Goal: Task Accomplishment & Management: Use online tool/utility

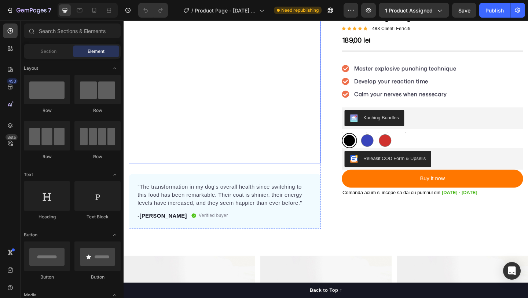
scroll to position [53, 0]
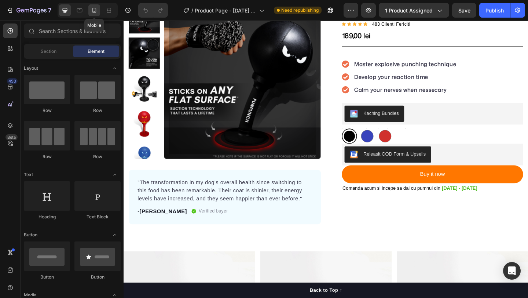
click at [91, 8] on icon at bounding box center [94, 10] width 7 height 7
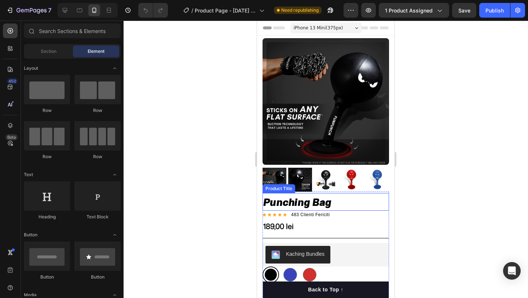
scroll to position [116, 0]
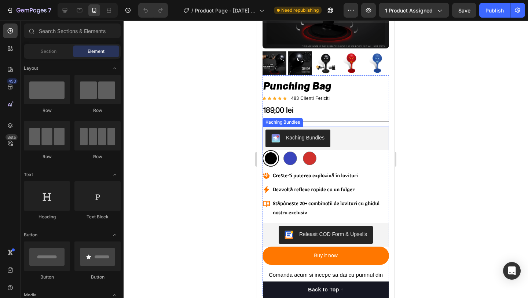
click at [337, 145] on div "Kaching Bundles" at bounding box center [326, 138] width 127 height 23
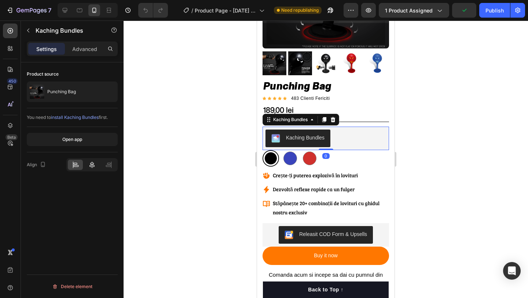
click at [93, 165] on icon at bounding box center [91, 164] width 7 height 7
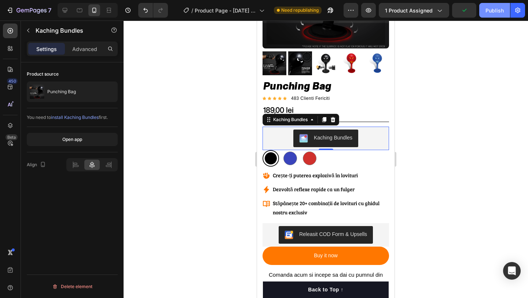
click at [489, 12] on div "Publish" at bounding box center [495, 11] width 18 height 8
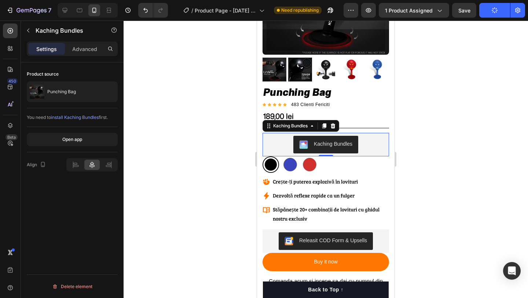
scroll to position [120, 0]
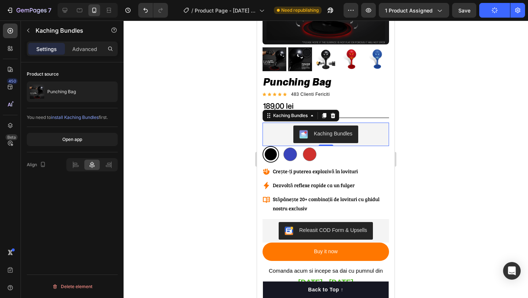
drag, startPoint x: 463, startPoint y: 84, endPoint x: 456, endPoint y: 83, distance: 6.7
click at [463, 84] on div at bounding box center [326, 159] width 405 height 277
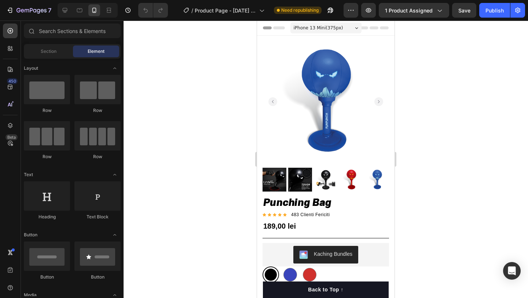
click at [241, 115] on div at bounding box center [326, 159] width 405 height 277
click at [488, 10] on div "Publish" at bounding box center [495, 11] width 18 height 8
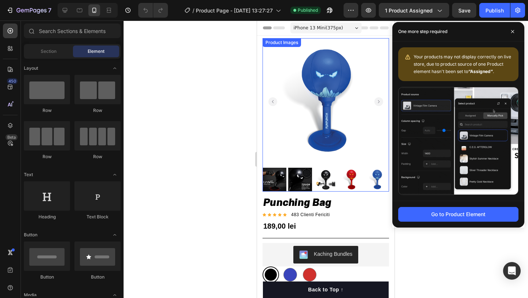
click at [329, 86] on img at bounding box center [326, 101] width 127 height 127
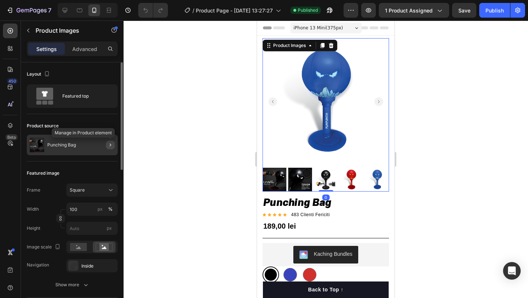
click at [110, 146] on icon "button" at bounding box center [110, 145] width 6 height 6
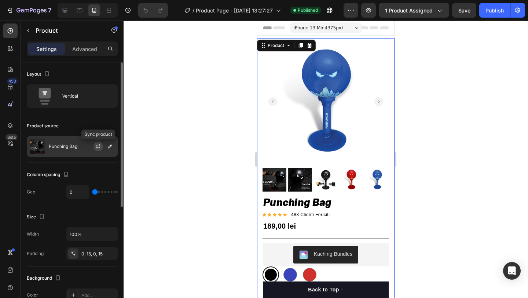
click at [98, 148] on icon "button" at bounding box center [98, 146] width 6 height 6
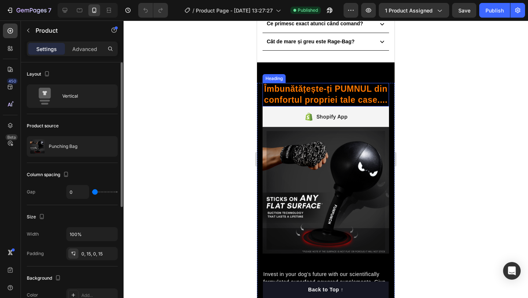
scroll to position [498, 0]
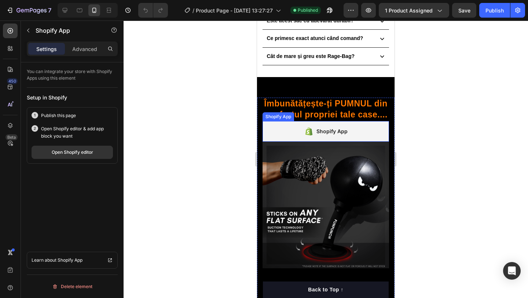
click at [307, 130] on icon at bounding box center [308, 132] width 3 height 4
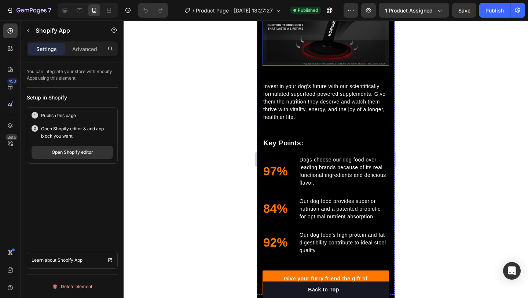
scroll to position [709, 0]
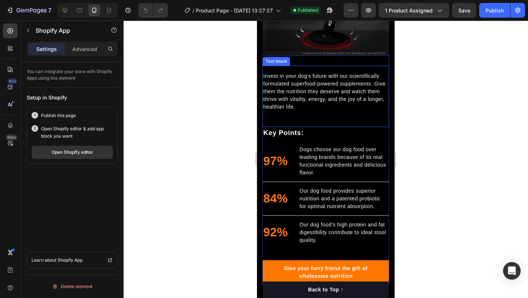
click at [303, 120] on div "Invest in your dog's future with our scientifically formulated superfood-powere…" at bounding box center [326, 96] width 127 height 61
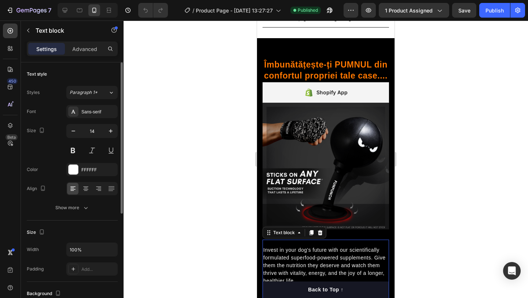
scroll to position [530, 0]
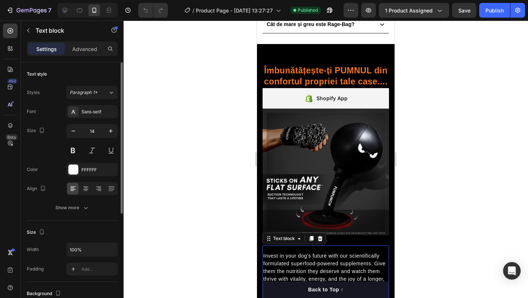
click at [304, 144] on img at bounding box center [326, 172] width 127 height 127
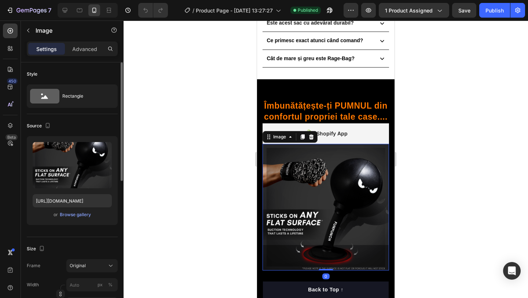
scroll to position [483, 0]
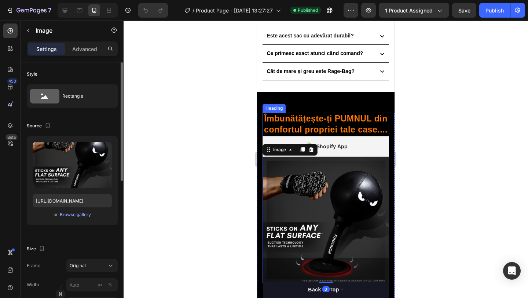
click at [310, 121] on h2 "Îmbunătățește-ți PUMNUL din confortul propriei tale case...." at bounding box center [326, 124] width 127 height 23
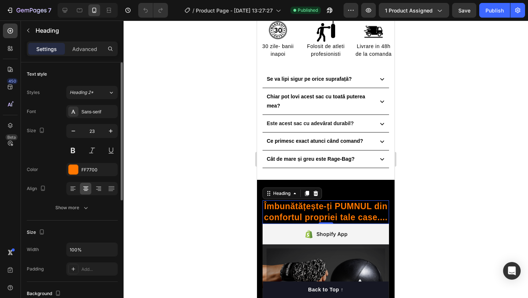
scroll to position [375, 0]
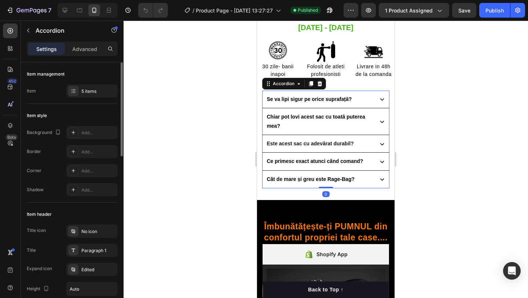
click at [382, 177] on icon at bounding box center [382, 179] width 8 height 8
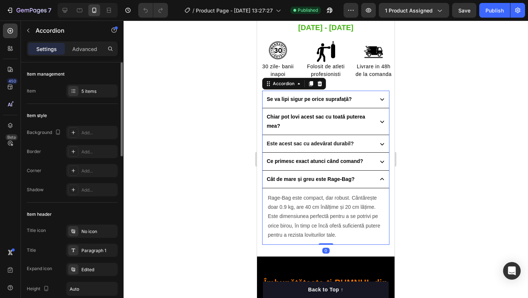
click at [382, 177] on icon at bounding box center [382, 179] width 8 height 8
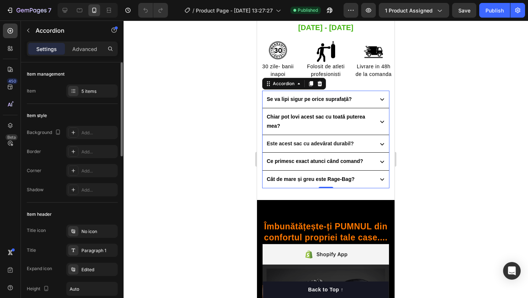
click at [382, 101] on icon at bounding box center [382, 99] width 8 height 8
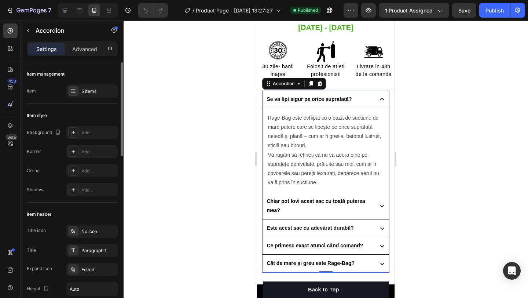
click at [382, 101] on icon at bounding box center [382, 99] width 8 height 8
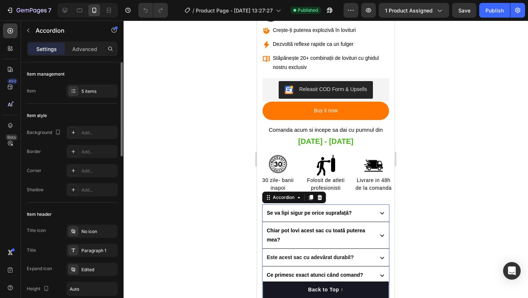
scroll to position [254, 0]
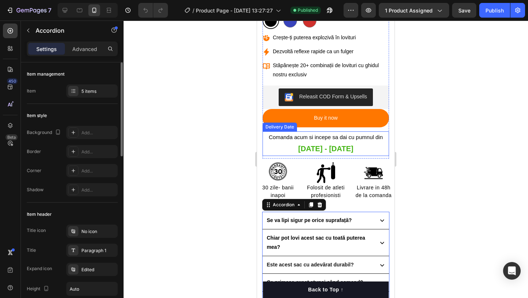
click at [285, 152] on div "Comanda acum si incepe sa dai cu pumnul din Oct 01 - Oct 02" at bounding box center [326, 143] width 120 height 25
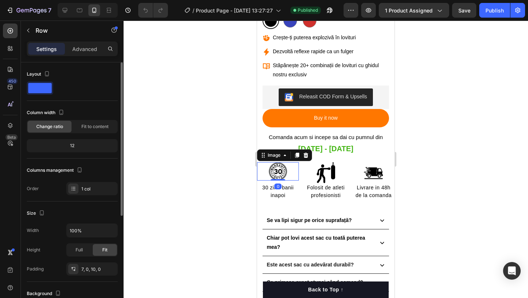
click at [266, 164] on div at bounding box center [278, 171] width 42 height 18
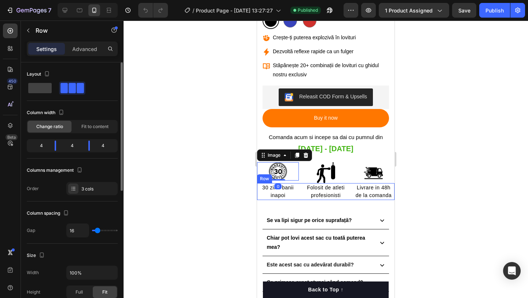
click at [303, 190] on div "30 zile- banii inapoi Text block Folosit de atleti profesionisti Text block Liv…" at bounding box center [326, 191] width 138 height 17
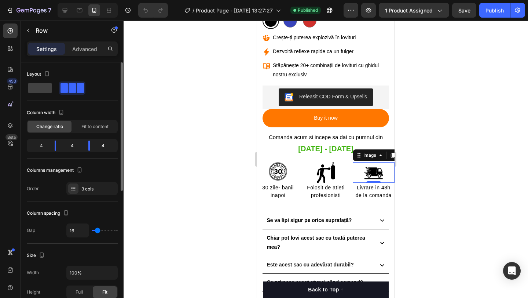
click at [387, 162] on div at bounding box center [374, 172] width 42 height 21
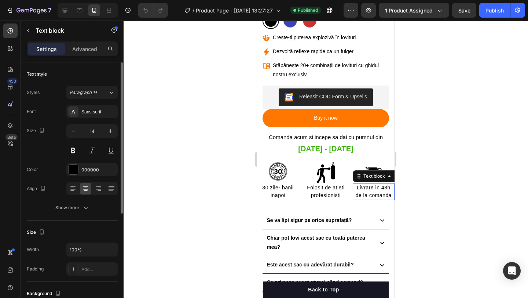
click at [392, 185] on p "Livrare in 48h de la comanda" at bounding box center [374, 191] width 40 height 15
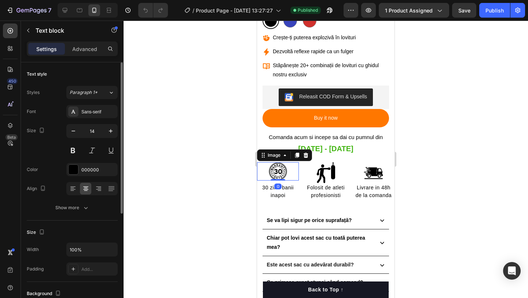
click at [263, 164] on div at bounding box center [278, 171] width 42 height 18
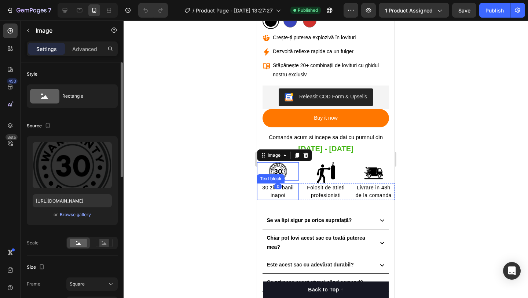
click at [261, 186] on p "30 zile- banii inapoi" at bounding box center [278, 191] width 40 height 15
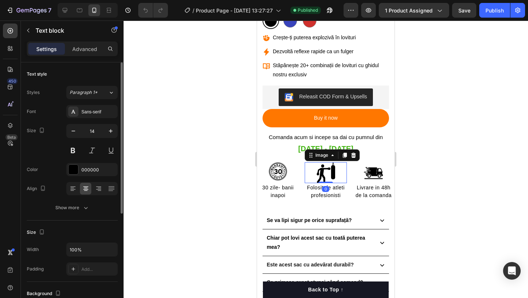
click at [338, 182] on div at bounding box center [326, 172] width 42 height 21
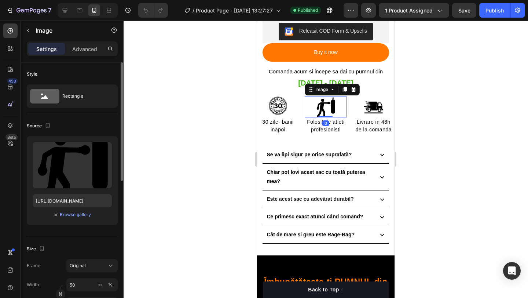
scroll to position [339, 0]
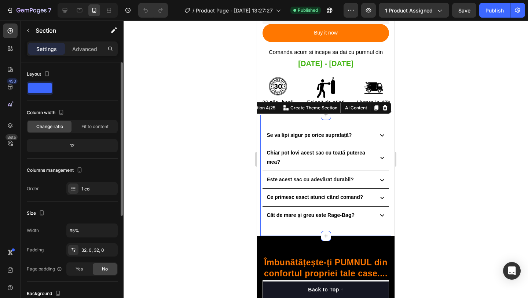
click at [382, 123] on div "Se va lipi sigur pe orice suprafață? Chiar pot lovi acest sac cu toată puterea …" at bounding box center [325, 175] width 131 height 121
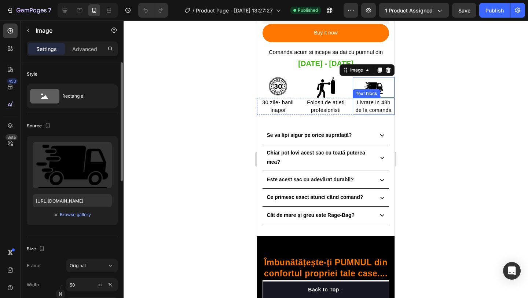
click at [392, 113] on p "Livrare in 48h de la comanda" at bounding box center [374, 106] width 40 height 15
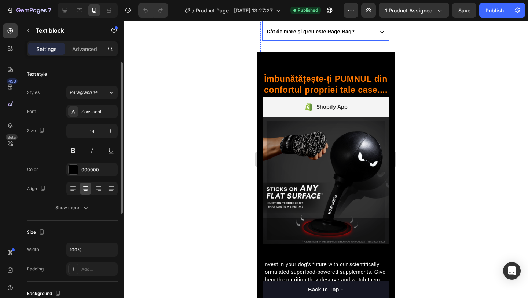
scroll to position [532, 0]
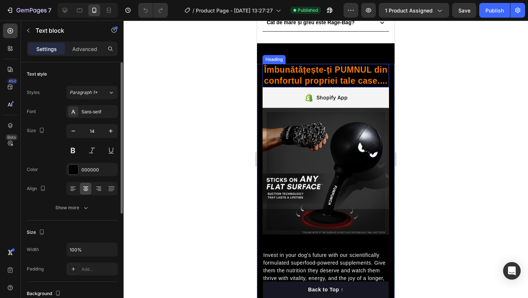
click at [314, 69] on h2 "Îmbunătățește-ți PUMNUL din confortul propriei tale case...." at bounding box center [326, 75] width 127 height 23
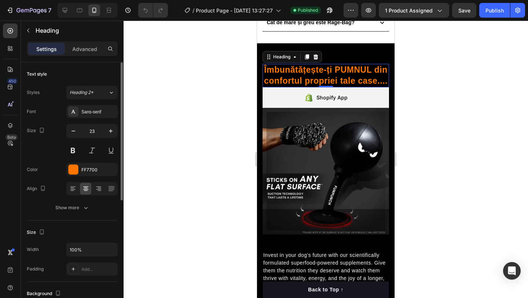
click at [333, 76] on h2 "Îmbunătățește-ți PUMNUL din confortul propriei tale case...." at bounding box center [326, 75] width 127 height 23
click at [468, 110] on div at bounding box center [326, 159] width 405 height 277
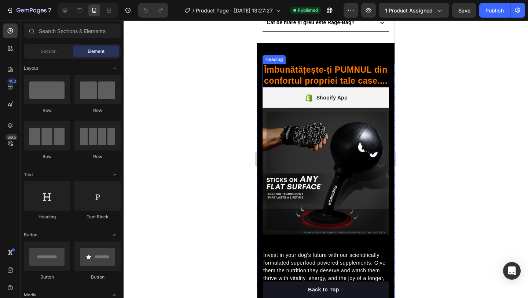
click at [375, 73] on p "Îmbunătățește-ți PUMNUL din confortul propriei tale case...." at bounding box center [325, 76] width 125 height 22
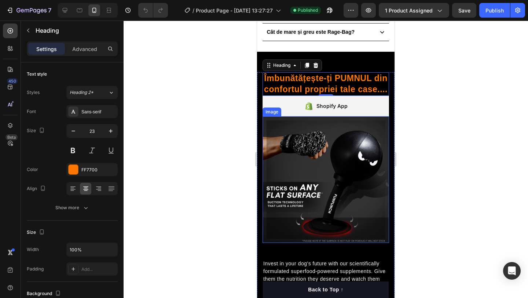
scroll to position [480, 0]
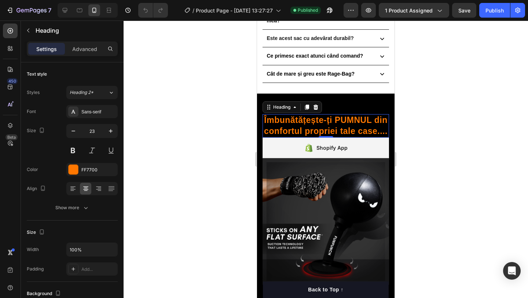
click at [404, 121] on div at bounding box center [326, 159] width 405 height 277
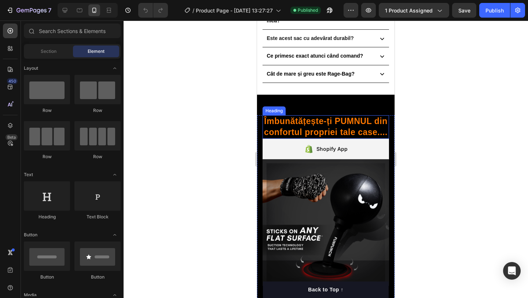
click at [351, 125] on p "Îmbunătățește-ți PUMNUL din confortul propriei tale case...." at bounding box center [325, 127] width 125 height 22
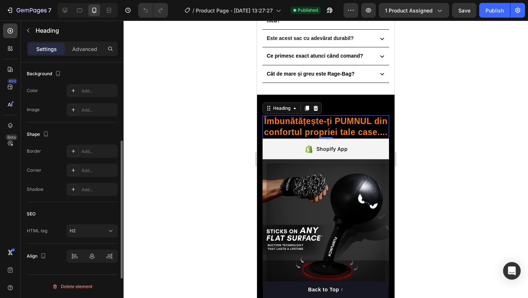
scroll to position [0, 0]
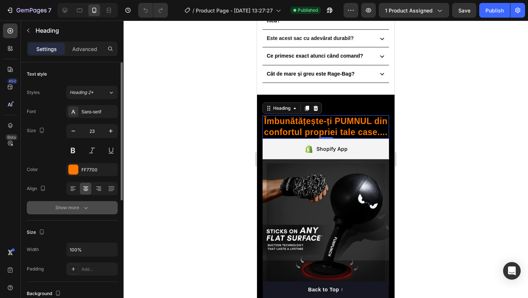
click at [78, 211] on div "Show more" at bounding box center [72, 207] width 34 height 7
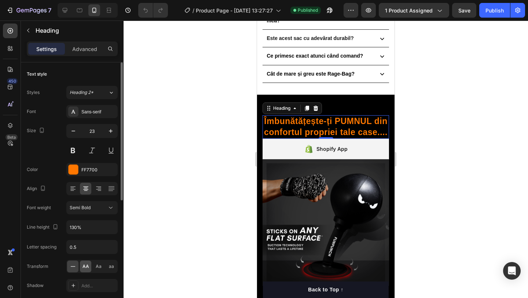
click at [87, 267] on span "AA" at bounding box center [86, 266] width 7 height 7
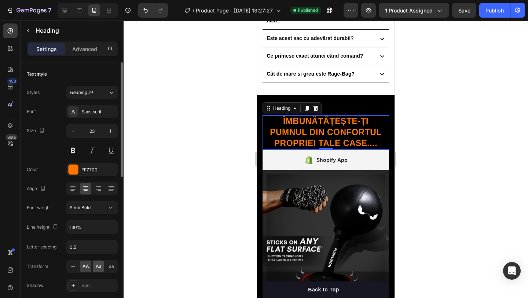
click at [98, 267] on span "Aa" at bounding box center [99, 266] width 6 height 7
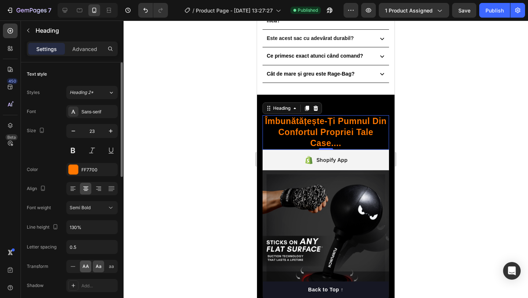
click at [83, 266] on span "AA" at bounding box center [86, 266] width 7 height 7
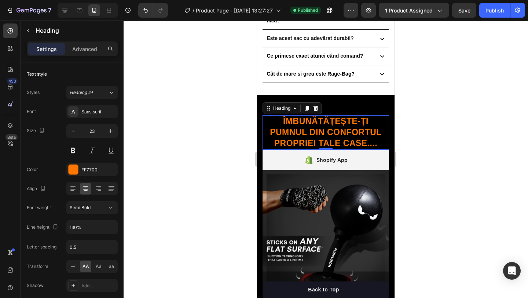
click at [232, 198] on div at bounding box center [326, 159] width 405 height 277
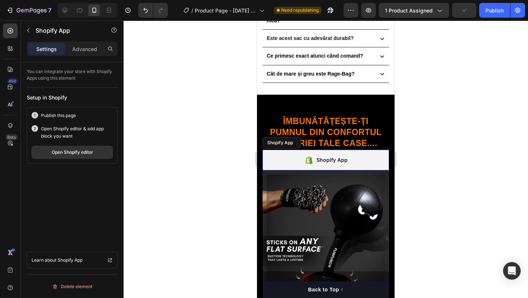
click at [318, 156] on div "Shopify App" at bounding box center [332, 160] width 31 height 9
click at [231, 151] on div at bounding box center [326, 159] width 405 height 277
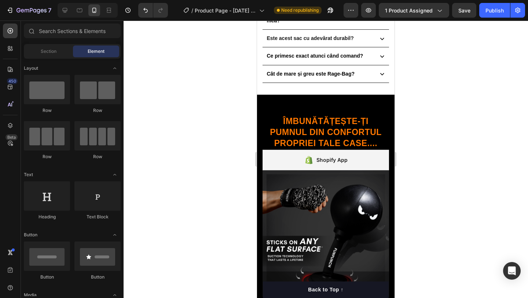
click at [190, 122] on div at bounding box center [326, 159] width 405 height 277
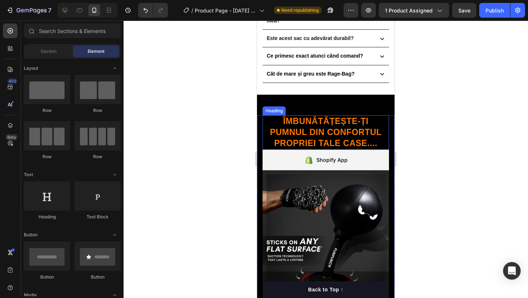
click at [303, 128] on h2 "Îmbunătățește-ți PUMNUL din confortul propriei tale case...." at bounding box center [326, 132] width 127 height 34
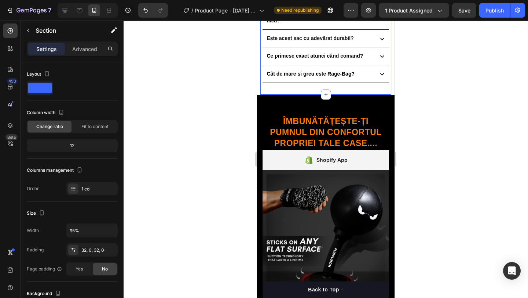
click at [339, 88] on div "Se va lipi sigur pe orice suprafață? Chiar pot lovi acest sac cu toată puterea …" at bounding box center [325, 34] width 131 height 121
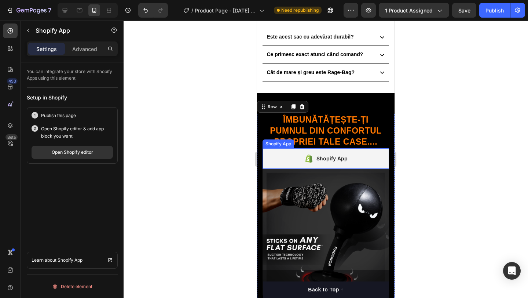
click at [309, 165] on div "Shopify App" at bounding box center [326, 158] width 127 height 21
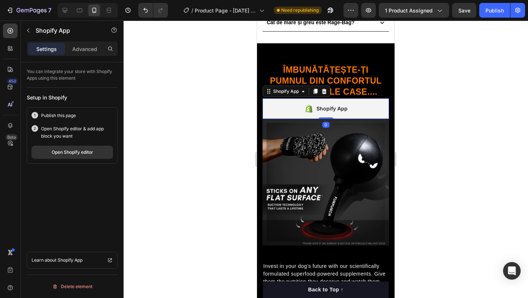
scroll to position [534, 0]
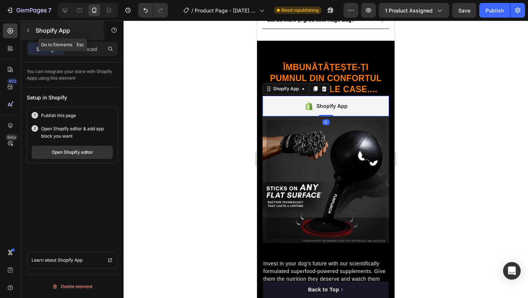
click at [29, 30] on icon "button" at bounding box center [28, 31] width 6 height 6
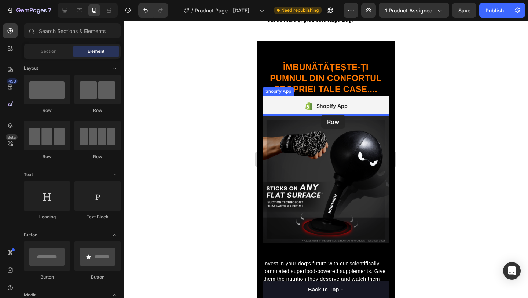
drag, startPoint x: 346, startPoint y: 165, endPoint x: 321, endPoint y: 114, distance: 55.8
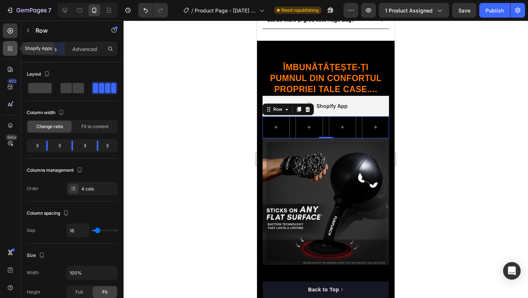
click at [11, 47] on icon at bounding box center [12, 47] width 2 height 2
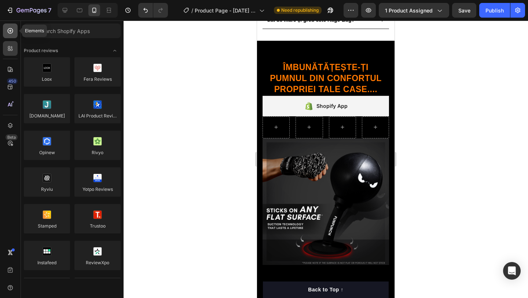
click at [10, 34] on icon at bounding box center [10, 30] width 7 height 7
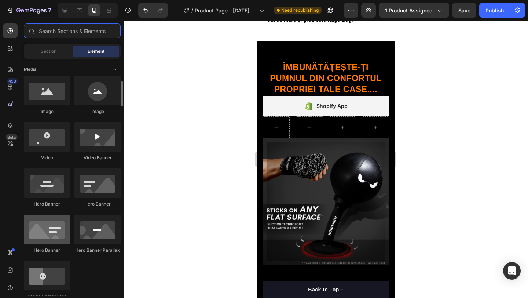
scroll to position [222, 0]
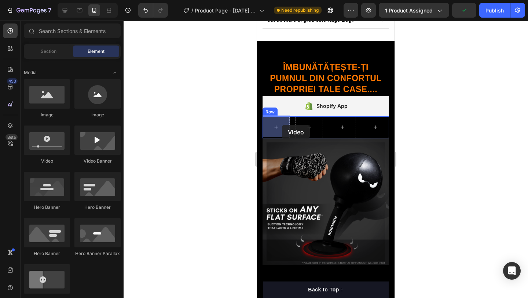
drag, startPoint x: 305, startPoint y: 165, endPoint x: 282, endPoint y: 125, distance: 46.2
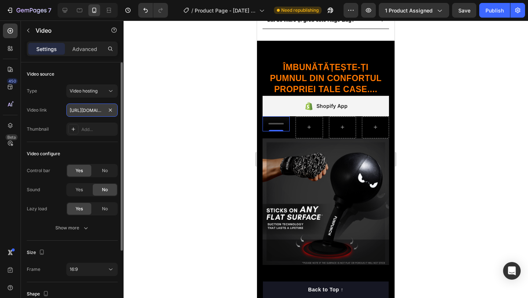
click at [86, 110] on input "https://cdn.shopify.com/videos/c/o/v/2cd3deb506b54b009063f7270ab5cf2e.mp4" at bounding box center [91, 109] width 51 height 13
click at [110, 91] on icon at bounding box center [110, 90] width 7 height 7
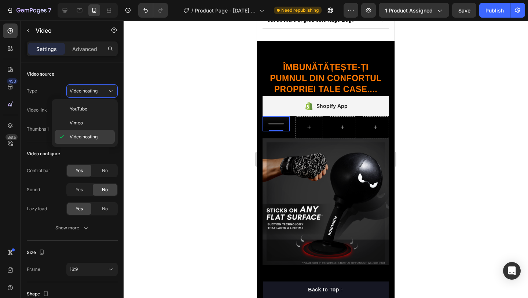
click at [96, 135] on span "Video hosting" at bounding box center [84, 137] width 28 height 7
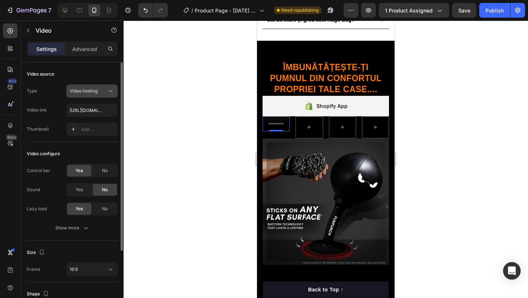
click at [105, 85] on button "Video hosting" at bounding box center [91, 90] width 51 height 13
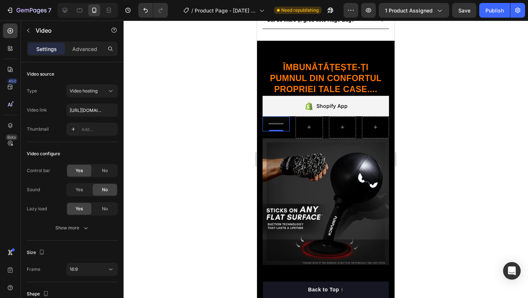
click at [152, 129] on div at bounding box center [326, 159] width 405 height 277
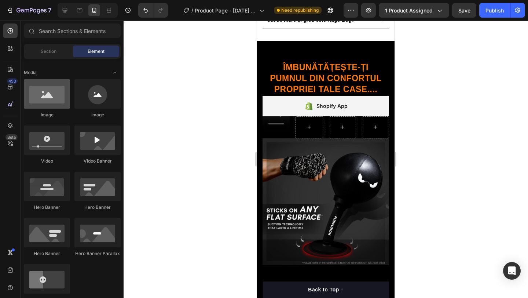
click at [61, 99] on div at bounding box center [47, 93] width 46 height 29
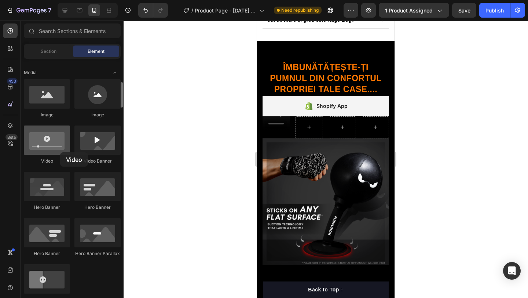
click at [60, 152] on div at bounding box center [47, 139] width 46 height 29
click at [50, 145] on div at bounding box center [47, 139] width 46 height 29
click at [43, 52] on span "Section" at bounding box center [49, 51] width 16 height 7
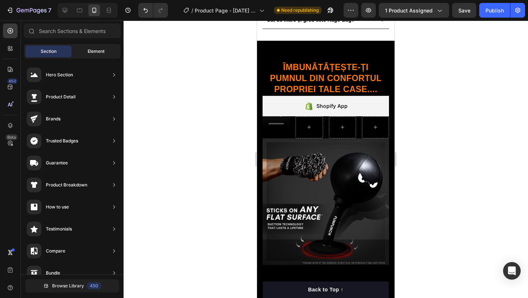
click at [80, 51] on div "Element" at bounding box center [96, 51] width 46 height 12
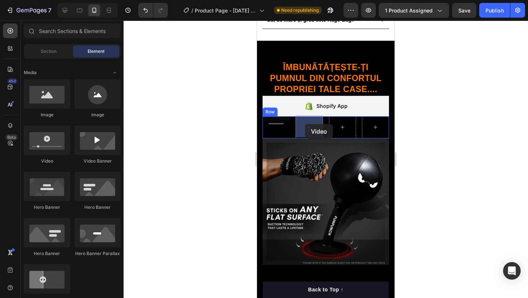
drag, startPoint x: 303, startPoint y: 162, endPoint x: 305, endPoint y: 124, distance: 38.2
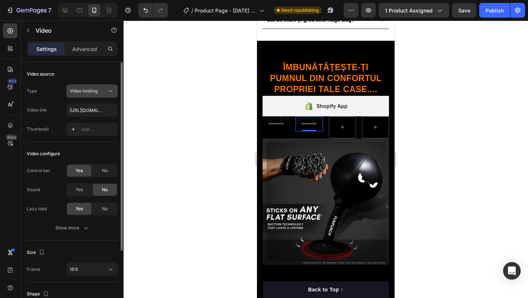
click at [106, 90] on div "Video hosting" at bounding box center [88, 91] width 37 height 7
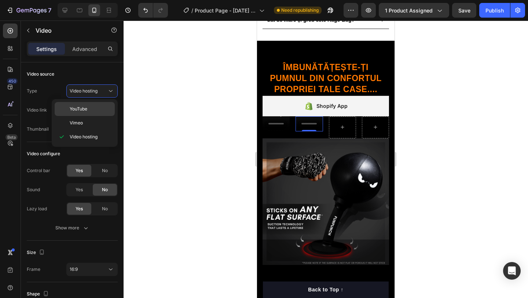
click at [95, 104] on div "YouTube" at bounding box center [85, 109] width 60 height 14
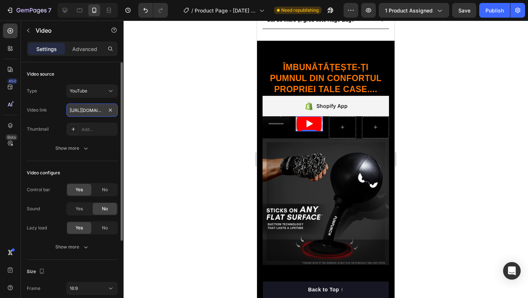
click at [94, 110] on input "https://www.youtube.com/watch?v=drIt4RH_kyQ" at bounding box center [91, 109] width 51 height 13
paste input "youtube.com/shorts/GuvwnCL4loY?si=l0eDlfUOmLeD0Q3x"
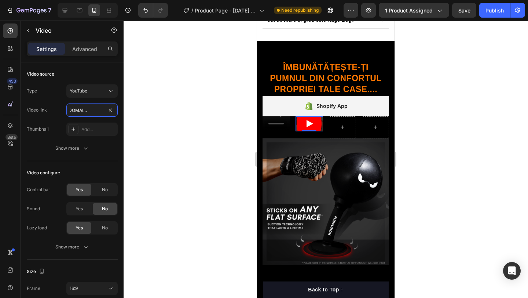
type input "[URL][DOMAIN_NAME]"
click at [167, 123] on div at bounding box center [326, 159] width 405 height 277
click at [306, 122] on icon "Play" at bounding box center [309, 124] width 25 height 18
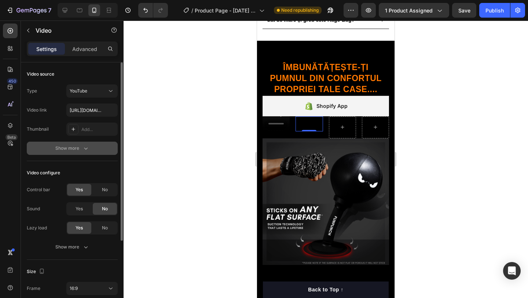
click at [76, 150] on div "Show more" at bounding box center [72, 148] width 34 height 7
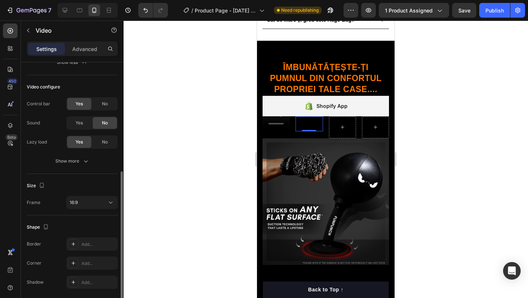
scroll to position [150, 0]
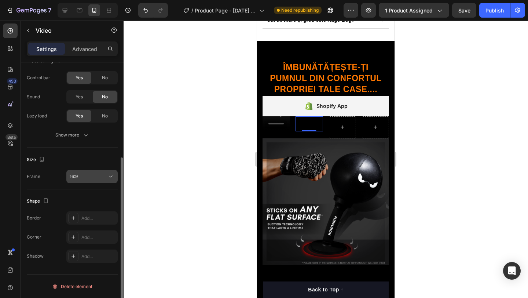
click at [102, 178] on div "16:9" at bounding box center [88, 176] width 37 height 7
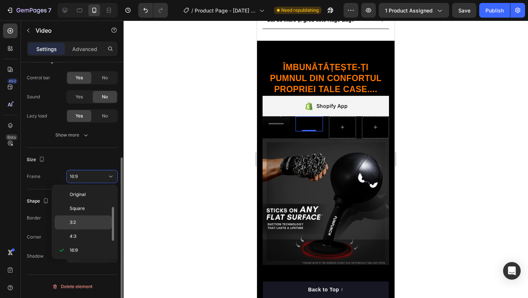
scroll to position [13, 0]
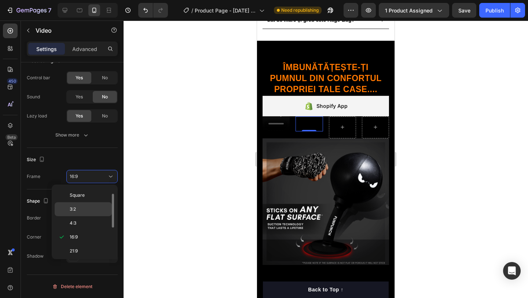
click at [92, 209] on p "3:2" at bounding box center [89, 209] width 39 height 7
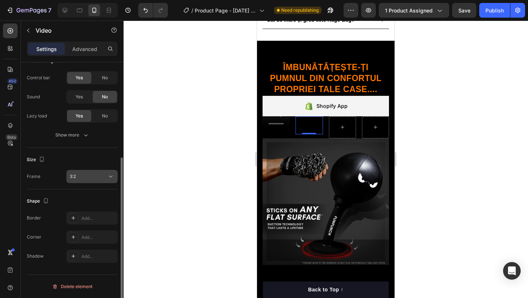
click at [101, 180] on button "3:2" at bounding box center [91, 176] width 51 height 13
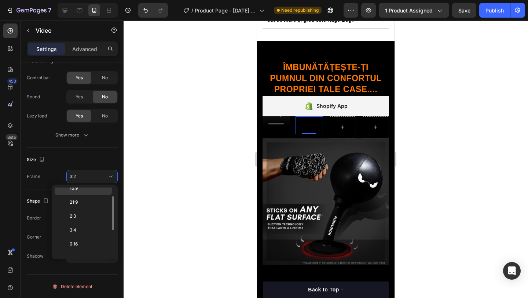
scroll to position [71, 0]
click at [90, 235] on p "9:16" at bounding box center [89, 235] width 39 height 7
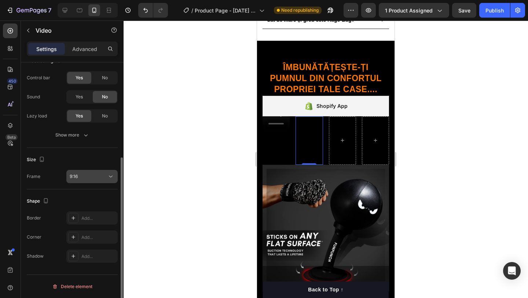
click at [102, 178] on div "9:16" at bounding box center [88, 176] width 37 height 7
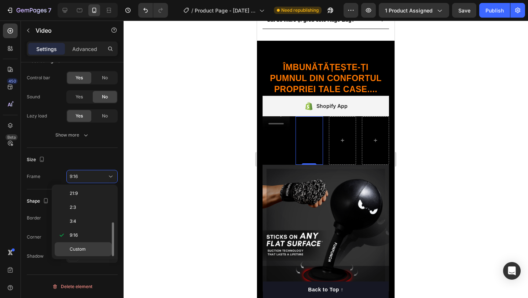
click at [90, 246] on p "Custom" at bounding box center [89, 249] width 39 height 7
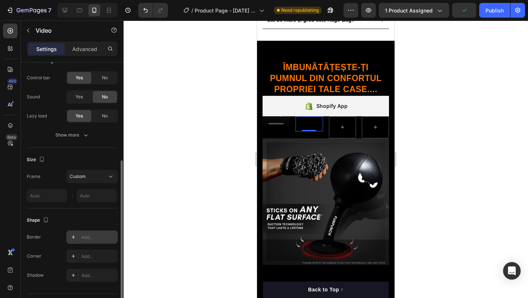
scroll to position [169, 0]
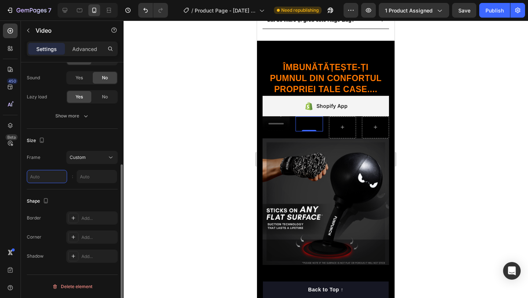
click at [44, 175] on input "text" at bounding box center [47, 176] width 40 height 13
type input "9"
type input "1"
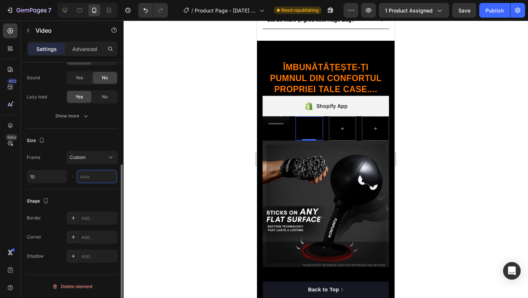
type input "10"
type input "9"
click at [85, 180] on input "9" at bounding box center [97, 176] width 40 height 13
type input "16"
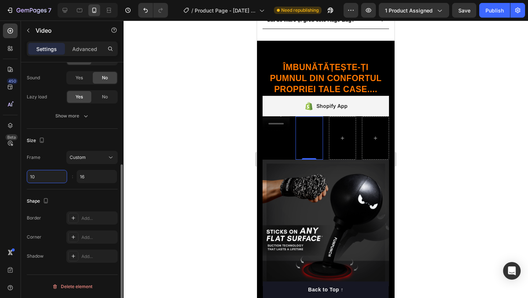
click at [52, 172] on input "10" at bounding box center [47, 176] width 40 height 13
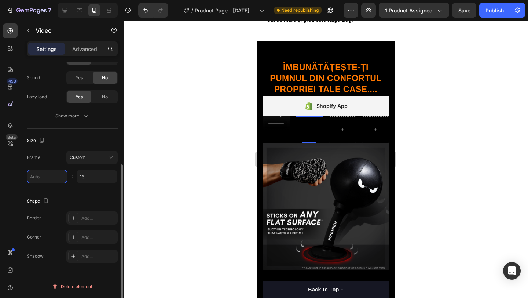
type input "9"
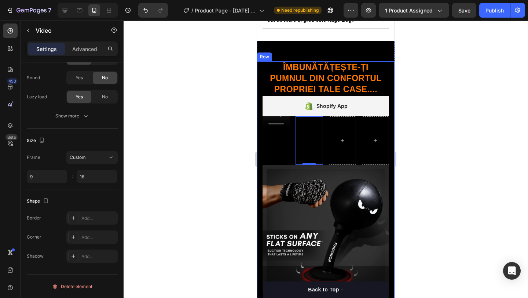
click at [439, 160] on div at bounding box center [326, 159] width 405 height 277
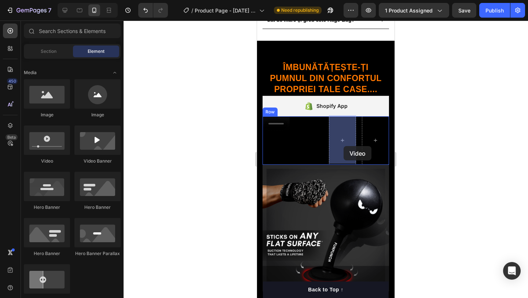
drag, startPoint x: 312, startPoint y: 171, endPoint x: 387, endPoint y: 162, distance: 75.3
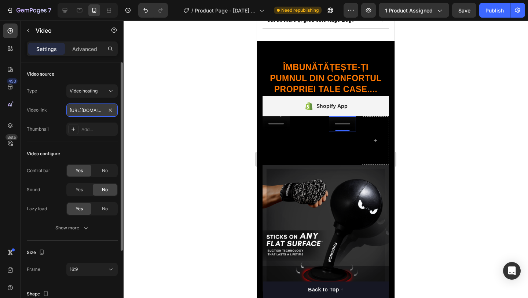
click at [97, 109] on input "https://cdn.shopify.com/videos/c/o/v/2cd3deb506b54b009063f7270ab5cf2e.mp4" at bounding box center [91, 109] width 51 height 13
paste input "youtube.com/shorts/GuvwnCL4loY?si=l0eDlfUOmLeD0Q3x"
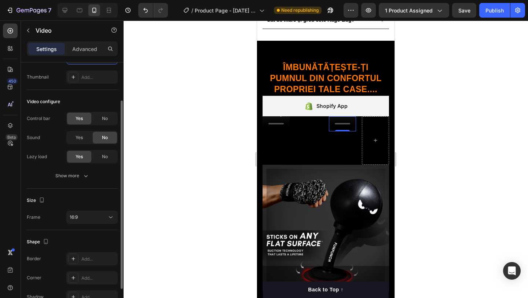
scroll to position [54, 0]
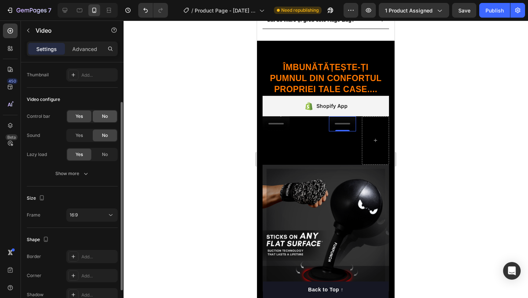
click at [103, 116] on span "No" at bounding box center [105, 116] width 6 height 7
click at [94, 215] on div "16:9" at bounding box center [88, 215] width 37 height 7
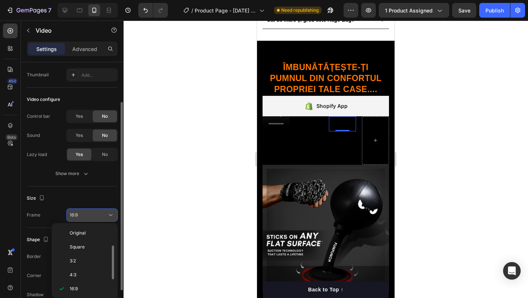
scroll to position [13, 0]
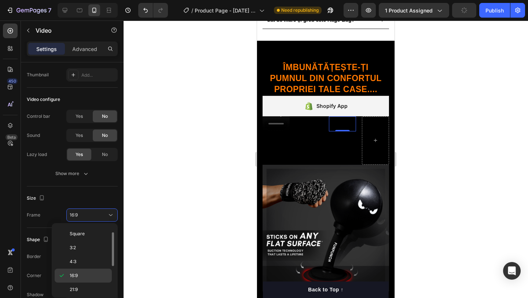
click at [85, 274] on p "16:9" at bounding box center [89, 275] width 39 height 7
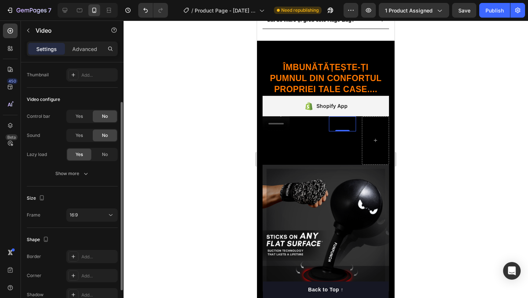
scroll to position [0, 0]
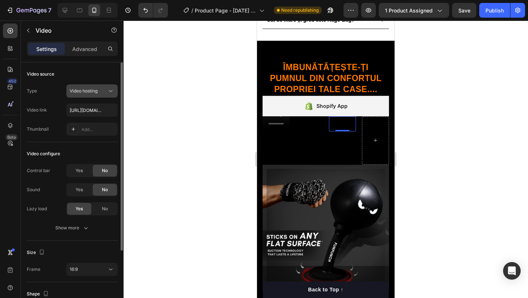
click at [94, 94] on span "Video hosting" at bounding box center [84, 91] width 28 height 7
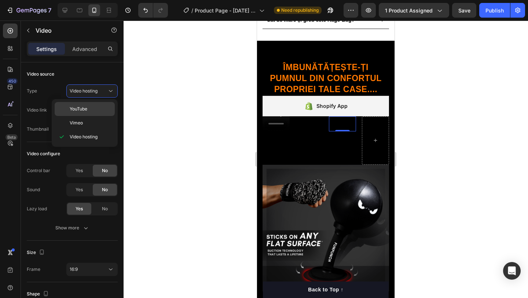
click at [92, 111] on p "YouTube" at bounding box center [91, 109] width 42 height 7
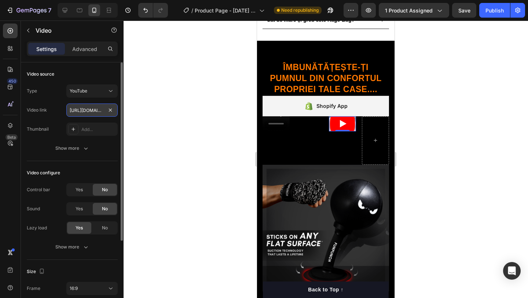
click at [101, 110] on input "https://www.youtube.com/watch?v=drIt4RH_kyQ" at bounding box center [91, 109] width 51 height 13
paste input "youtube.com/shorts/GuvwnCL4loY?si=l0eDlfUOmLeD0Q3x"
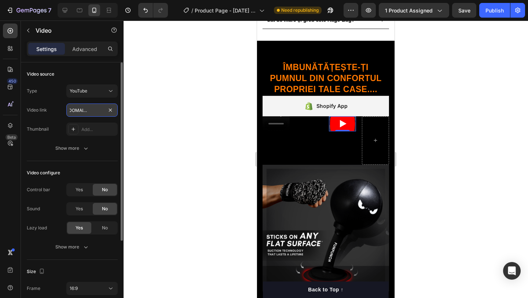
type input "[URL][DOMAIN_NAME]"
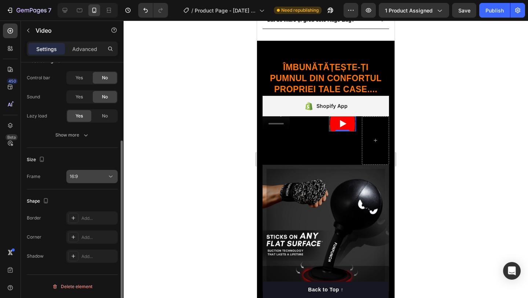
scroll to position [0, 0]
click at [92, 175] on div "16:9" at bounding box center [88, 176] width 37 height 7
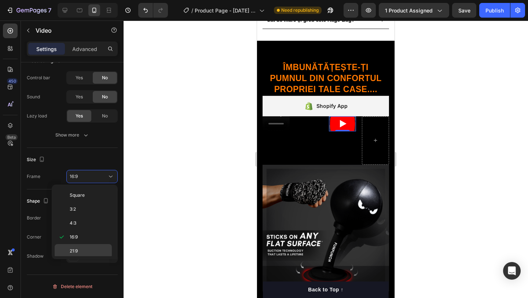
click at [86, 247] on div "21:9" at bounding box center [83, 251] width 57 height 14
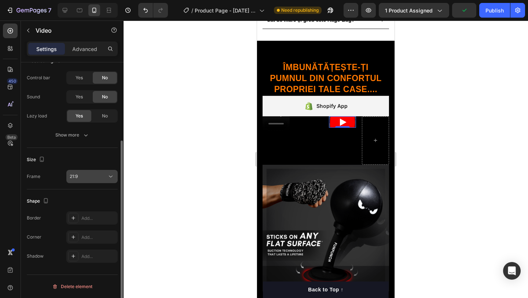
click at [94, 175] on div "21:9" at bounding box center [88, 176] width 37 height 7
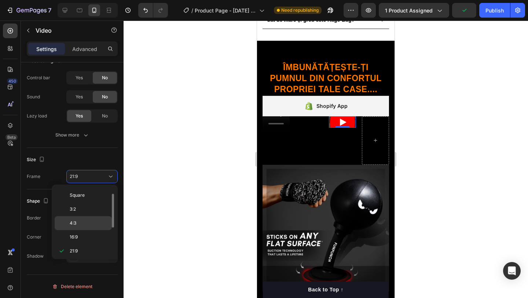
click at [84, 219] on div "4:3" at bounding box center [83, 223] width 57 height 14
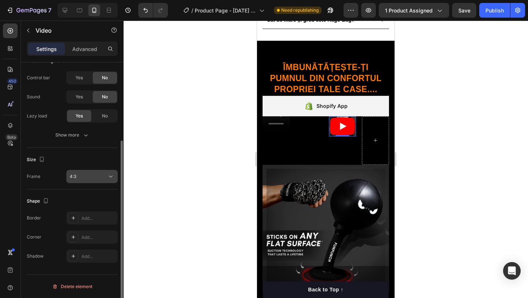
click at [91, 178] on div "4:3" at bounding box center [88, 176] width 37 height 7
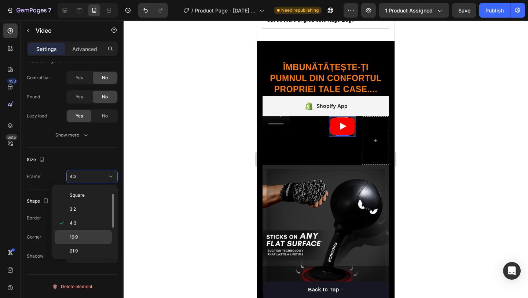
click at [81, 237] on p "16:9" at bounding box center [89, 237] width 39 height 7
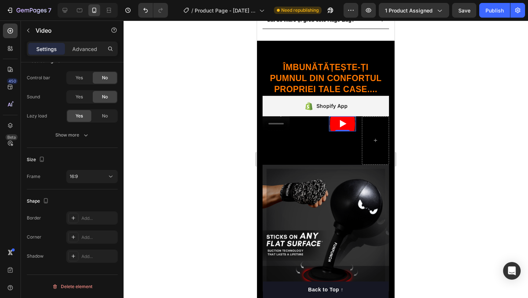
click at [344, 123] on icon "Play" at bounding box center [343, 123] width 7 height 7
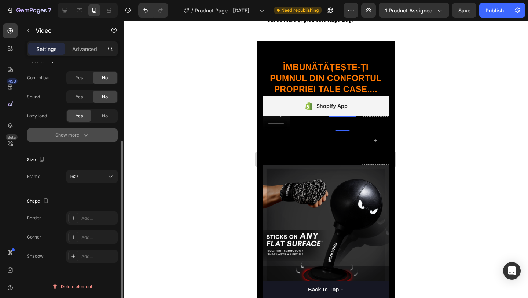
click at [87, 138] on icon "button" at bounding box center [85, 134] width 7 height 7
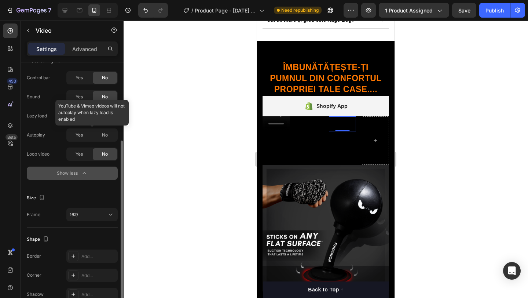
click at [82, 135] on div at bounding box center [91, 134] width 51 height 13
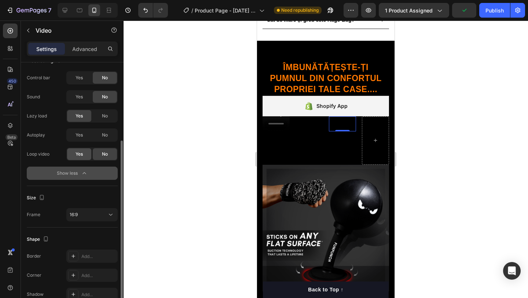
click at [72, 156] on div "Yes" at bounding box center [79, 154] width 24 height 12
click at [88, 177] on button "Show less" at bounding box center [72, 173] width 91 height 13
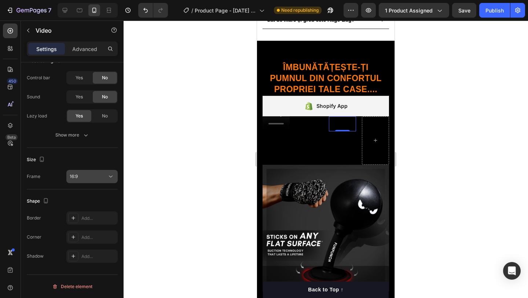
click at [92, 174] on div "16:9" at bounding box center [88, 176] width 37 height 7
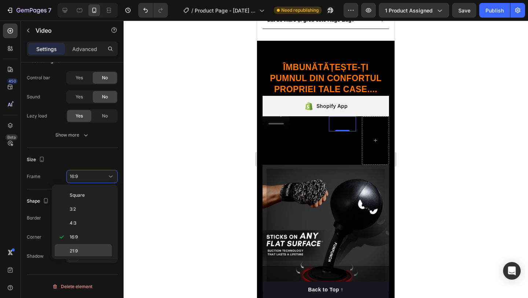
click at [89, 251] on p "21:9" at bounding box center [89, 251] width 39 height 7
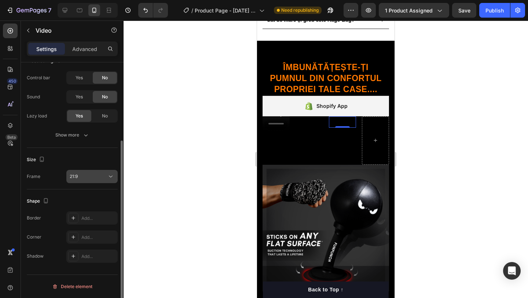
click at [90, 173] on div "21:9" at bounding box center [88, 176] width 37 height 7
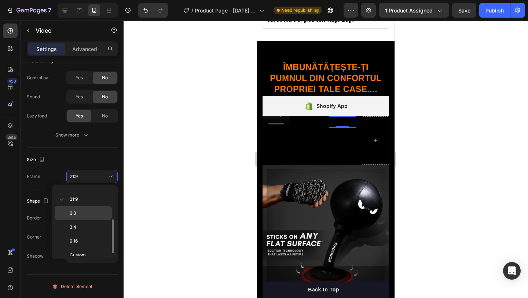
scroll to position [71, 0]
click at [80, 233] on p "9:16" at bounding box center [89, 235] width 39 height 7
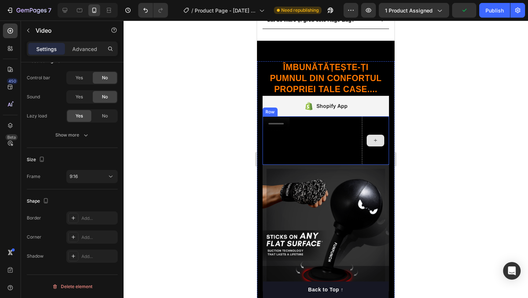
click at [379, 140] on div at bounding box center [376, 141] width 18 height 12
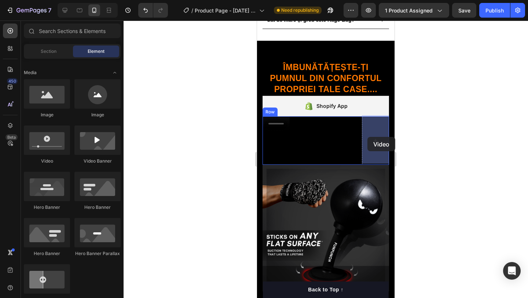
drag, startPoint x: 305, startPoint y: 170, endPoint x: 359, endPoint y: 136, distance: 63.6
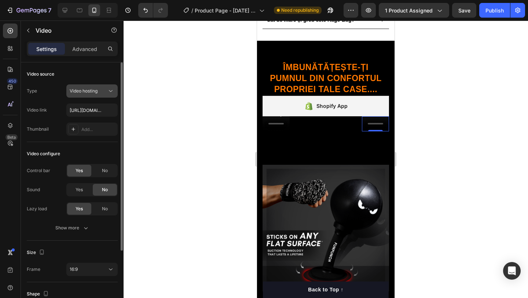
click at [99, 89] on div "Video hosting" at bounding box center [88, 91] width 37 height 7
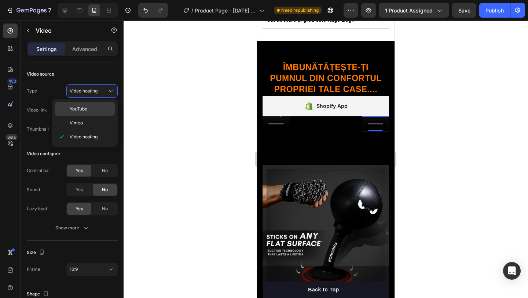
click at [98, 111] on p "YouTube" at bounding box center [91, 109] width 42 height 7
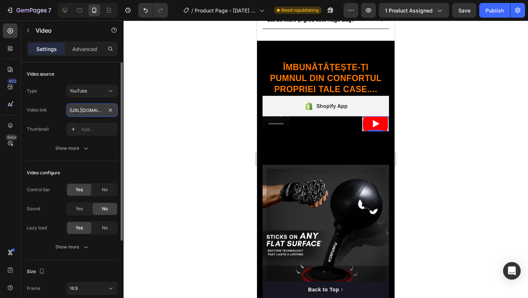
click at [90, 113] on input "https://www.youtube.com/watch?v=drIt4RH_kyQ" at bounding box center [91, 109] width 51 height 13
paste input "youtube.com/shorts/GuvwnCL4loY?si=l0eDlfUOmLeD0Q3x"
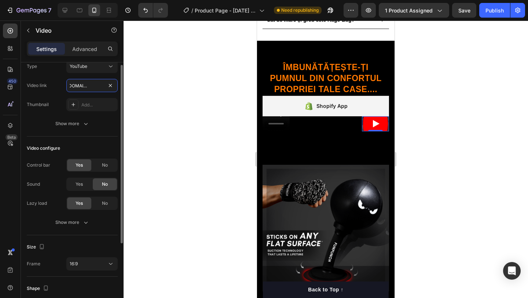
scroll to position [39, 0]
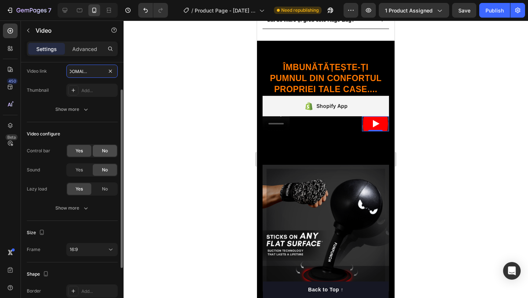
type input "[URL][DOMAIN_NAME]"
click at [101, 150] on div "No" at bounding box center [105, 151] width 24 height 12
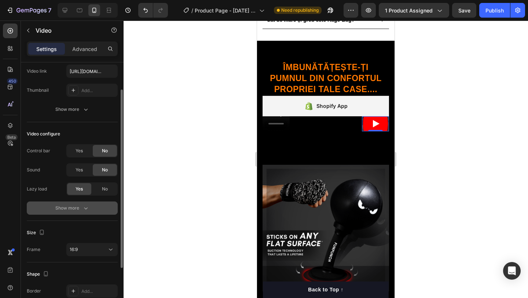
click at [84, 204] on button "Show more" at bounding box center [72, 207] width 91 height 13
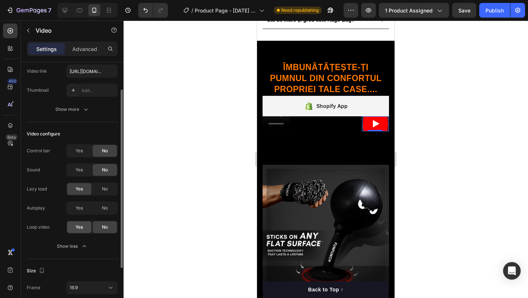
click at [82, 229] on span "Yes" at bounding box center [79, 227] width 7 height 7
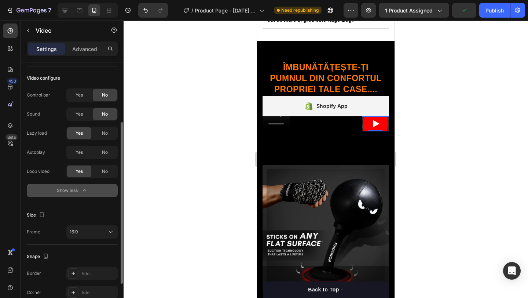
click at [82, 190] on icon "button" at bounding box center [84, 190] width 7 height 7
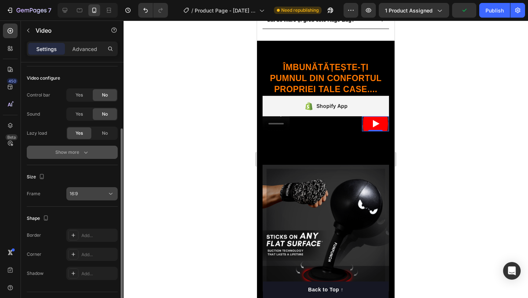
scroll to position [112, 0]
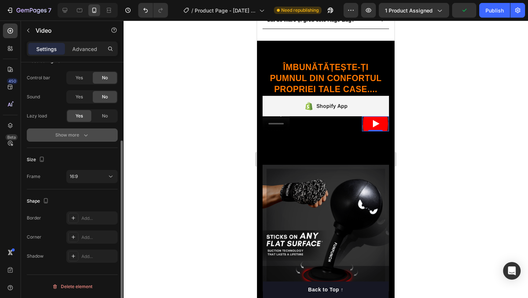
click at [93, 168] on div "Size Frame 16:9" at bounding box center [72, 168] width 91 height 41
click at [95, 175] on div "16:9" at bounding box center [88, 176] width 37 height 7
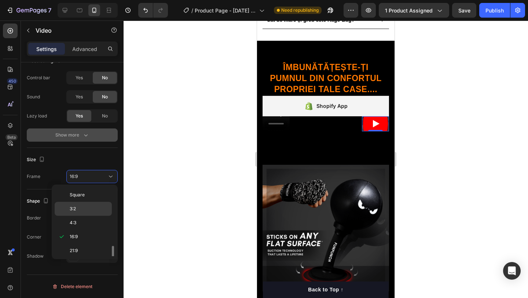
scroll to position [71, 0]
drag, startPoint x: 83, startPoint y: 231, endPoint x: 187, endPoint y: 188, distance: 112.8
click at [84, 231] on div "9:16" at bounding box center [83, 235] width 57 height 14
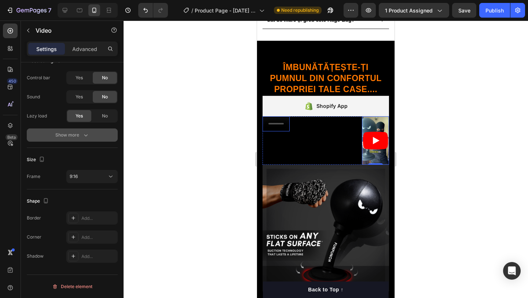
click at [273, 130] on div "Video" at bounding box center [276, 123] width 27 height 15
click at [273, 131] on div "Video" at bounding box center [276, 140] width 27 height 48
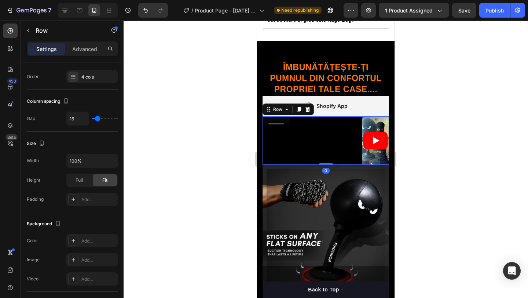
scroll to position [0, 0]
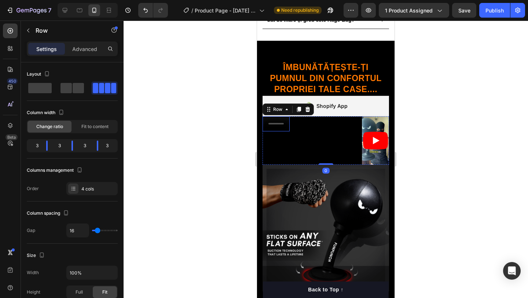
click at [274, 130] on div "Video" at bounding box center [276, 123] width 27 height 15
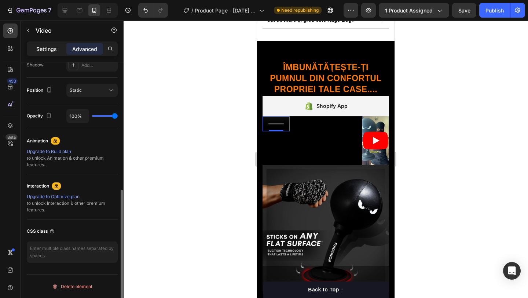
click at [39, 49] on p "Settings" at bounding box center [46, 49] width 21 height 8
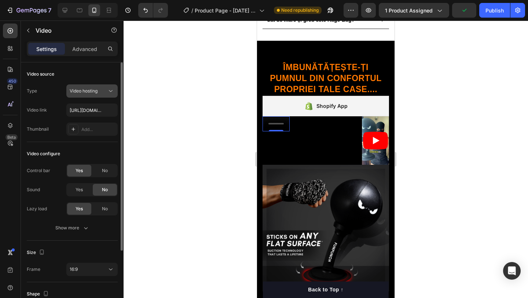
click at [102, 86] on button "Video hosting" at bounding box center [91, 90] width 51 height 13
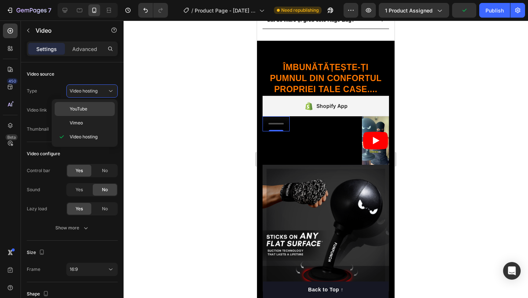
drag, startPoint x: 96, startPoint y: 113, endPoint x: 101, endPoint y: 110, distance: 5.4
click at [96, 113] on div "YouTube" at bounding box center [85, 109] width 60 height 14
type input "https://www.youtube.com/watch?v=drIt4RH_kyQ"
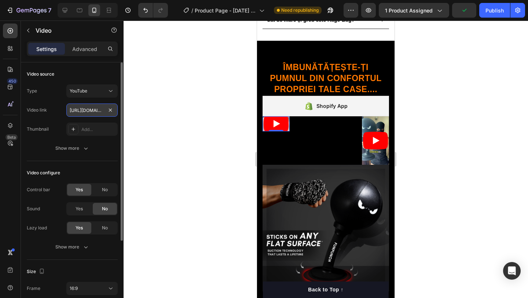
click at [103, 108] on input "https://www.youtube.com/watch?v=drIt4RH_kyQ" at bounding box center [91, 109] width 51 height 13
paste input "[URL][DOMAIN_NAME]"
type input "[URL][DOMAIN_NAME]"
click at [99, 190] on div "No" at bounding box center [105, 190] width 24 height 12
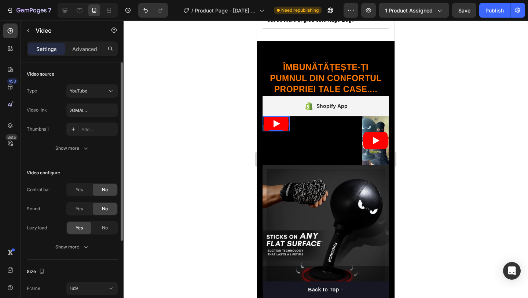
scroll to position [0, 0]
drag, startPoint x: 88, startPoint y: 253, endPoint x: 86, endPoint y: 250, distance: 4.0
click at [88, 253] on div "Video configure Control bar Yes No Sound Yes No Lazy load Yes No Show more" at bounding box center [72, 210] width 91 height 99
click at [87, 250] on icon "button" at bounding box center [85, 246] width 7 height 7
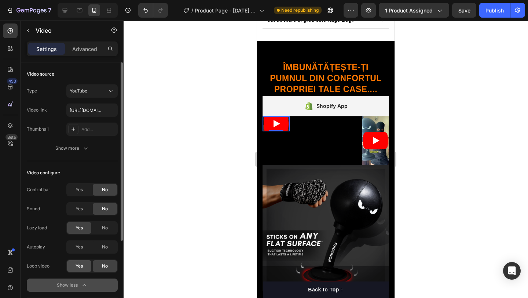
click at [85, 269] on div "Yes" at bounding box center [79, 266] width 24 height 12
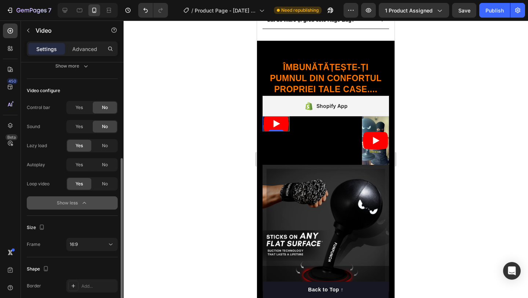
scroll to position [109, 0]
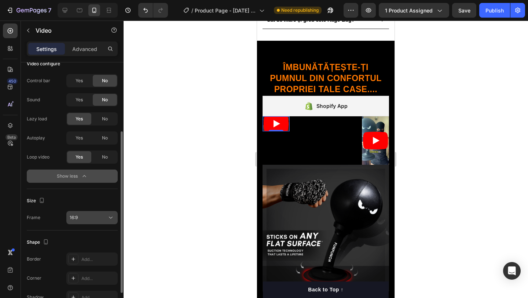
click at [86, 218] on div "16:9" at bounding box center [88, 217] width 37 height 7
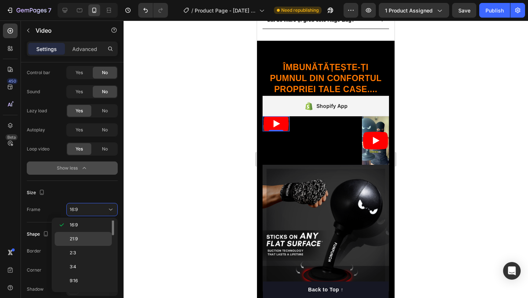
scroll to position [71, 0]
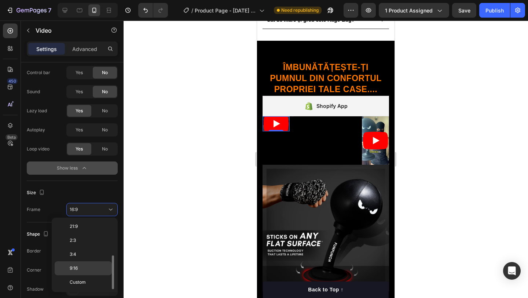
click at [87, 272] on div "9:16" at bounding box center [83, 268] width 57 height 14
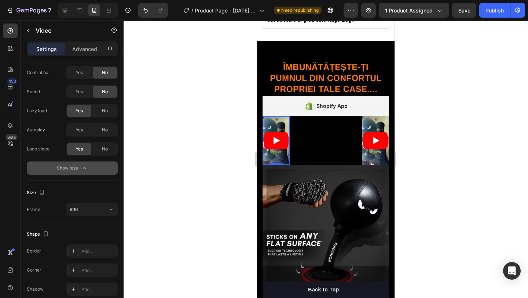
click at [212, 190] on div at bounding box center [326, 159] width 405 height 277
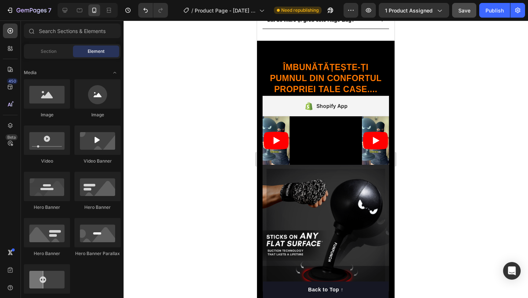
drag, startPoint x: 485, startPoint y: 11, endPoint x: 475, endPoint y: 11, distance: 10.3
click at [485, 11] on button "Publish" at bounding box center [494, 10] width 31 height 15
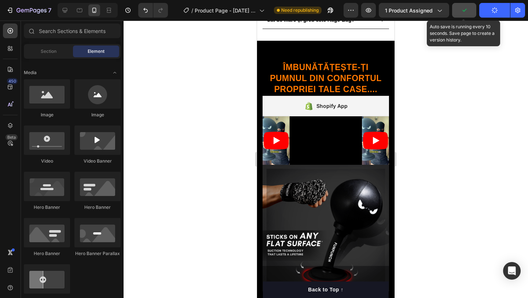
click at [470, 11] on button "button" at bounding box center [464, 10] width 24 height 15
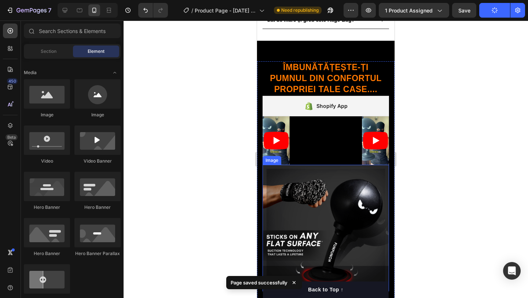
scroll to position [573, 0]
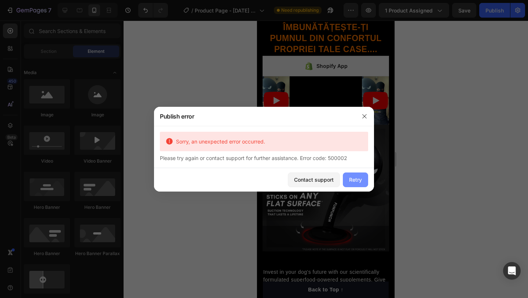
click at [355, 178] on div "Retry" at bounding box center [355, 180] width 13 height 8
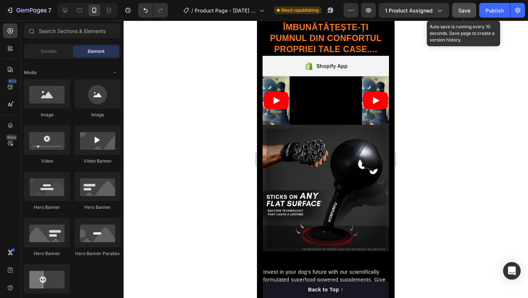
click at [465, 12] on span "Save" at bounding box center [465, 10] width 12 height 6
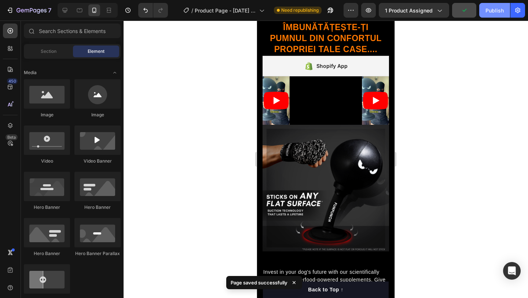
click at [494, 10] on div "Publish" at bounding box center [495, 11] width 18 height 8
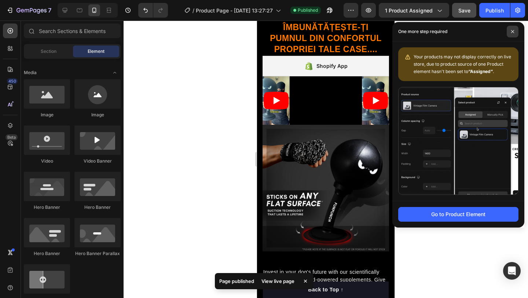
click at [511, 32] on icon at bounding box center [513, 32] width 4 height 4
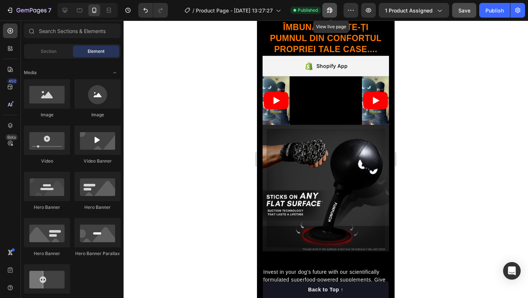
click at [331, 12] on icon "button" at bounding box center [329, 10] width 7 height 7
click at [445, 89] on div at bounding box center [326, 159] width 405 height 277
click at [430, 11] on span "1 product assigned" at bounding box center [409, 11] width 48 height 8
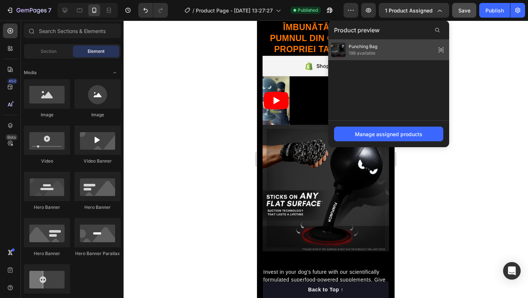
click at [415, 47] on div "Punching Bag 198 available" at bounding box center [388, 50] width 121 height 21
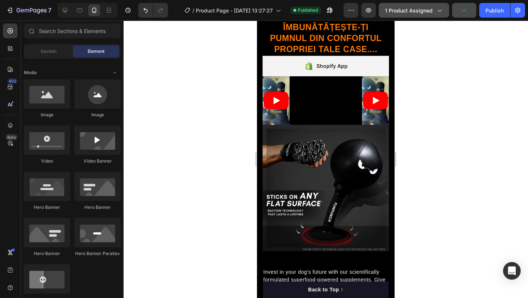
click at [417, 12] on span "1 product assigned" at bounding box center [409, 11] width 48 height 8
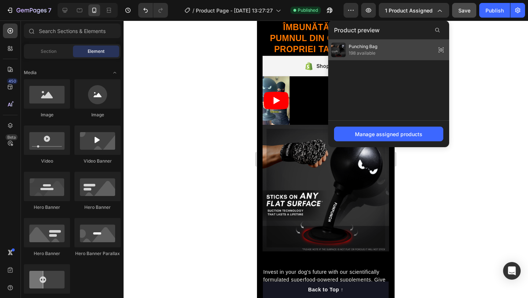
click at [442, 50] on icon at bounding box center [441, 50] width 10 height 10
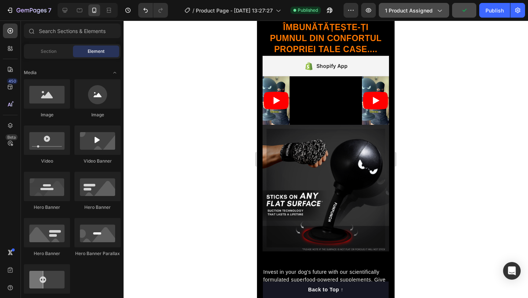
click at [438, 15] on button "1 product assigned" at bounding box center [414, 10] width 70 height 15
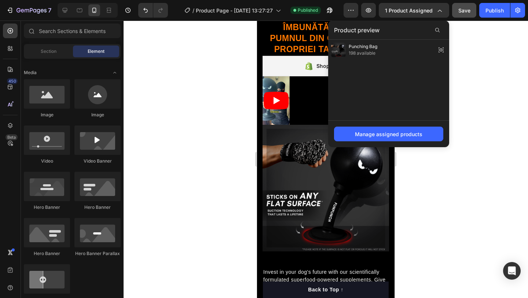
click at [201, 113] on div at bounding box center [326, 159] width 405 height 277
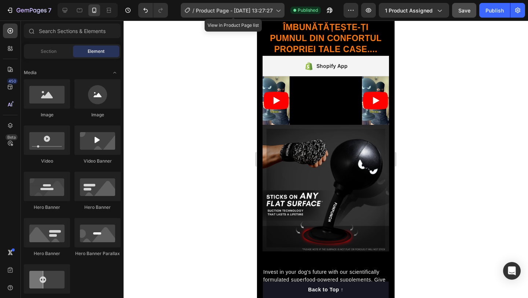
click at [219, 10] on span "Product Page - [DATE] 13:27:27" at bounding box center [234, 11] width 77 height 8
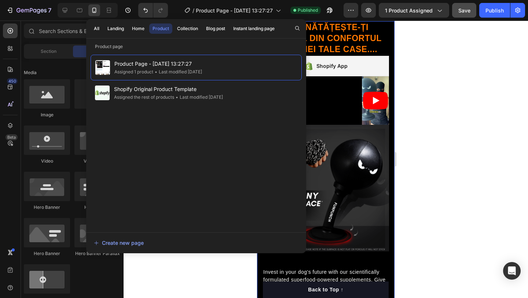
click at [421, 78] on div at bounding box center [326, 159] width 405 height 277
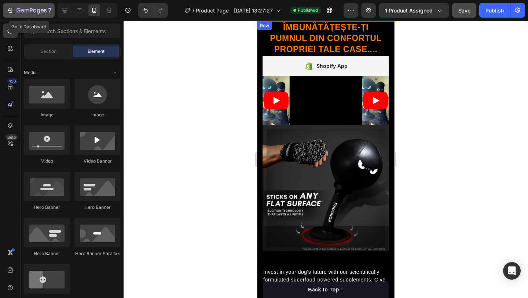
click at [8, 12] on icon "button" at bounding box center [9, 10] width 7 height 7
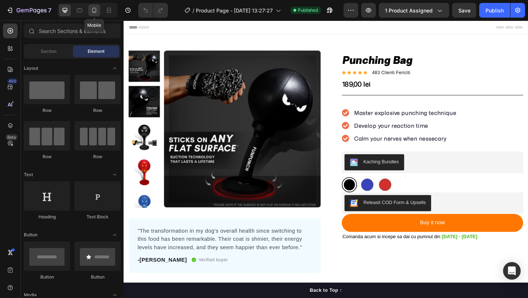
click at [95, 10] on icon at bounding box center [94, 10] width 7 height 7
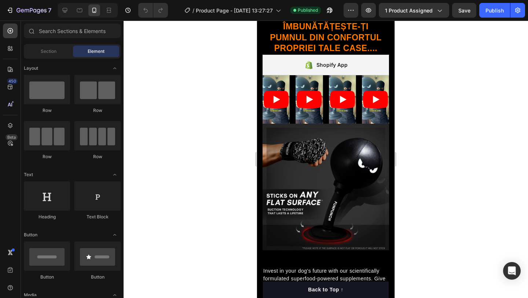
scroll to position [586, 0]
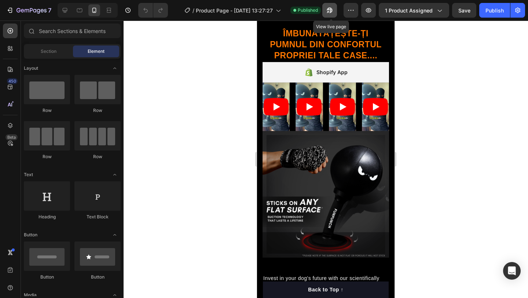
click at [332, 9] on icon "button" at bounding box center [330, 11] width 6 height 6
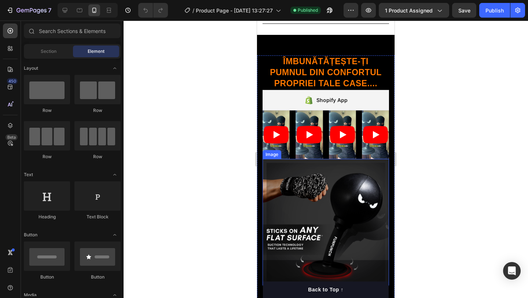
scroll to position [557, 0]
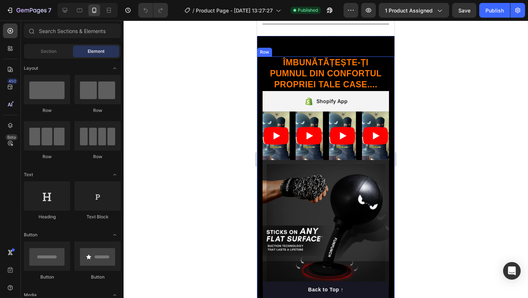
click at [390, 116] on div "Invest in your dog's future with our scientifically formulated superfood-powere…" at bounding box center [326, 285] width 138 height 459
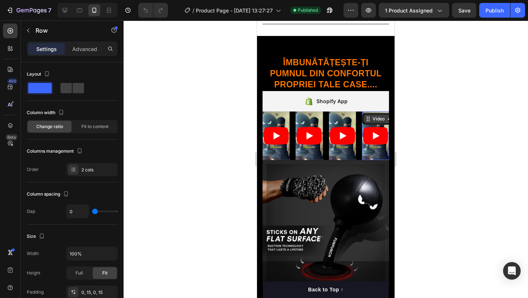
click at [384, 117] on div "Video 0" at bounding box center [375, 136] width 27 height 48
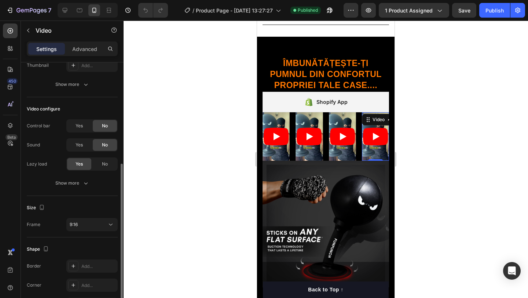
scroll to position [97, 0]
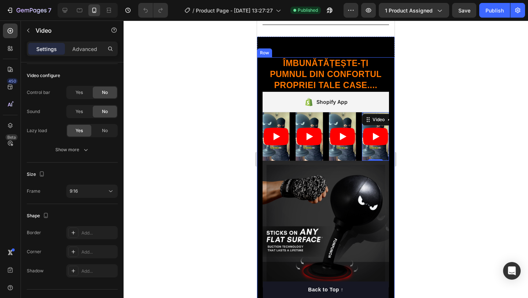
click at [261, 118] on div "Invest in your dog's future with our scientifically formulated superfood-powere…" at bounding box center [326, 286] width 138 height 459
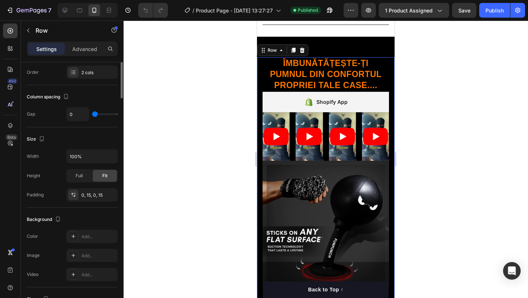
scroll to position [0, 0]
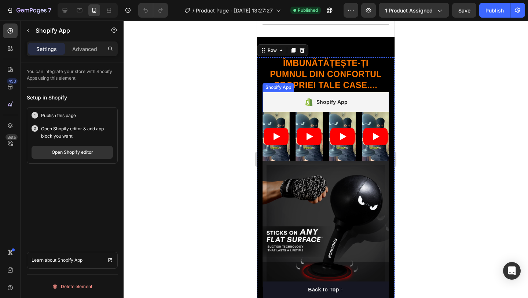
click at [271, 103] on div "Shopify App" at bounding box center [326, 102] width 127 height 21
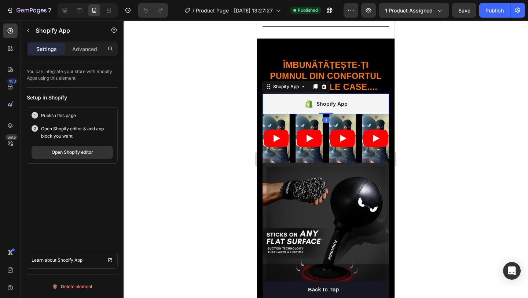
scroll to position [554, 0]
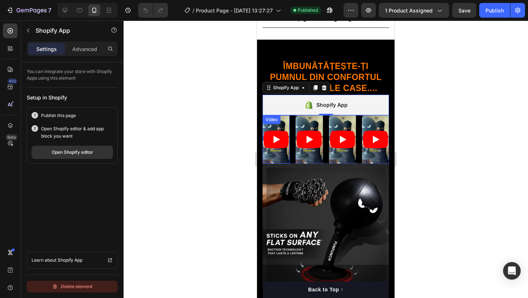
click at [65, 287] on div "Delete element" at bounding box center [72, 286] width 40 height 9
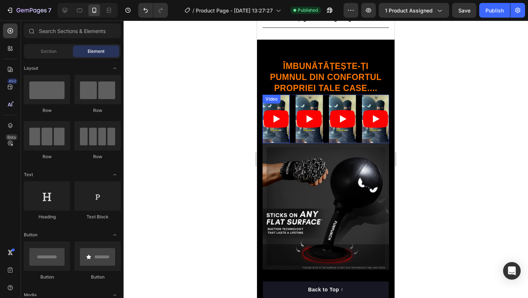
click at [267, 101] on div "Video" at bounding box center [271, 99] width 15 height 7
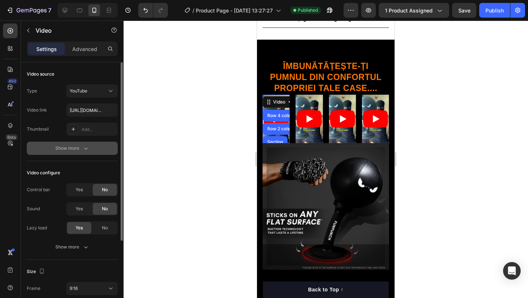
scroll to position [112, 0]
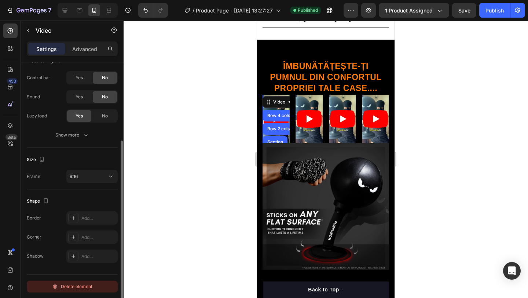
click at [75, 284] on div "Delete element" at bounding box center [72, 286] width 40 height 9
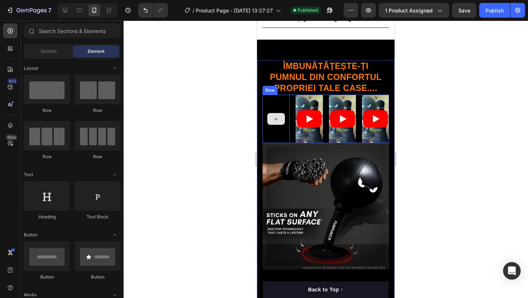
click at [268, 126] on div at bounding box center [276, 119] width 27 height 48
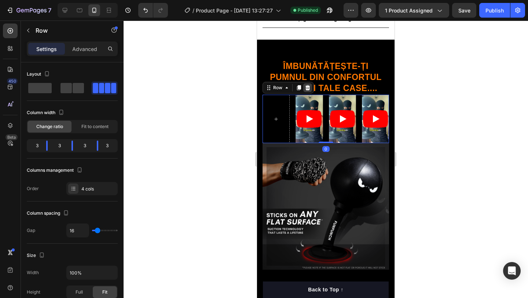
click at [310, 86] on icon at bounding box center [308, 88] width 6 height 6
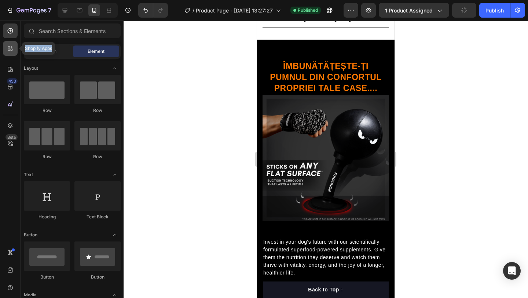
click at [8, 51] on icon at bounding box center [10, 48] width 7 height 7
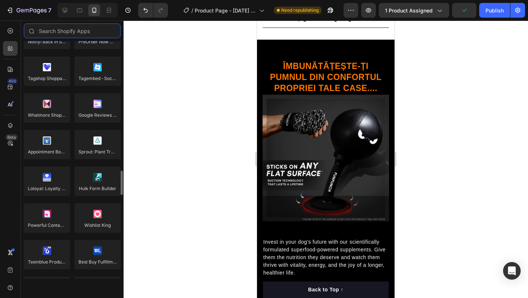
scroll to position [2082, 0]
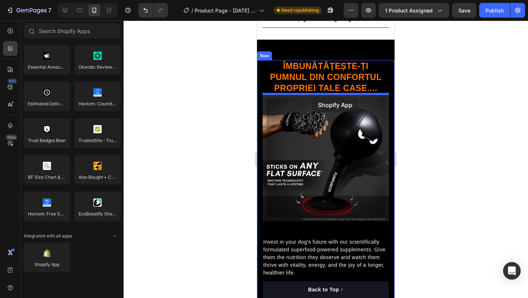
drag, startPoint x: 298, startPoint y: 277, endPoint x: 312, endPoint y: 97, distance: 180.3
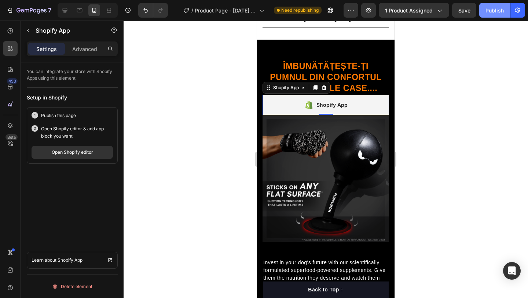
click at [492, 7] on div "Publish" at bounding box center [495, 11] width 18 height 8
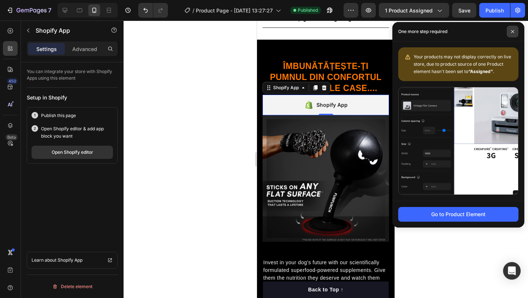
click at [513, 32] on icon at bounding box center [512, 31] width 3 height 3
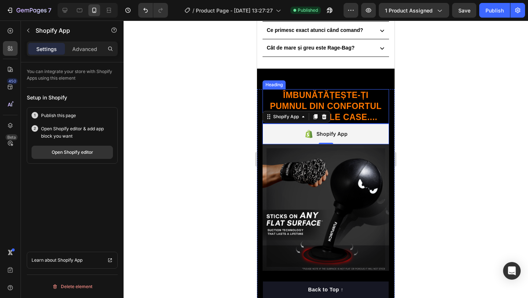
scroll to position [525, 0]
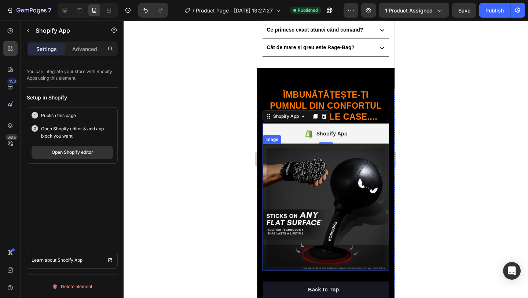
click at [333, 179] on img at bounding box center [326, 207] width 127 height 127
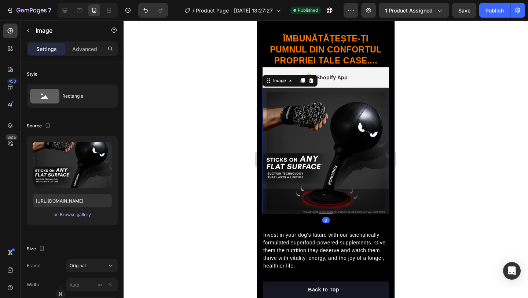
scroll to position [582, 0]
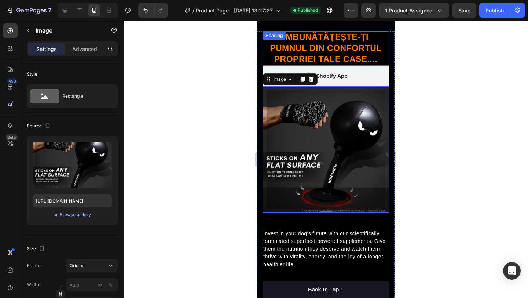
click at [339, 46] on h2 "Îmbunătățește-ți PUMNUL din confortul propriei tale case...." at bounding box center [326, 48] width 127 height 34
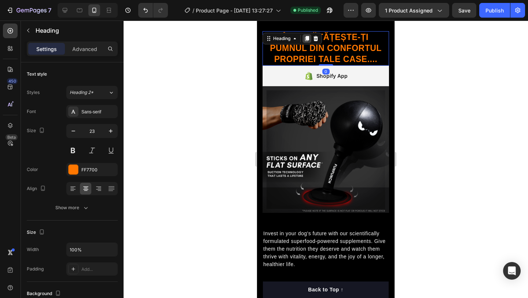
click at [306, 40] on icon at bounding box center [307, 39] width 6 height 6
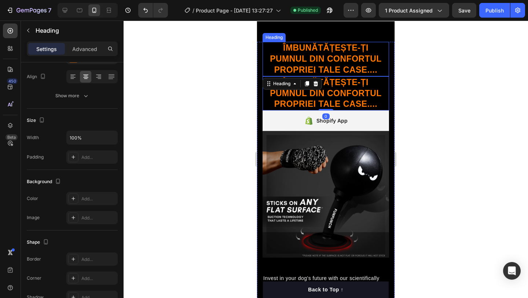
scroll to position [567, 0]
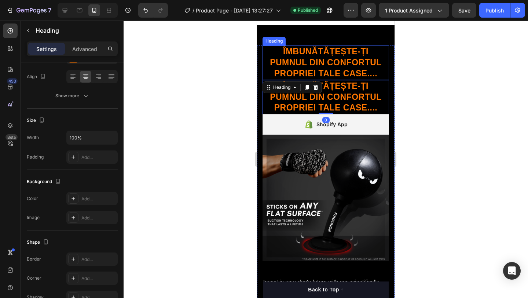
click at [302, 53] on h2 "Îmbunătățește-ți PUMNUL din confortul propriei tale case...." at bounding box center [326, 62] width 127 height 34
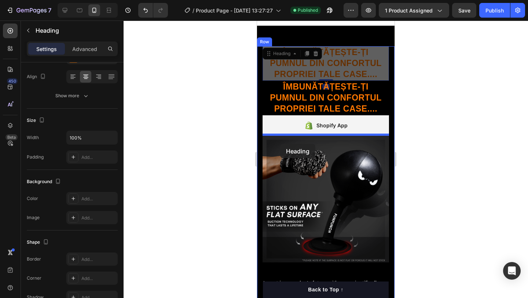
drag, startPoint x: 270, startPoint y: 54, endPoint x: 281, endPoint y: 142, distance: 88.7
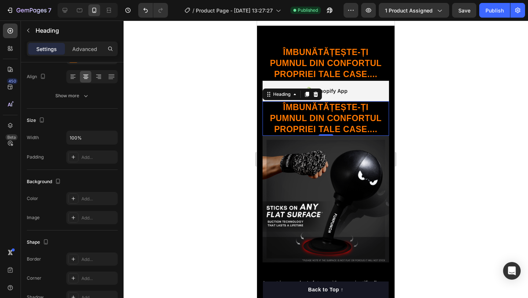
click at [321, 118] on h2 "Îmbunătățește-ți PUMNUL din confortul propriei tale case...." at bounding box center [326, 118] width 127 height 34
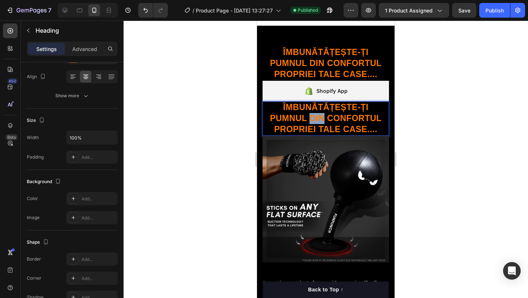
click at [321, 118] on p "Îmbunătățește-ți PUMNUL din confortul propriei tale case...." at bounding box center [325, 118] width 125 height 33
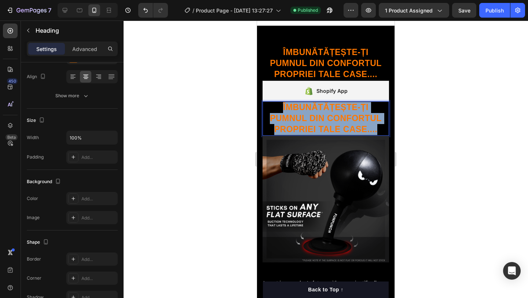
click at [321, 118] on p "Îmbunătățește-ți PUMNUL din confortul propriei tale case...." at bounding box center [325, 118] width 125 height 33
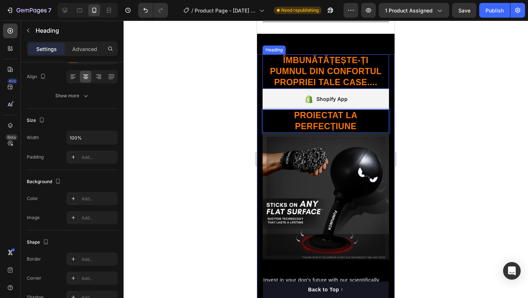
scroll to position [559, 0]
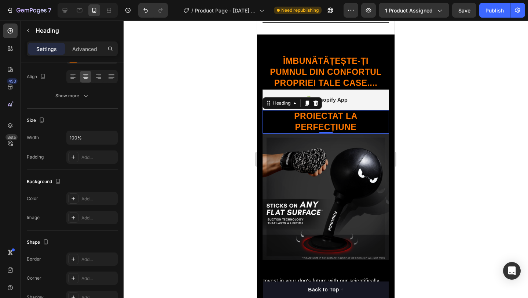
click at [451, 114] on div at bounding box center [326, 159] width 405 height 277
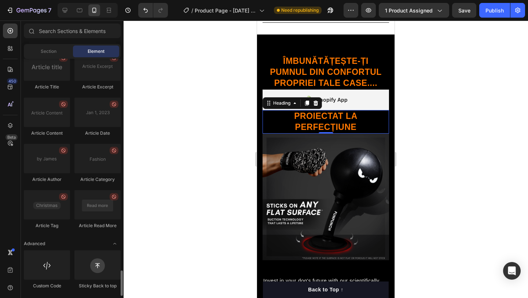
scroll to position [1985, 0]
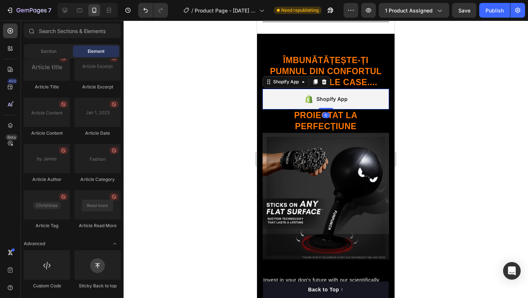
click at [339, 106] on div "Shopify App" at bounding box center [326, 99] width 127 height 21
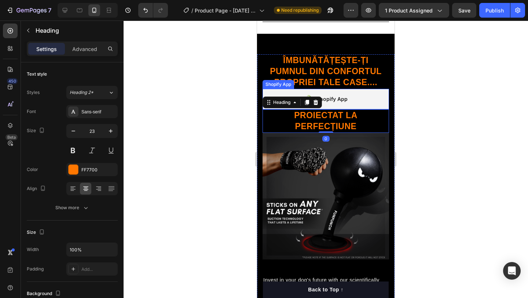
click at [349, 106] on div "Shopify App" at bounding box center [326, 99] width 127 height 21
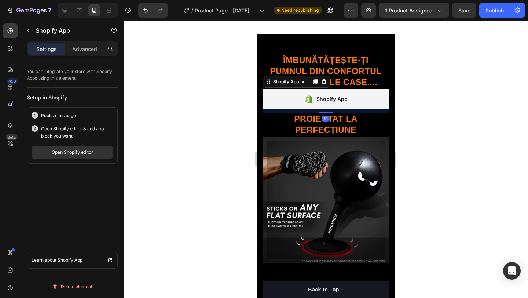
drag, startPoint x: 328, startPoint y: 107, endPoint x: 382, endPoint y: 90, distance: 57.5
click at [328, 112] on div at bounding box center [326, 112] width 15 height 1
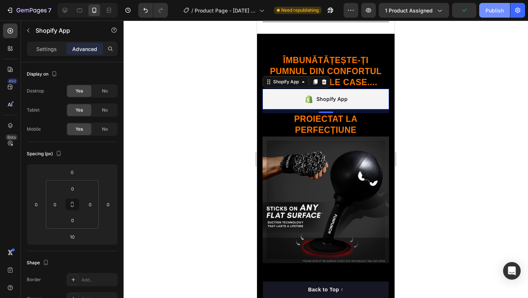
click at [496, 11] on div "Publish" at bounding box center [495, 11] width 18 height 8
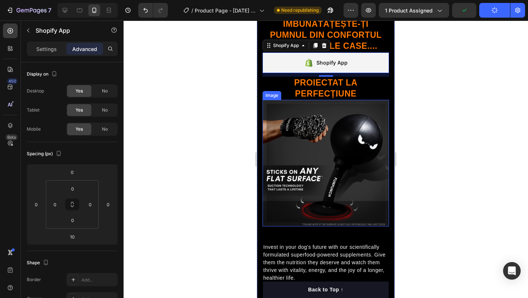
scroll to position [608, 0]
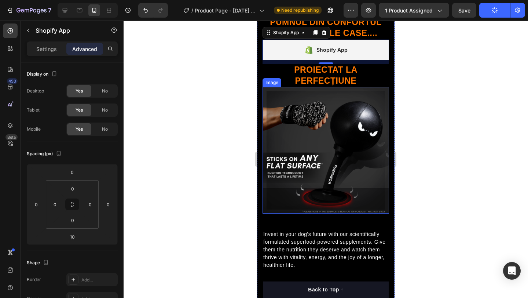
click at [342, 138] on img at bounding box center [326, 150] width 127 height 127
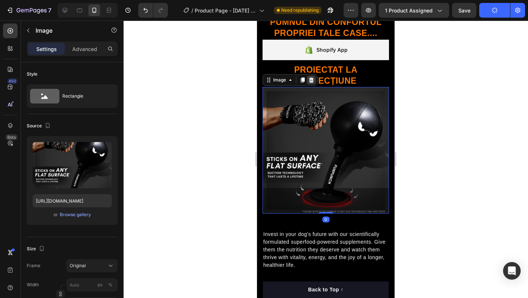
click at [311, 81] on icon at bounding box center [311, 79] width 5 height 5
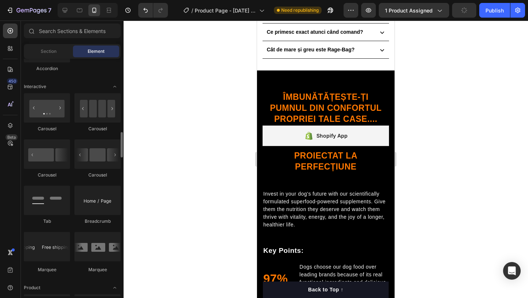
scroll to position [728, 0]
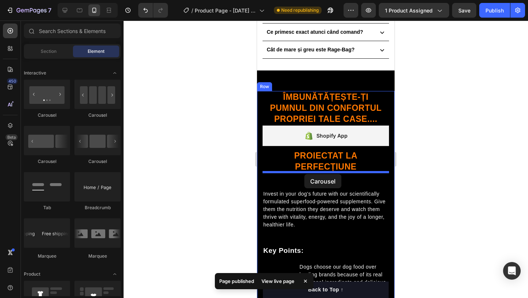
drag, startPoint x: 352, startPoint y: 160, endPoint x: 304, endPoint y: 174, distance: 49.8
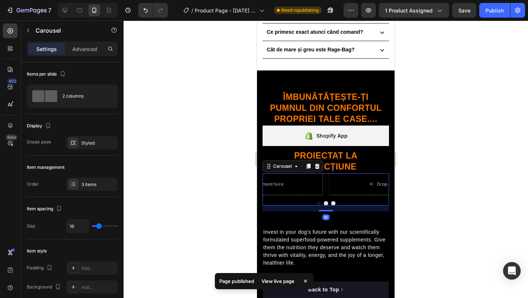
scroll to position [519, 0]
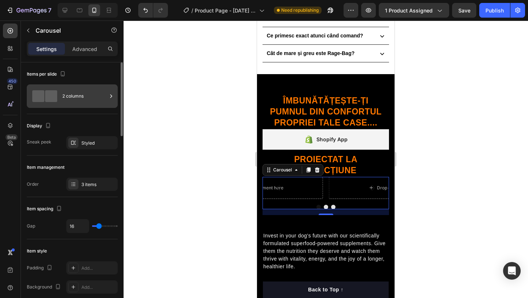
click at [84, 96] on div "2 columns" at bounding box center [84, 96] width 45 height 17
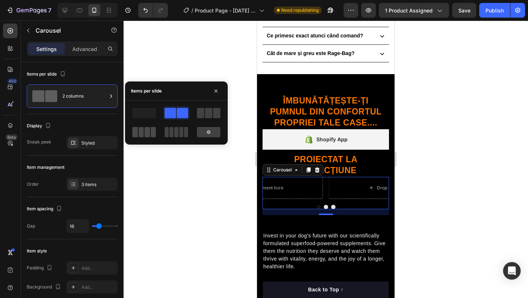
click at [140, 132] on span at bounding box center [142, 132] width 6 height 10
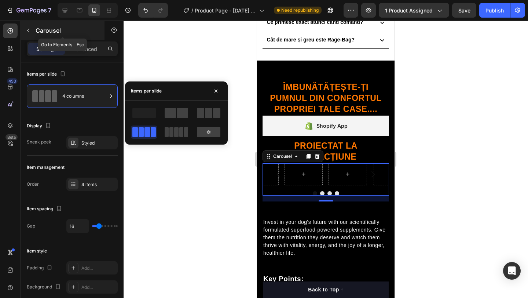
click at [31, 32] on icon "button" at bounding box center [28, 31] width 6 height 6
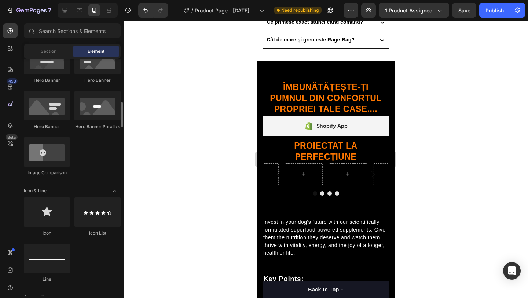
scroll to position [355, 0]
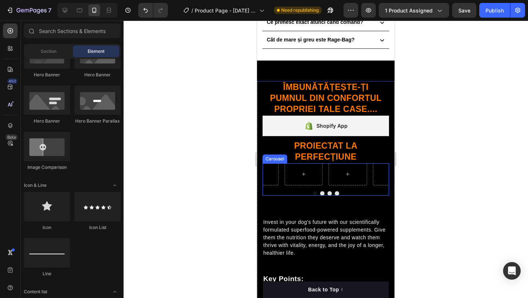
click at [271, 172] on button "Carousel Back Arrow" at bounding box center [279, 174] width 21 height 21
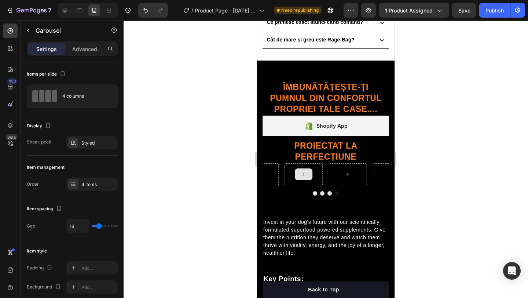
click at [302, 171] on icon at bounding box center [304, 174] width 6 height 6
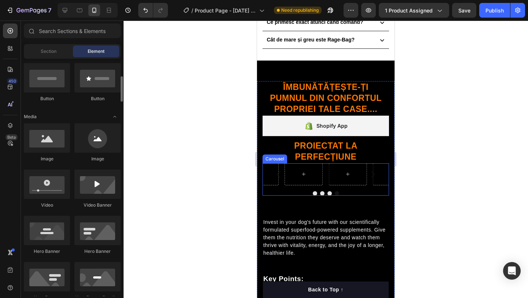
scroll to position [177, 0]
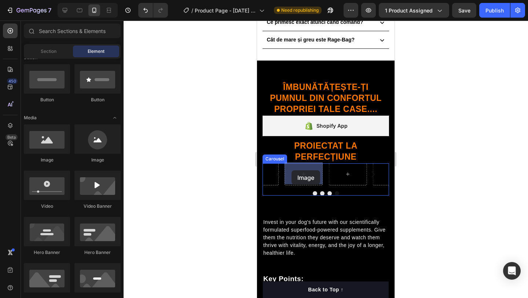
drag, startPoint x: 309, startPoint y: 165, endPoint x: 394, endPoint y: 179, distance: 86.3
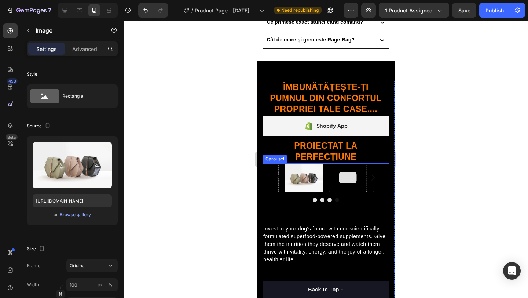
drag, startPoint x: 355, startPoint y: 179, endPoint x: 347, endPoint y: 179, distance: 8.4
click at [355, 179] on div at bounding box center [348, 178] width 18 height 12
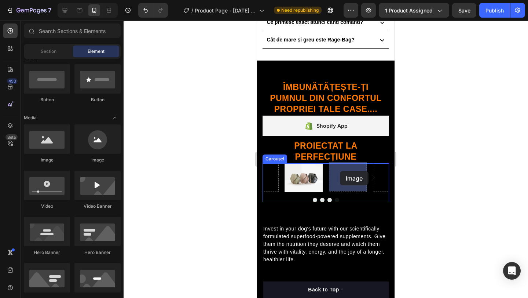
drag, startPoint x: 298, startPoint y: 160, endPoint x: 340, endPoint y: 171, distance: 43.5
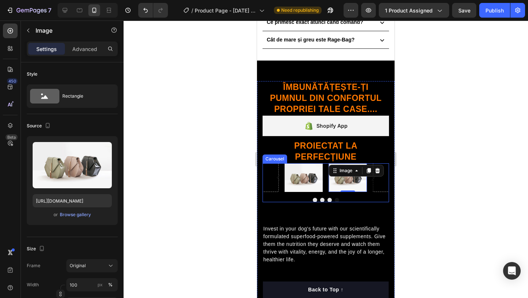
click at [383, 179] on button "Carousel Next Arrow" at bounding box center [373, 177] width 21 height 21
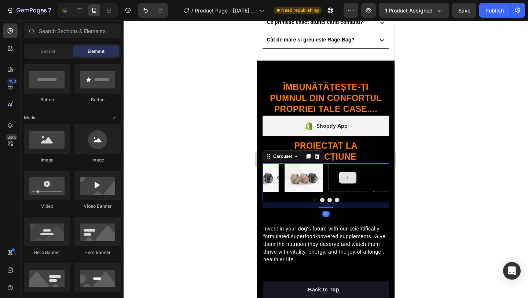
click at [347, 176] on icon at bounding box center [347, 177] width 3 height 3
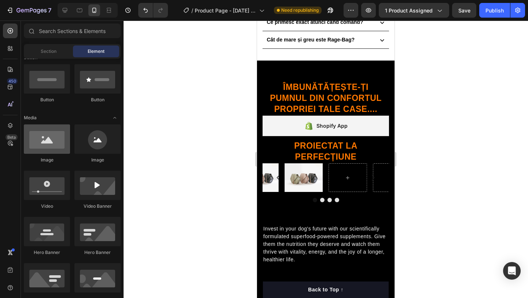
click at [41, 140] on div at bounding box center [47, 138] width 46 height 29
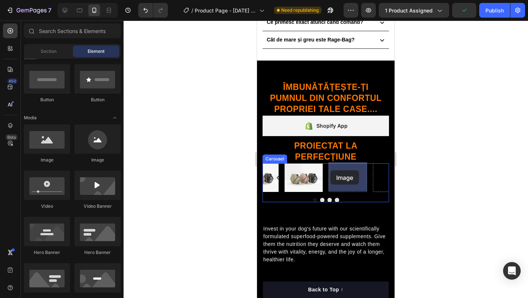
drag, startPoint x: 302, startPoint y: 161, endPoint x: 331, endPoint y: 170, distance: 29.9
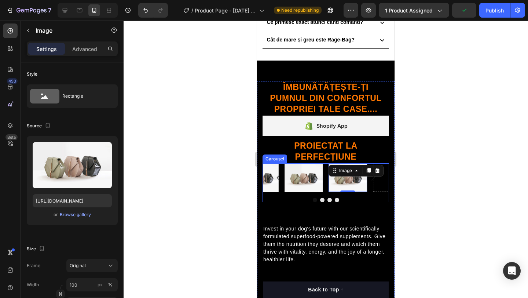
click at [377, 176] on icon "Carousel Next Arrow" at bounding box center [373, 177] width 9 height 9
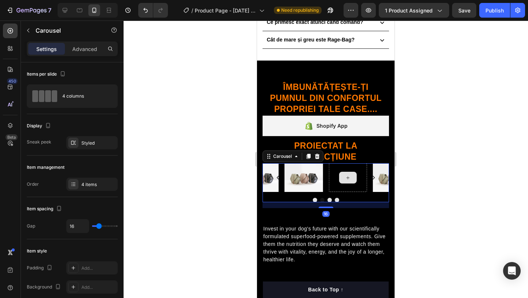
click at [347, 177] on icon at bounding box center [348, 178] width 6 height 6
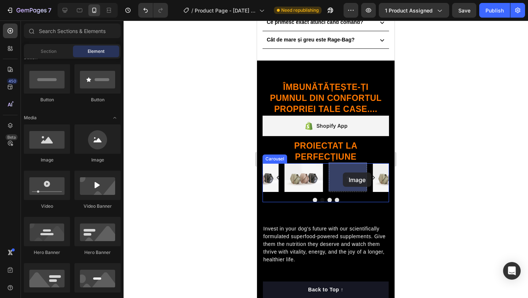
drag, startPoint x: 310, startPoint y: 165, endPoint x: 343, endPoint y: 172, distance: 34.3
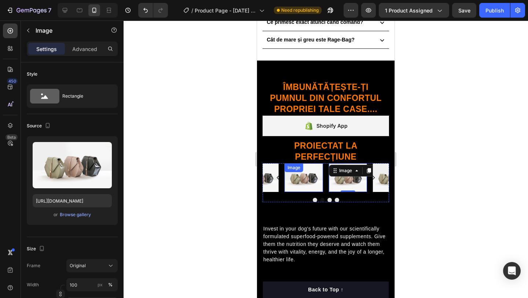
scroll to position [534, 0]
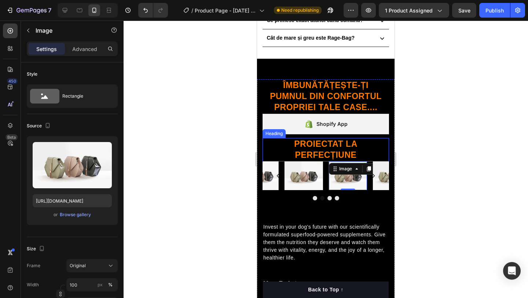
click at [373, 150] on p "proiectat la perfecțiune" at bounding box center [325, 150] width 125 height 22
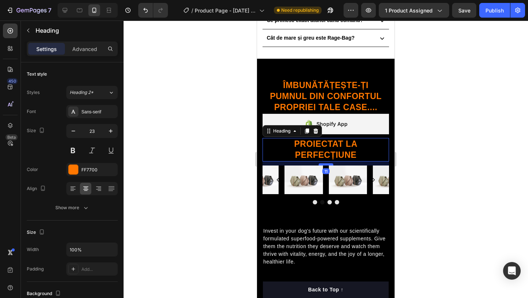
drag, startPoint x: 332, startPoint y: 160, endPoint x: 331, endPoint y: 164, distance: 4.1
click at [331, 164] on div at bounding box center [326, 164] width 15 height 2
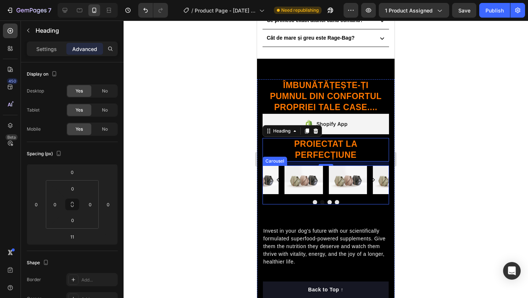
click at [310, 176] on img at bounding box center [304, 179] width 38 height 29
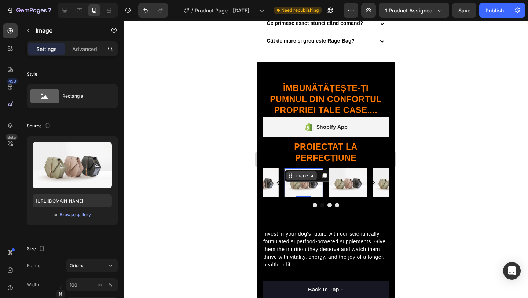
scroll to position [532, 0]
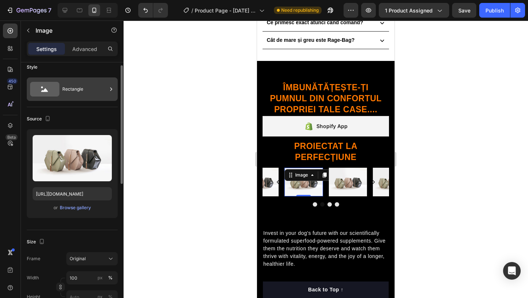
click at [98, 93] on div "Rectangle" at bounding box center [84, 89] width 45 height 17
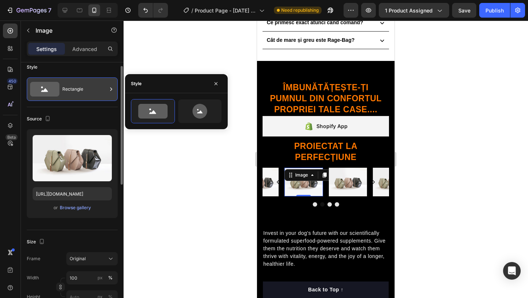
scroll to position [6, 0]
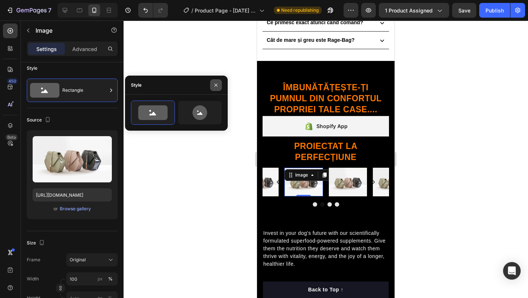
click at [216, 83] on icon "button" at bounding box center [216, 85] width 6 height 6
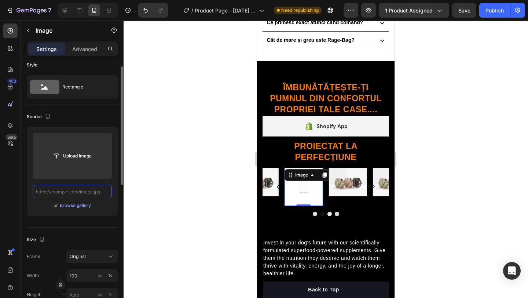
scroll to position [0, 0]
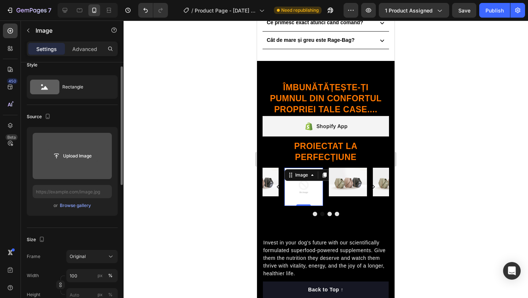
click at [71, 150] on input "file" at bounding box center [72, 156] width 51 height 12
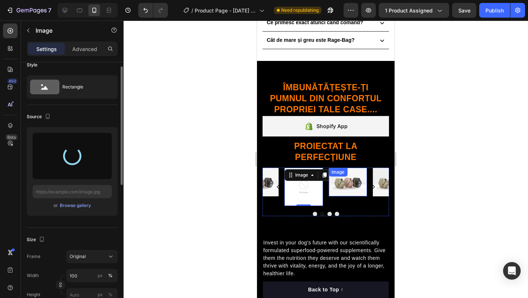
click at [344, 182] on img at bounding box center [348, 182] width 38 height 29
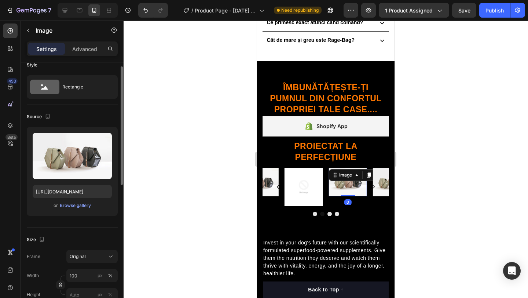
scroll to position [535, 0]
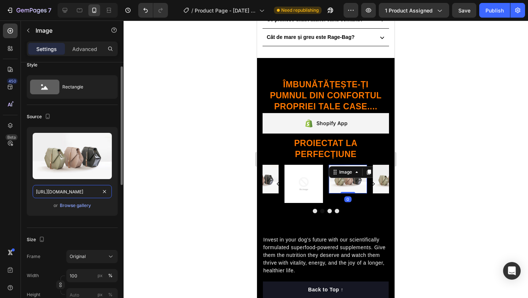
click at [91, 190] on input "[URL][DOMAIN_NAME]" at bounding box center [72, 191] width 79 height 13
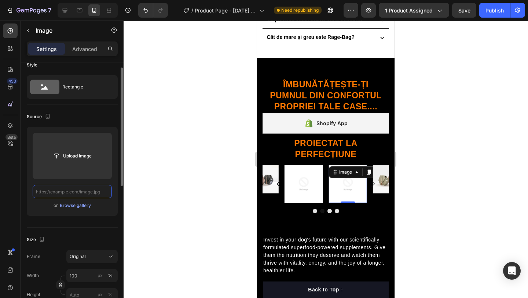
scroll to position [0, 0]
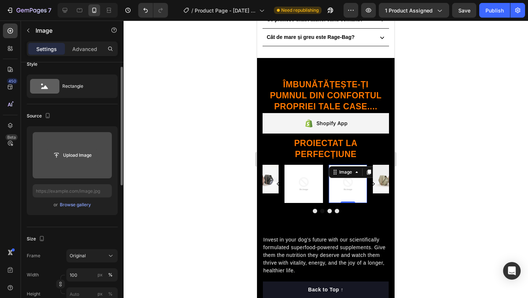
click at [78, 160] on input "file" at bounding box center [72, 155] width 51 height 12
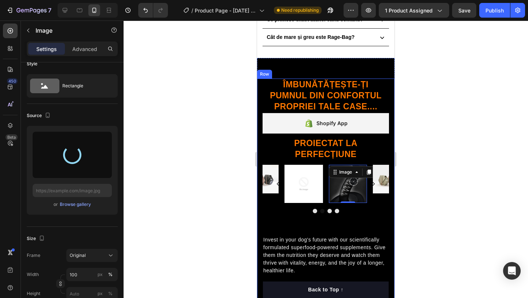
type input "[URL][DOMAIN_NAME]"
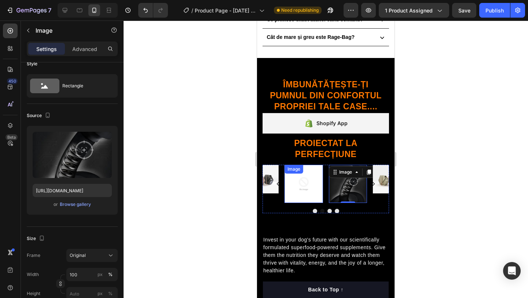
click at [306, 185] on img at bounding box center [304, 184] width 38 height 38
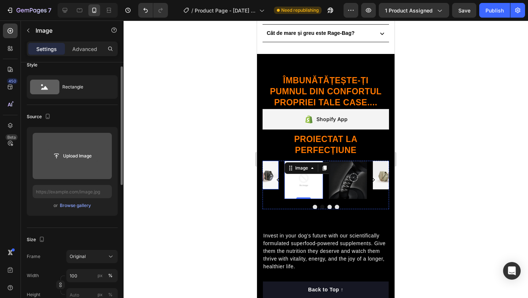
scroll to position [12, 0]
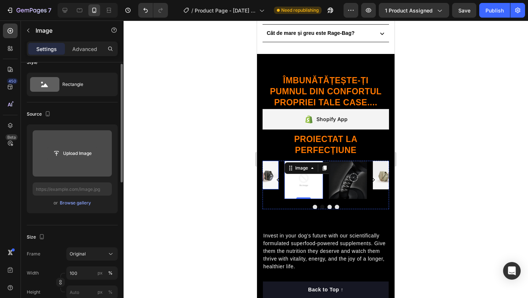
click at [78, 156] on input "file" at bounding box center [72, 153] width 51 height 12
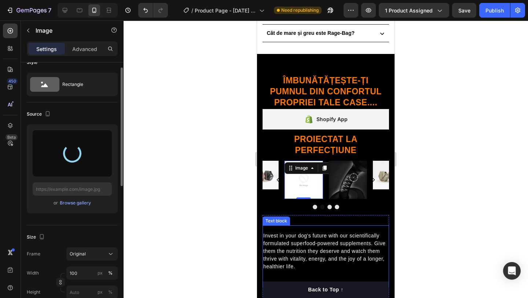
type input "[URL][DOMAIN_NAME]"
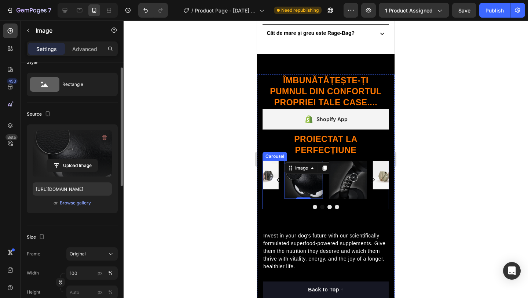
click at [379, 177] on button "Carousel Next Arrow" at bounding box center [373, 179] width 21 height 21
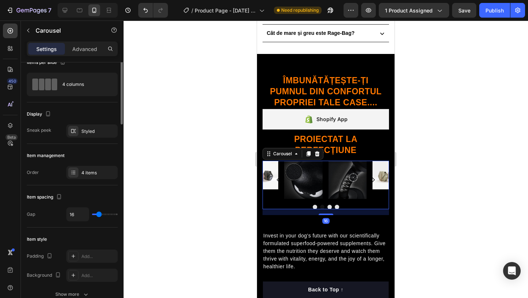
scroll to position [0, 0]
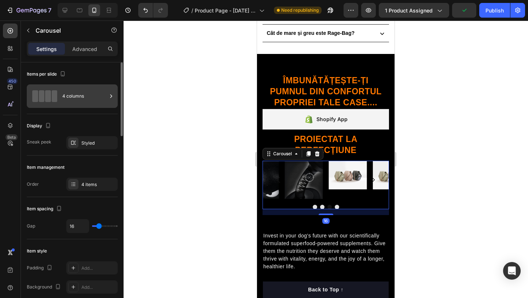
click at [71, 98] on div "4 columns" at bounding box center [84, 96] width 45 height 17
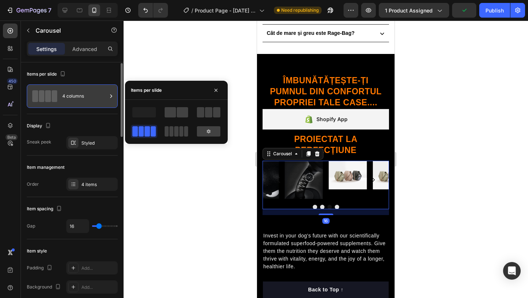
scroll to position [1, 0]
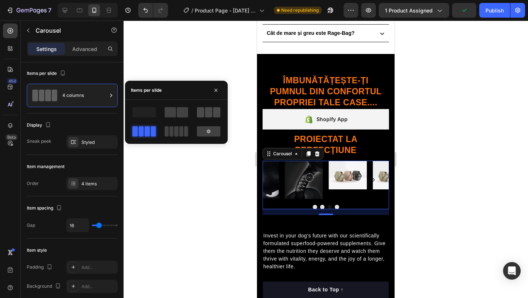
click at [211, 111] on span at bounding box center [208, 112] width 7 height 10
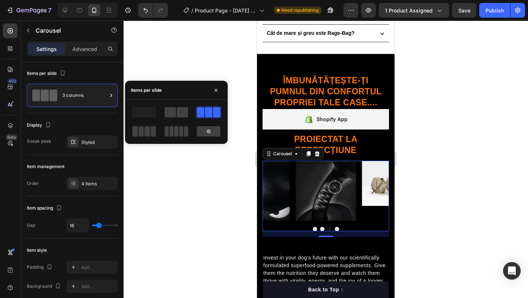
click at [378, 183] on button "Carousel Next Arrow" at bounding box center [373, 190] width 21 height 21
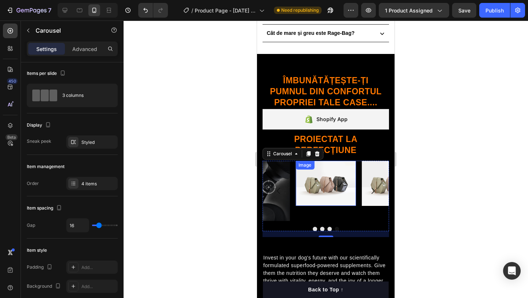
click at [310, 187] on img at bounding box center [326, 183] width 61 height 45
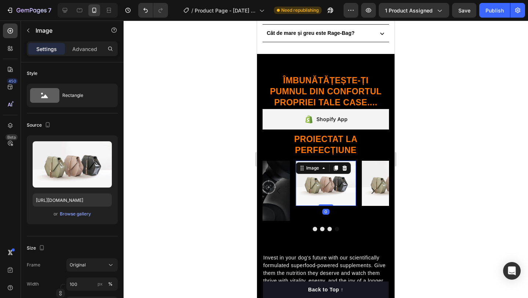
scroll to position [0, 0]
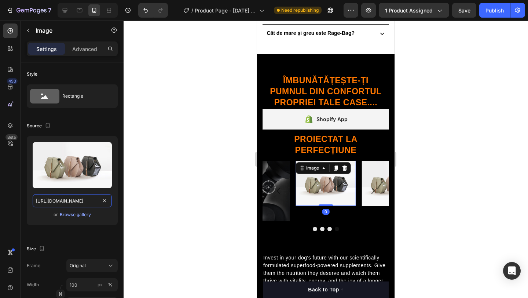
drag, startPoint x: 108, startPoint y: 203, endPoint x: 98, endPoint y: 200, distance: 10.1
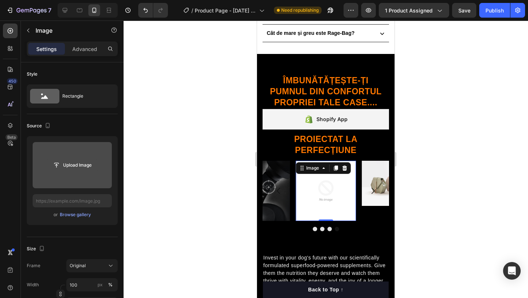
click at [70, 162] on input "file" at bounding box center [72, 165] width 51 height 12
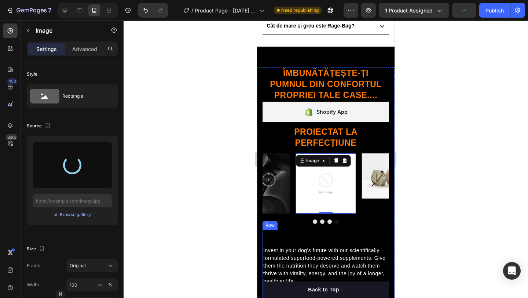
scroll to position [547, 0]
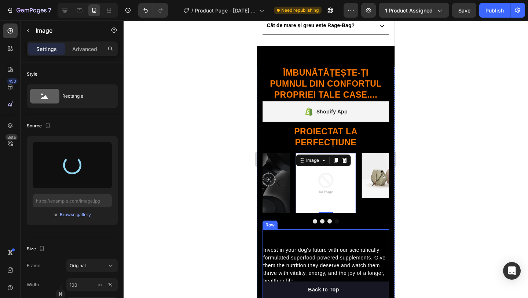
type input "[URL][DOMAIN_NAME]"
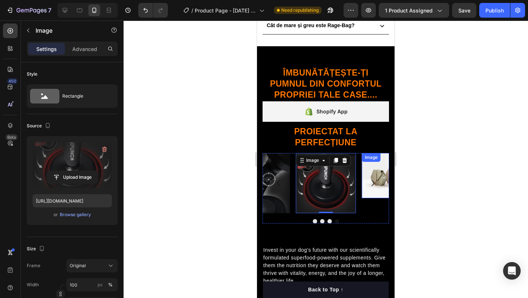
click at [370, 171] on div "Image Image Image Image 0" at bounding box center [326, 183] width 127 height 61
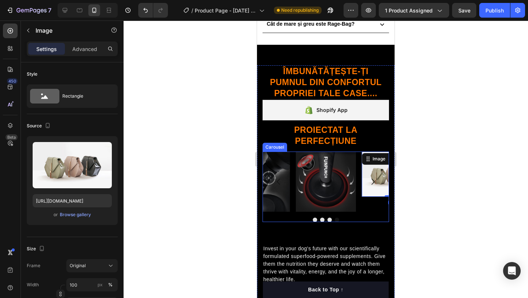
click at [372, 174] on button "Carousel Next Arrow" at bounding box center [373, 181] width 21 height 21
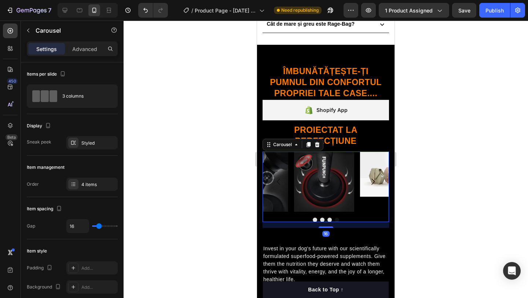
scroll to position [547, 0]
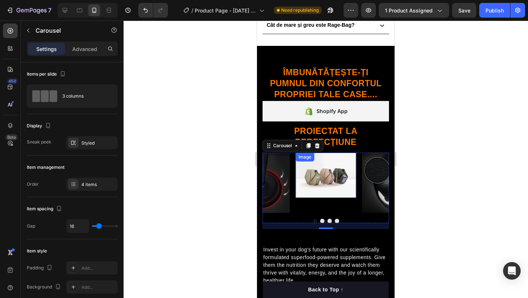
click at [329, 176] on img at bounding box center [326, 175] width 61 height 45
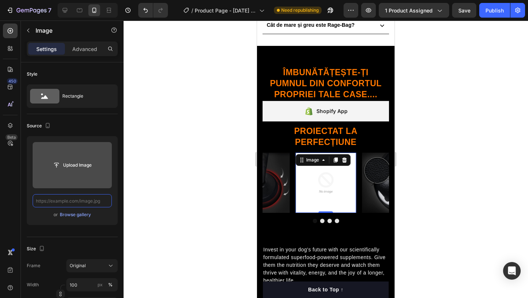
scroll to position [0, 0]
click at [70, 167] on input "file" at bounding box center [72, 165] width 51 height 12
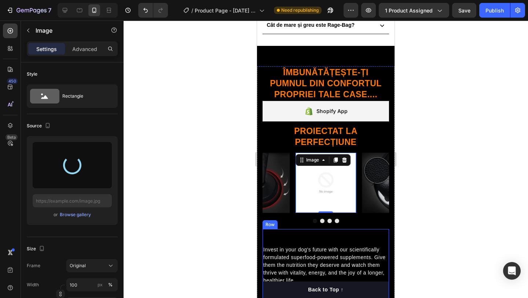
type input "[URL][DOMAIN_NAME]"
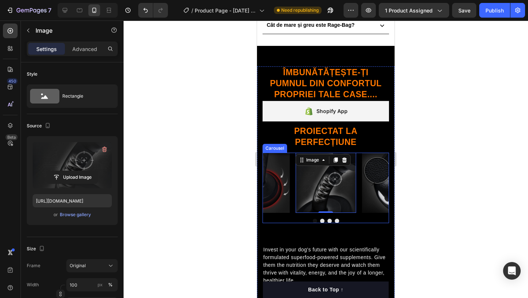
click at [369, 185] on icon "Carousel Next Arrow" at bounding box center [373, 182] width 9 height 9
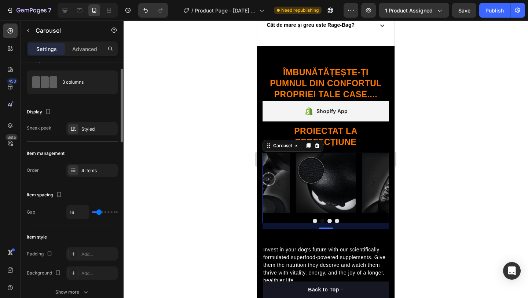
scroll to position [16, 0]
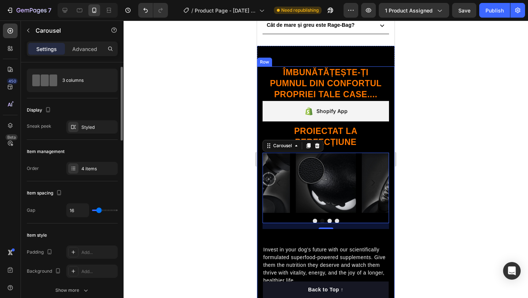
click at [444, 151] on div at bounding box center [326, 159] width 405 height 277
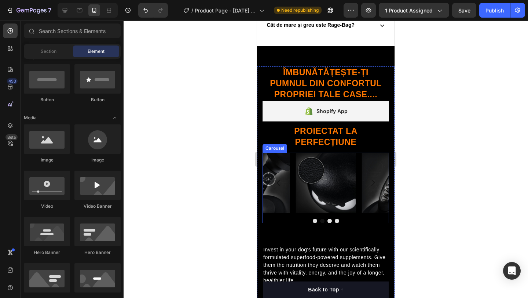
scroll to position [568, 0]
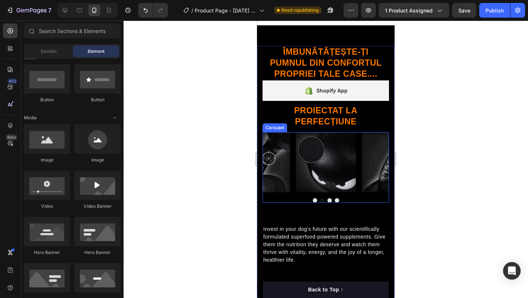
click at [381, 159] on button "Carousel Next Arrow" at bounding box center [373, 162] width 21 height 21
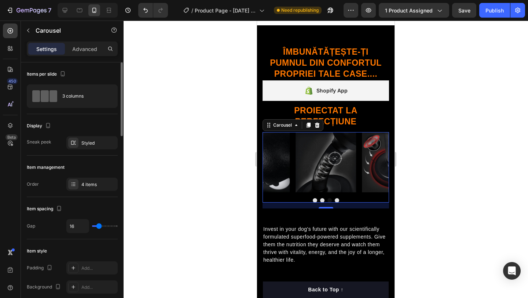
scroll to position [2, 0]
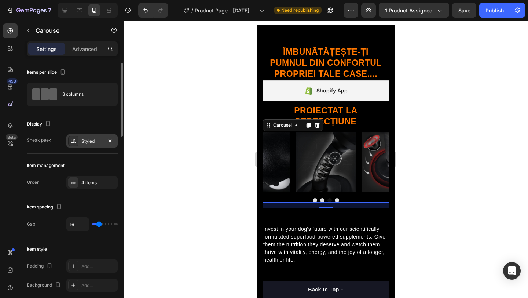
click at [87, 143] on div "Styled" at bounding box center [91, 141] width 21 height 7
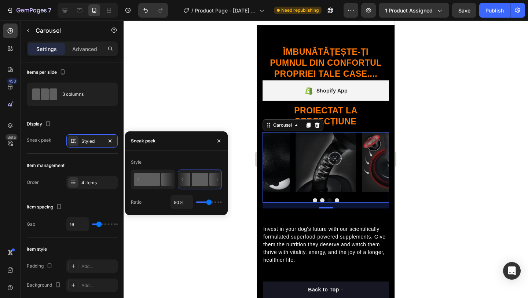
click at [152, 175] on rect at bounding box center [147, 179] width 26 height 13
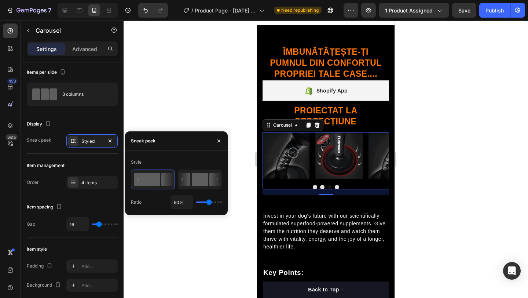
click at [190, 177] on icon at bounding box center [199, 179] width 43 height 19
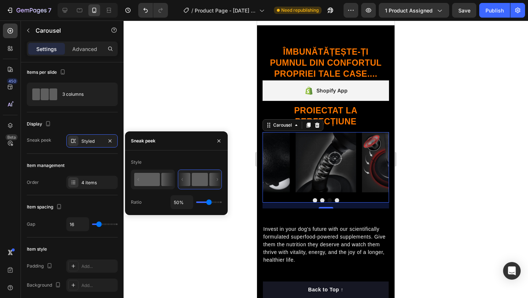
click at [160, 182] on icon at bounding box center [153, 179] width 43 height 19
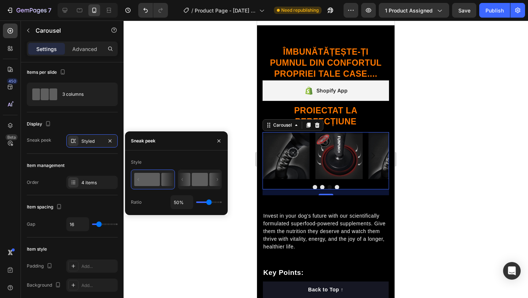
click at [193, 182] on rect at bounding box center [200, 179] width 16 height 13
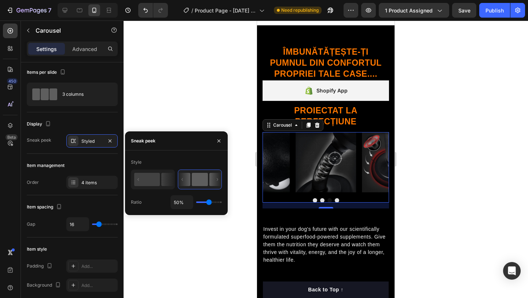
type input "65%"
type input "65"
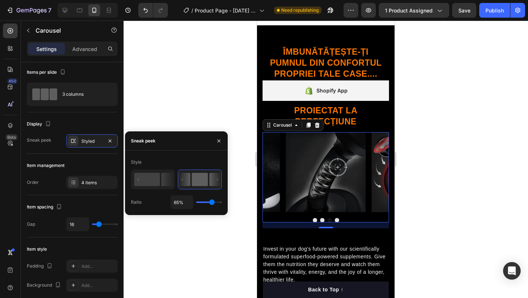
type input "73%"
type input "73"
type input "82%"
type input "82"
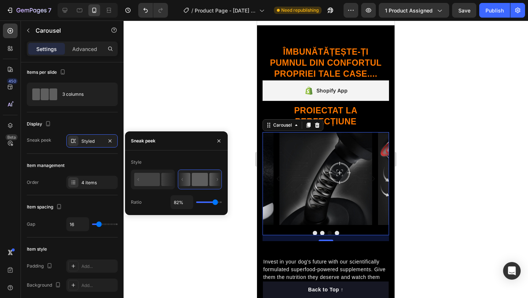
type input "83%"
type input "83"
type input "79%"
type input "79"
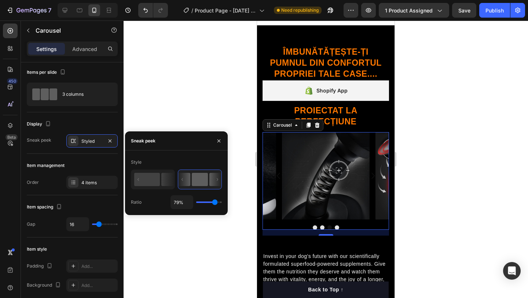
type input "77%"
type input "77"
type input "76%"
type input "76"
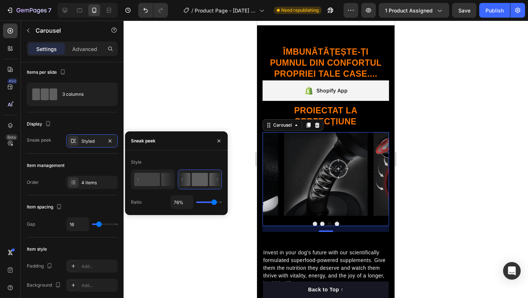
type input "75%"
type input "75"
type input "72%"
type input "72"
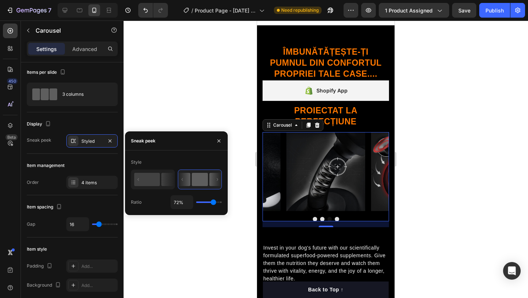
type input "70%"
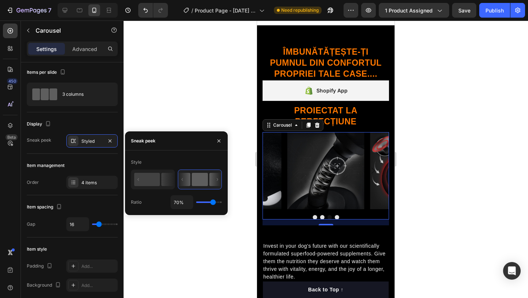
type input "70"
click at [213, 203] on input "range" at bounding box center [209, 201] width 26 height 1
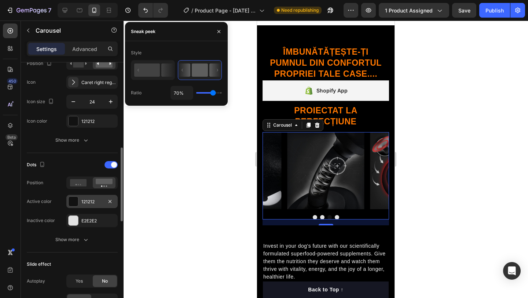
scroll to position [291, 0]
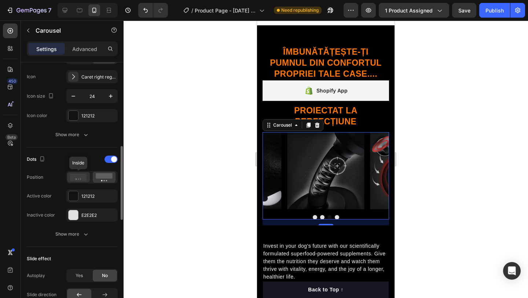
click at [79, 181] on div at bounding box center [78, 177] width 23 height 10
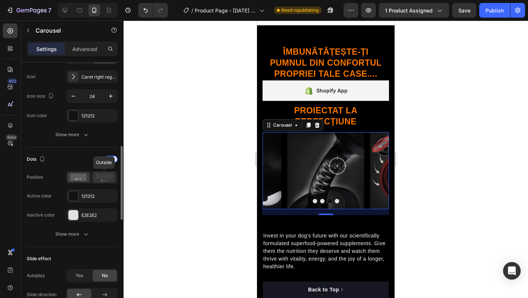
click at [104, 180] on circle at bounding box center [103, 180] width 1 height 1
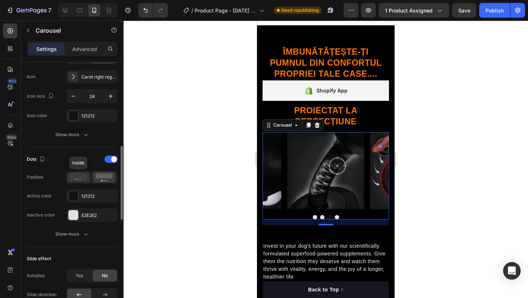
click at [84, 178] on icon at bounding box center [78, 177] width 17 height 7
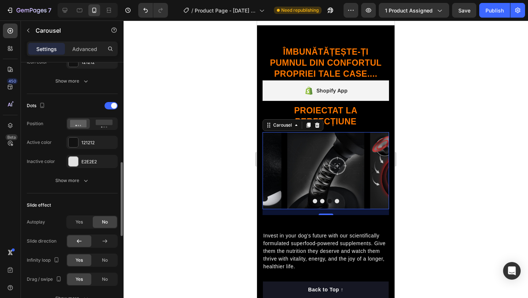
scroll to position [344, 0]
click at [77, 183] on div "Show more" at bounding box center [72, 179] width 34 height 7
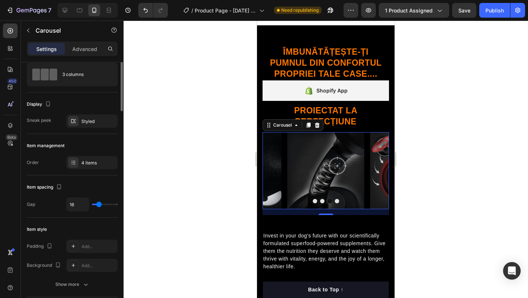
scroll to position [0, 0]
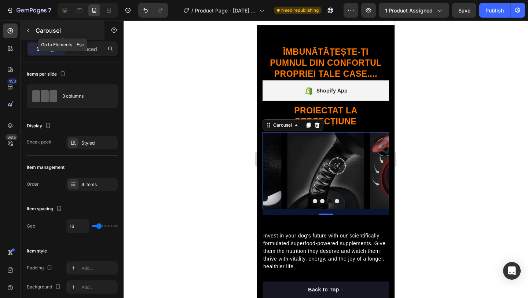
click at [29, 30] on icon "button" at bounding box center [28, 31] width 6 height 6
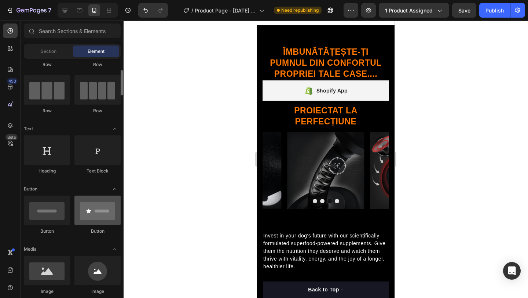
scroll to position [11, 0]
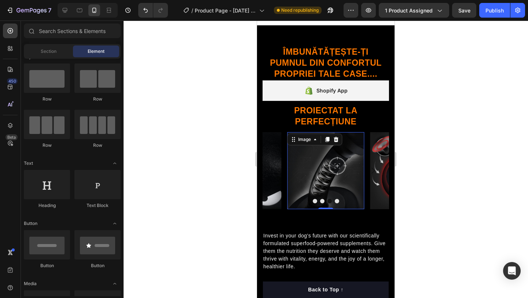
click at [296, 148] on img at bounding box center [326, 170] width 77 height 77
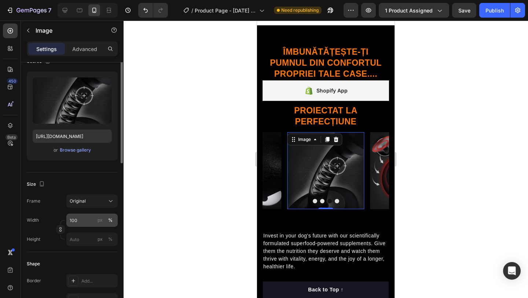
scroll to position [70, 0]
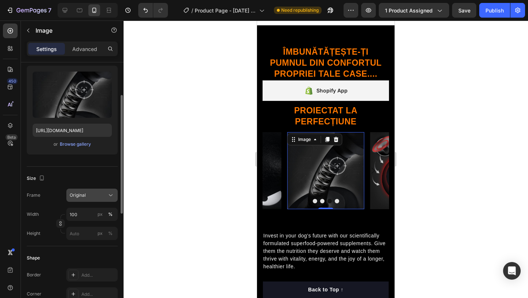
click at [101, 193] on div "Original" at bounding box center [88, 195] width 36 height 7
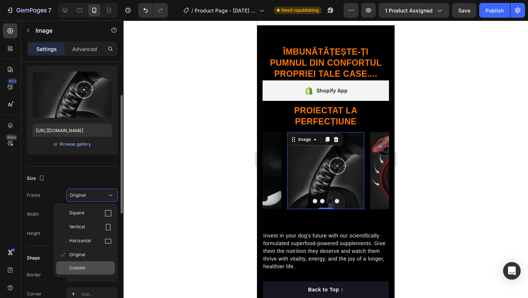
click at [93, 264] on div "Custom" at bounding box center [85, 267] width 59 height 13
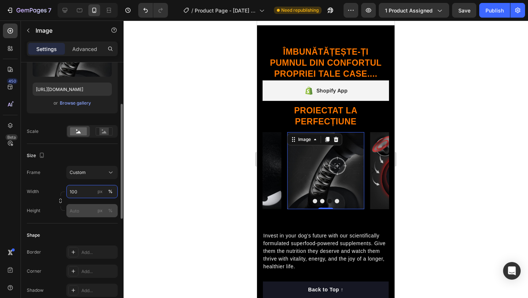
scroll to position [114, 0]
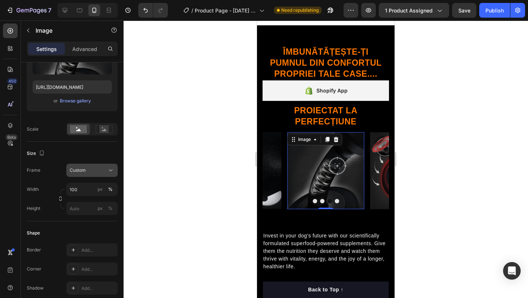
click at [105, 170] on div "Custom" at bounding box center [88, 170] width 36 height 7
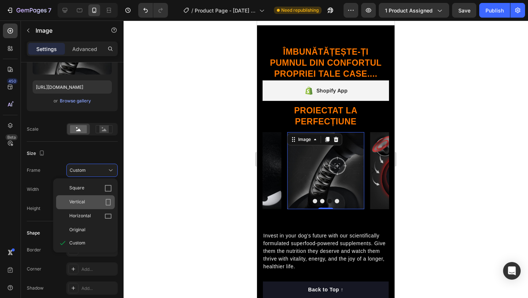
click at [95, 201] on div "Vertical" at bounding box center [90, 201] width 43 height 7
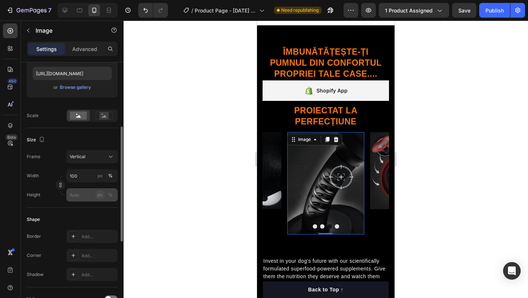
scroll to position [139, 0]
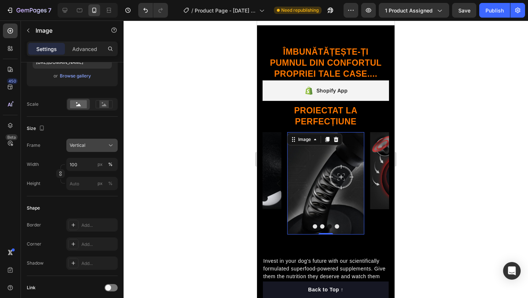
click at [98, 144] on div "Vertical" at bounding box center [88, 145] width 36 height 7
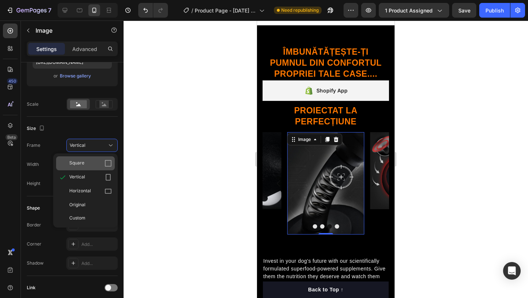
click at [98, 162] on div "Square" at bounding box center [90, 163] width 43 height 7
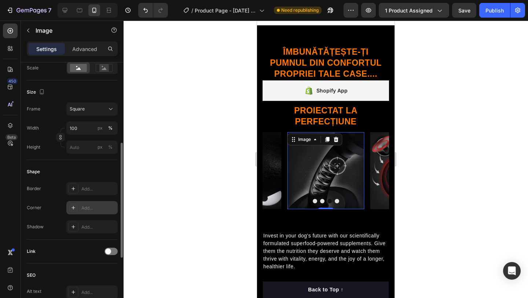
scroll to position [176, 0]
click at [67, 205] on div "Add..." at bounding box center [91, 206] width 51 height 13
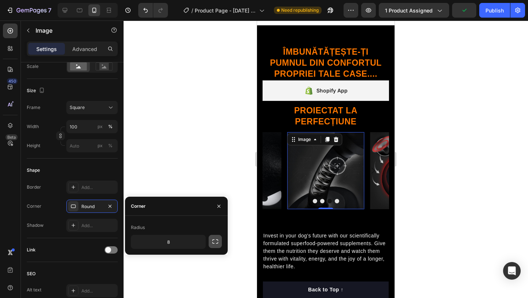
click at [212, 242] on icon "button" at bounding box center [215, 241] width 7 height 7
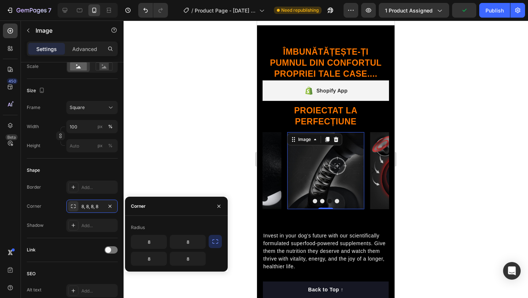
click at [215, 242] on icon "button" at bounding box center [215, 241] width 7 height 7
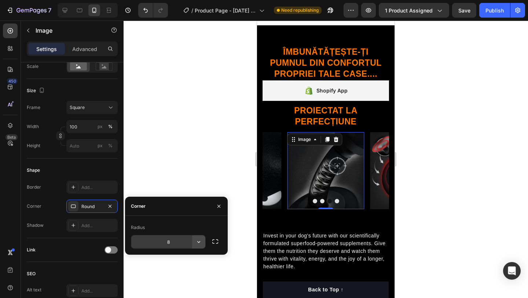
click at [200, 243] on icon "button" at bounding box center [198, 241] width 7 height 7
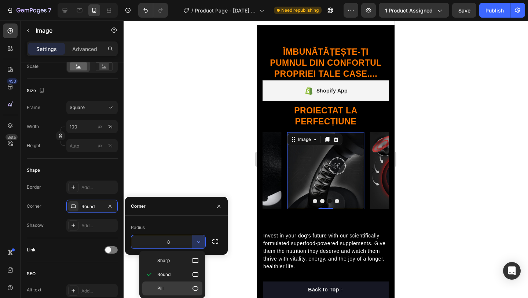
click at [194, 288] on icon at bounding box center [195, 288] width 7 height 7
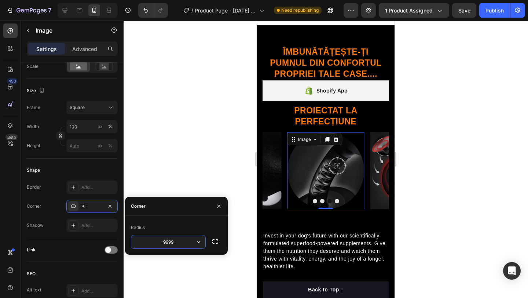
click at [179, 240] on input "9999" at bounding box center [168, 241] width 74 height 13
type input "8"
click at [175, 175] on div at bounding box center [326, 159] width 405 height 277
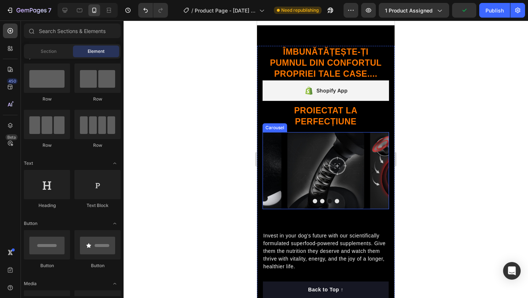
click at [271, 178] on button "Carousel Back Arrow" at bounding box center [279, 170] width 21 height 21
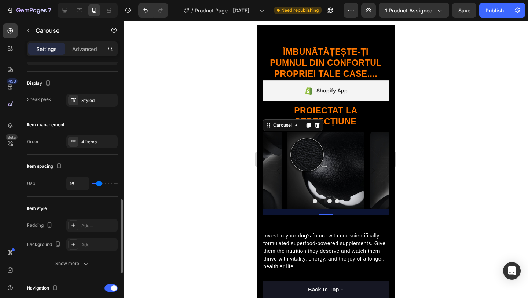
scroll to position [0, 0]
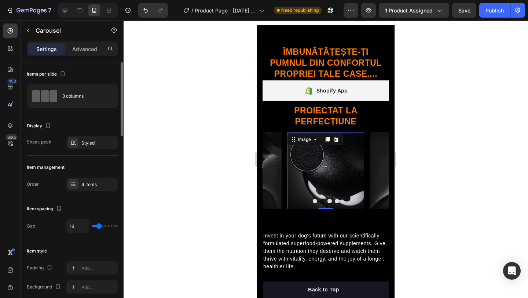
click at [332, 165] on img at bounding box center [326, 170] width 77 height 77
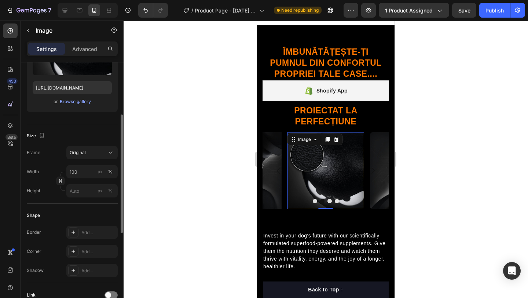
scroll to position [123, 0]
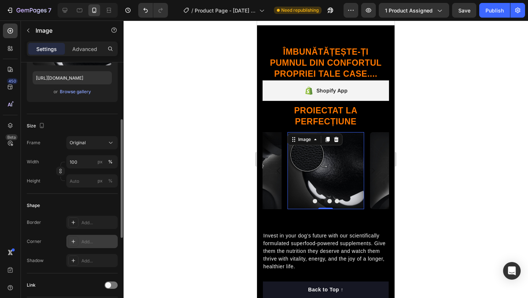
click at [79, 243] on div "Add..." at bounding box center [91, 241] width 51 height 13
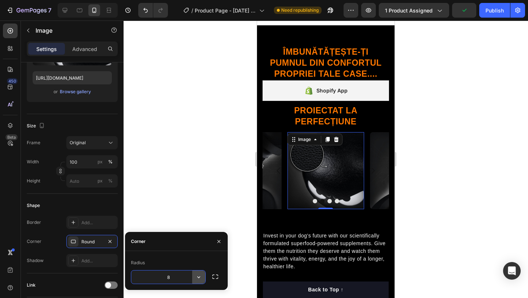
click at [198, 277] on icon "button" at bounding box center [198, 277] width 3 height 2
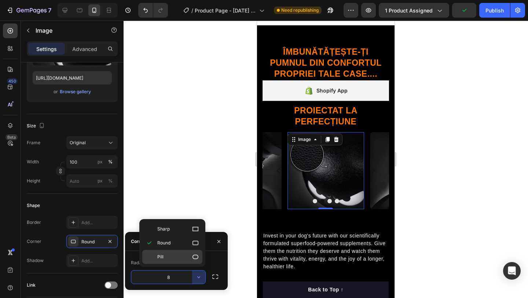
click at [190, 258] on p "Pill" at bounding box center [178, 256] width 42 height 7
type input "9999"
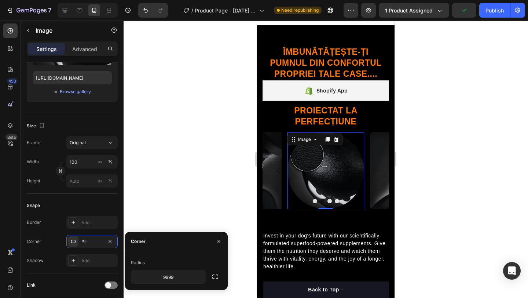
click at [201, 185] on div at bounding box center [326, 159] width 405 height 277
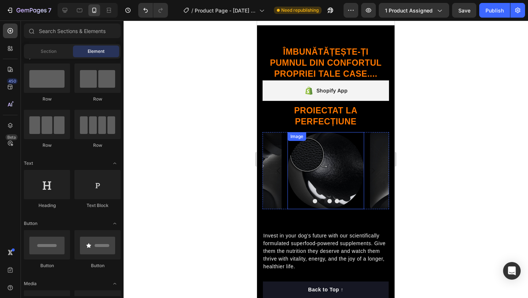
click at [334, 180] on img at bounding box center [326, 170] width 77 height 77
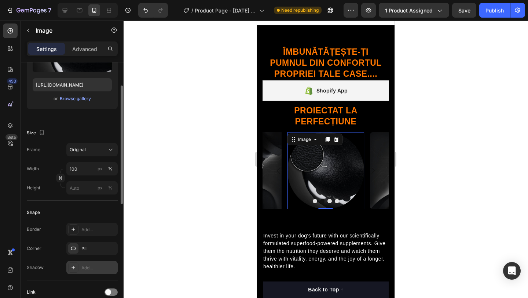
scroll to position [118, 0]
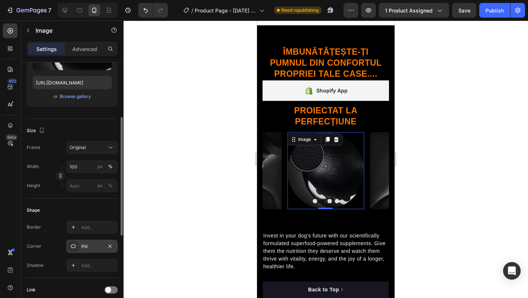
click at [90, 246] on div "Pill" at bounding box center [91, 246] width 21 height 7
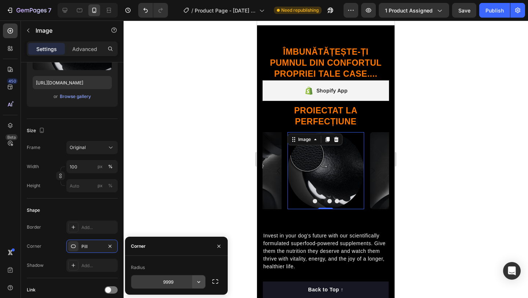
click at [198, 281] on icon "button" at bounding box center [198, 281] width 7 height 7
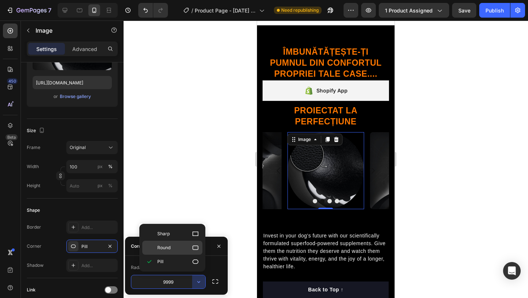
click at [188, 247] on p "Round" at bounding box center [178, 247] width 42 height 7
type input "8"
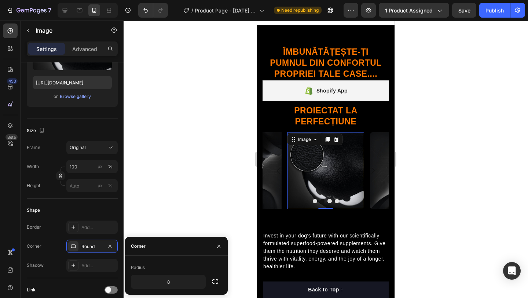
click at [208, 202] on div at bounding box center [326, 159] width 405 height 277
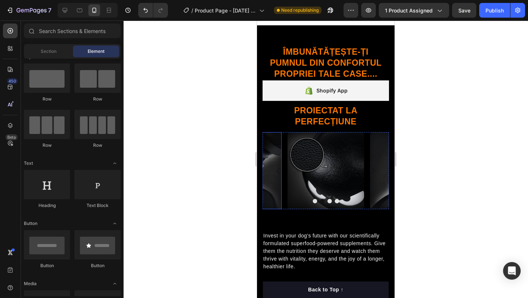
click at [268, 181] on img at bounding box center [243, 170] width 77 height 77
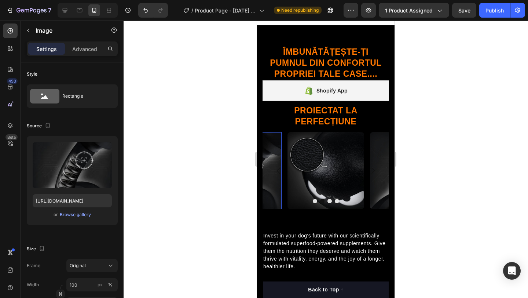
click at [275, 182] on img at bounding box center [243, 170] width 77 height 77
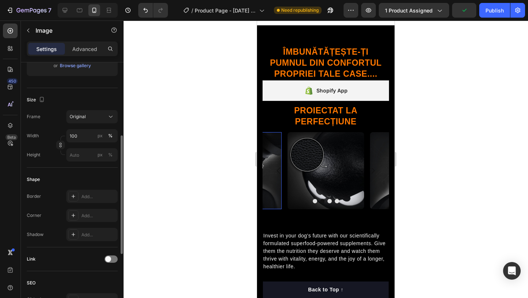
scroll to position [152, 0]
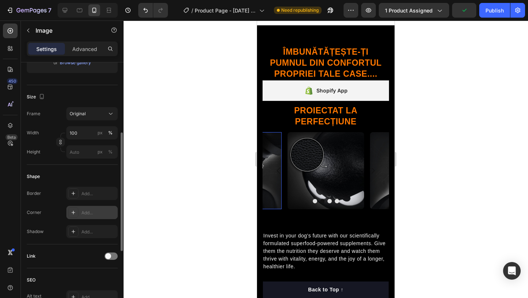
click at [88, 210] on div "Add..." at bounding box center [98, 212] width 34 height 7
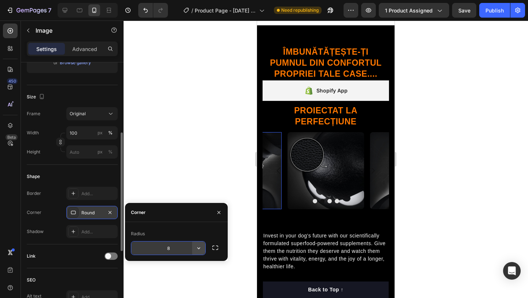
click at [197, 248] on icon "button" at bounding box center [198, 247] width 7 height 7
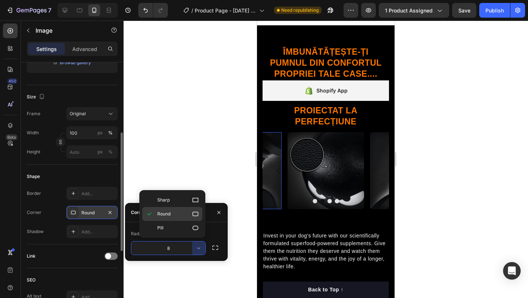
click at [180, 214] on p "Round" at bounding box center [178, 213] width 42 height 7
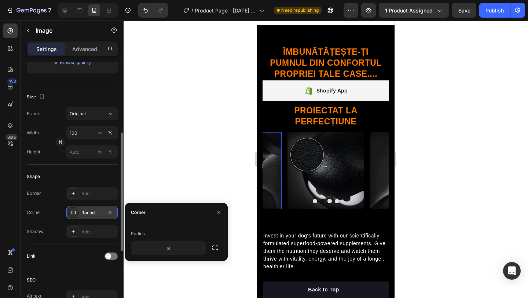
click at [187, 173] on div at bounding box center [326, 159] width 405 height 277
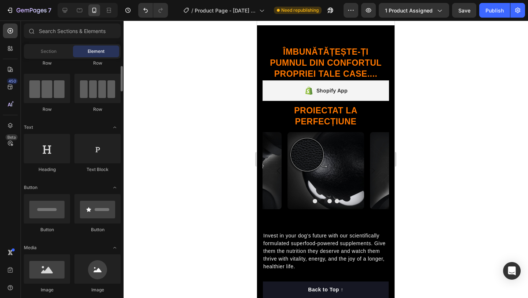
scroll to position [50, 0]
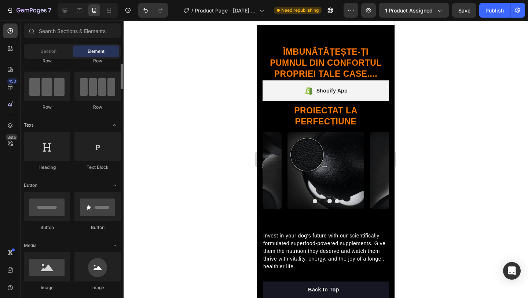
click at [113, 127] on icon "Toggle open" at bounding box center [115, 125] width 6 height 6
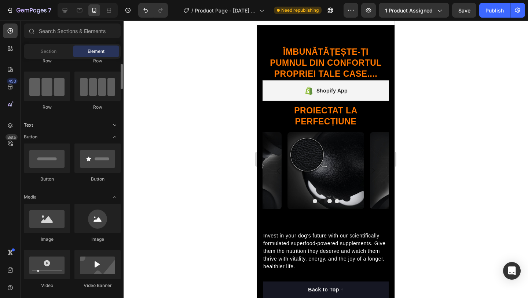
click at [114, 123] on icon "Toggle open" at bounding box center [115, 125] width 6 height 6
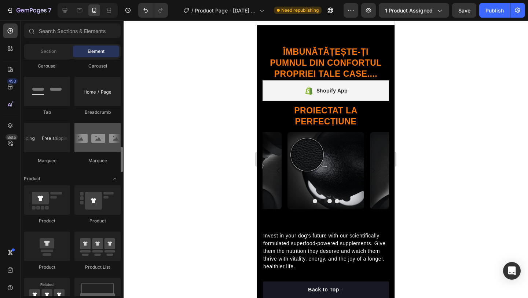
scroll to position [824, 0]
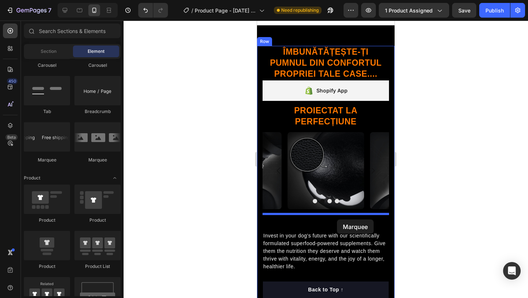
drag, startPoint x: 352, startPoint y: 159, endPoint x: 337, endPoint y: 219, distance: 62.5
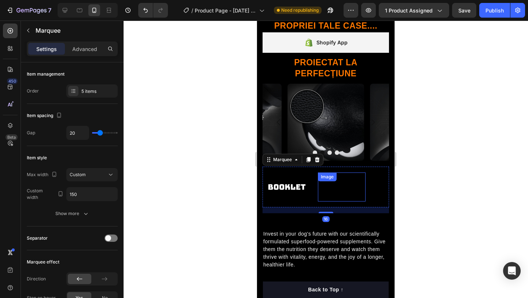
scroll to position [616, 0]
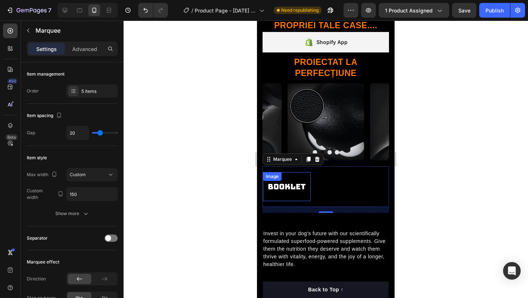
click at [292, 185] on img at bounding box center [287, 186] width 48 height 20
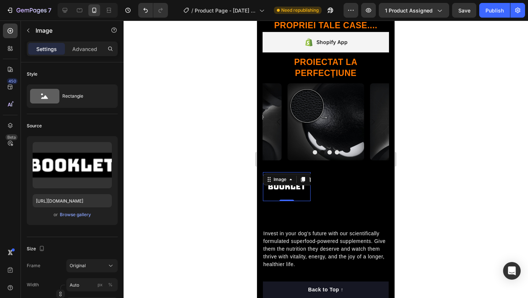
click at [332, 185] on div "Image" at bounding box center [342, 186] width 48 height 29
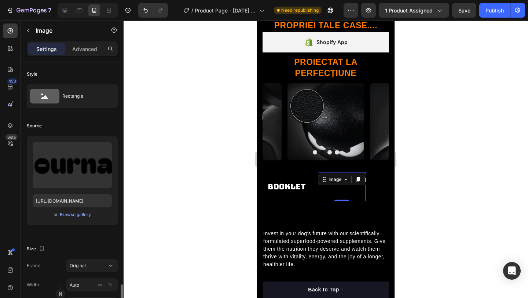
scroll to position [152, 0]
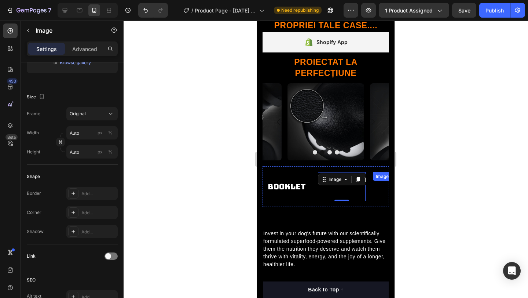
click at [380, 187] on img at bounding box center [397, 186] width 48 height 20
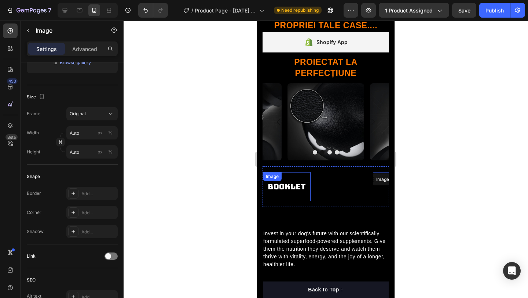
click at [287, 190] on img at bounding box center [287, 186] width 48 height 20
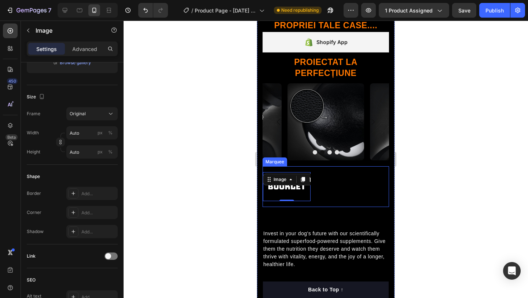
click at [289, 205] on div "Image 0 Image Image Image Image Image 0 Image Image Image Image Marquee" at bounding box center [326, 186] width 127 height 41
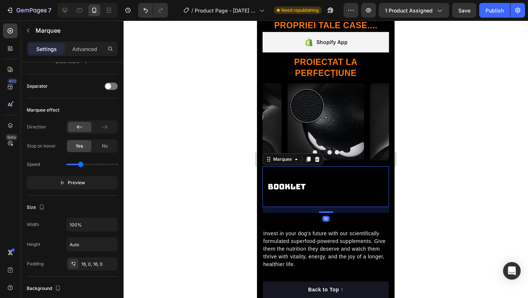
scroll to position [0, 0]
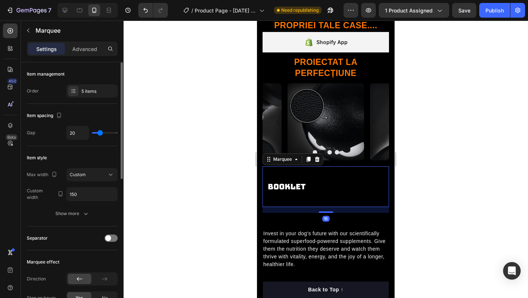
click at [291, 191] on img at bounding box center [287, 186] width 48 height 20
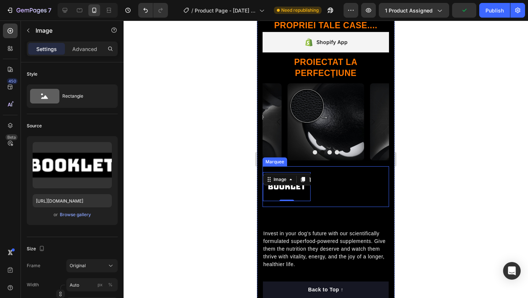
click at [318, 170] on div "Image 0 Image Image Image Image Image 0 Image Image Image Image Marquee" at bounding box center [326, 186] width 127 height 41
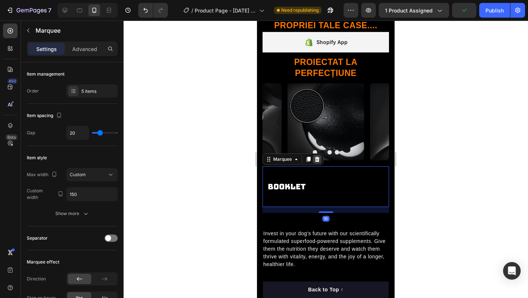
click at [318, 161] on icon at bounding box center [317, 159] width 5 height 5
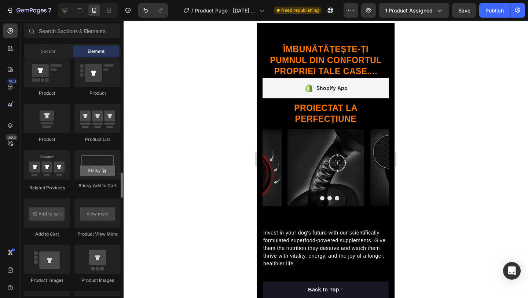
scroll to position [923, 0]
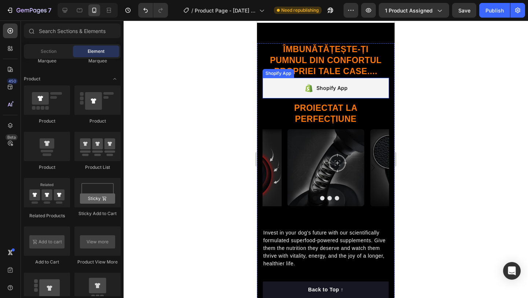
click at [341, 87] on div "Shopify App" at bounding box center [332, 88] width 31 height 9
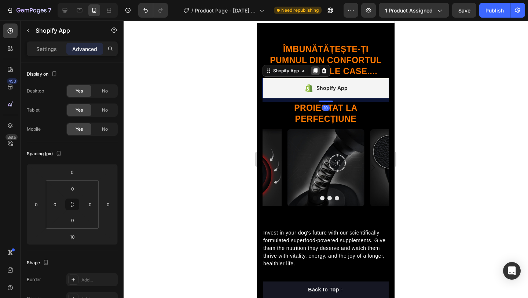
click at [315, 71] on icon at bounding box center [316, 70] width 4 height 5
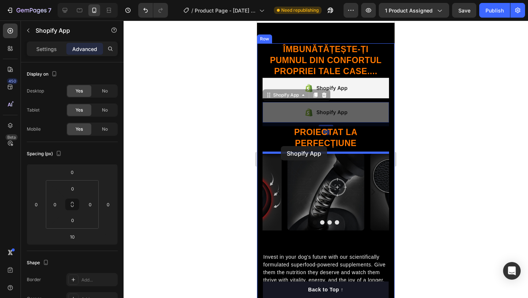
drag, startPoint x: 268, startPoint y: 94, endPoint x: 280, endPoint y: 146, distance: 54.3
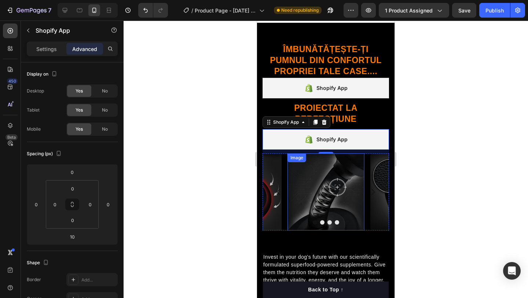
click at [351, 164] on img at bounding box center [326, 191] width 77 height 77
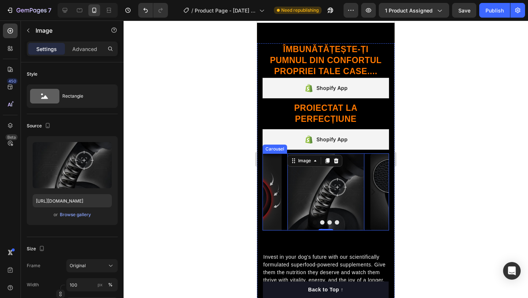
click at [368, 157] on div "Image 0 Image Image Image" at bounding box center [326, 191] width 127 height 77
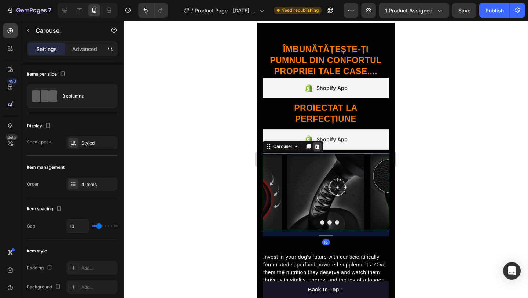
click at [318, 147] on icon at bounding box center [317, 146] width 5 height 5
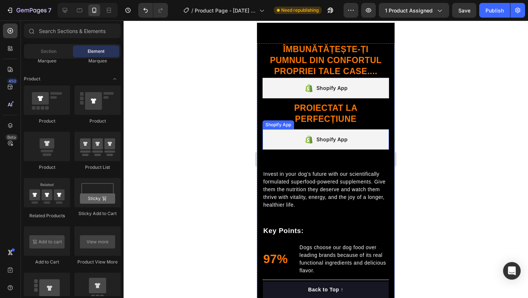
click at [331, 136] on div "Shopify App" at bounding box center [332, 139] width 31 height 9
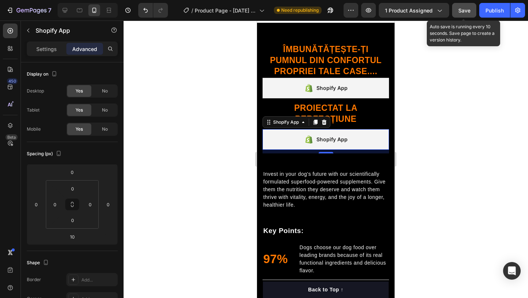
click at [461, 13] on span "Save" at bounding box center [465, 10] width 12 height 6
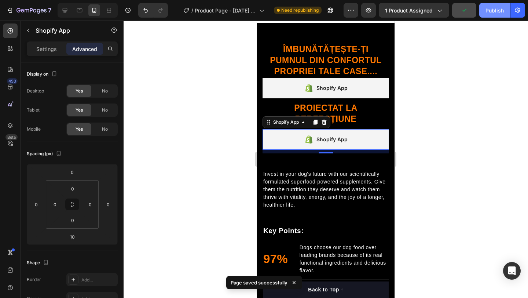
click at [495, 11] on div "Publish" at bounding box center [495, 11] width 18 height 8
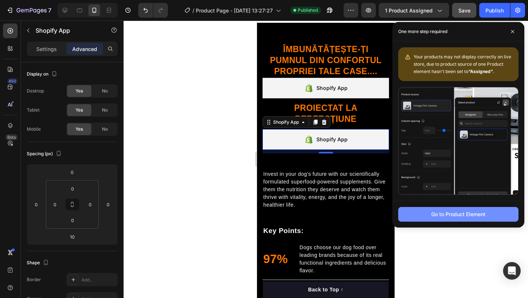
click at [475, 216] on div "Go to Product Element" at bounding box center [458, 214] width 54 height 8
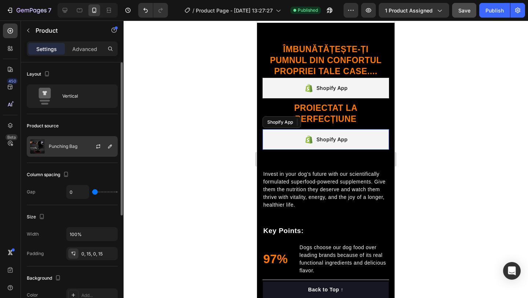
click at [93, 145] on div at bounding box center [101, 146] width 32 height 20
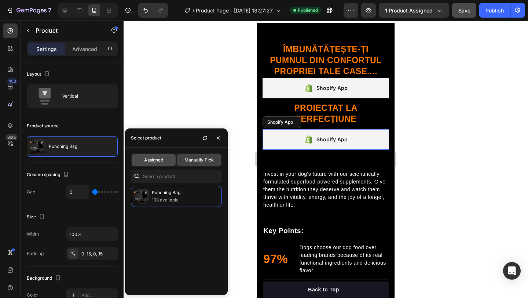
click at [153, 157] on span "Assigned" at bounding box center [153, 160] width 19 height 7
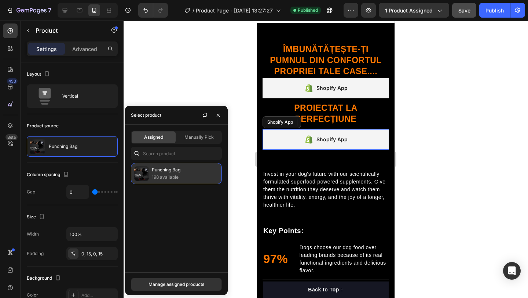
click at [170, 174] on p "198 available" at bounding box center [185, 177] width 67 height 7
click at [186, 284] on div "Manage assigned products" at bounding box center [177, 284] width 56 height 7
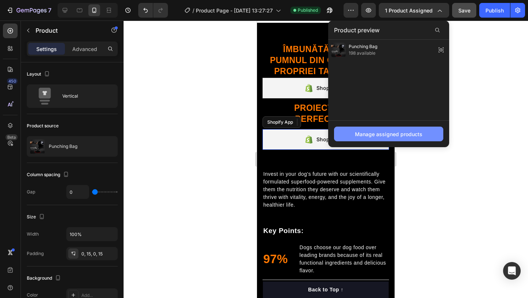
click at [401, 132] on div "Manage assigned products" at bounding box center [388, 134] width 67 height 8
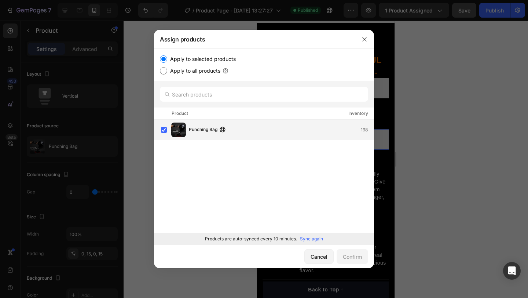
click at [260, 130] on div "Punching Bag 198" at bounding box center [281, 130] width 185 height 8
click at [268, 129] on div "Punching Bag" at bounding box center [242, 126] width 107 height 8
click at [179, 128] on img at bounding box center [178, 130] width 15 height 15
click at [363, 37] on icon "button" at bounding box center [365, 39] width 6 height 6
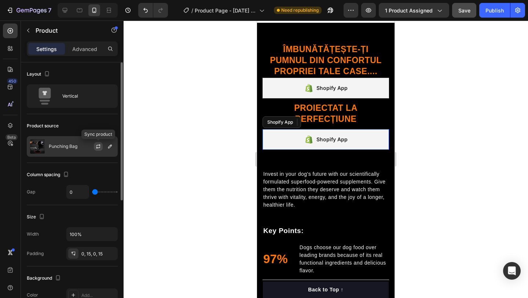
click at [98, 148] on icon "button" at bounding box center [98, 146] width 6 height 6
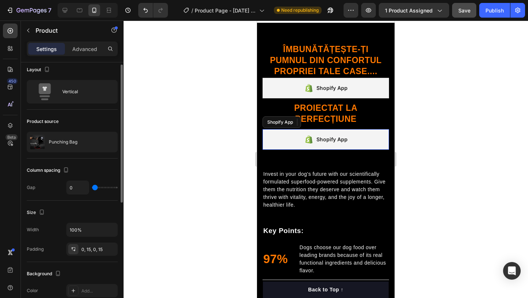
scroll to position [0, 0]
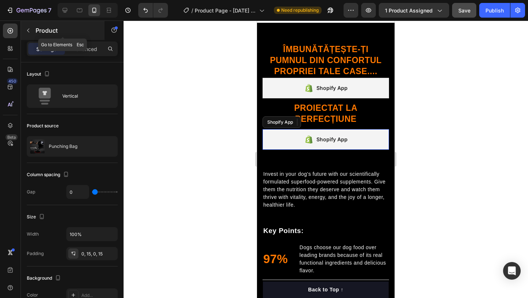
click at [30, 30] on icon "button" at bounding box center [28, 31] width 6 height 6
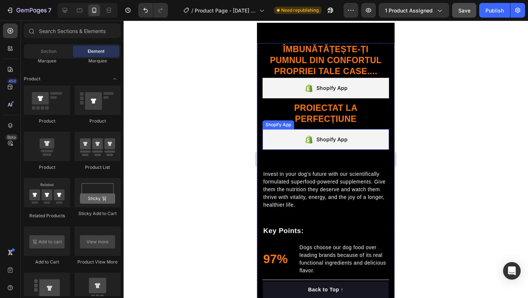
click at [319, 135] on div "Shopify App" at bounding box center [332, 139] width 31 height 9
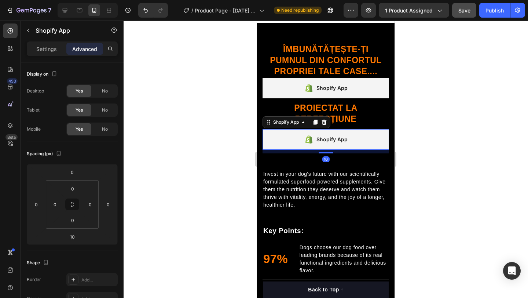
scroll to position [550, 0]
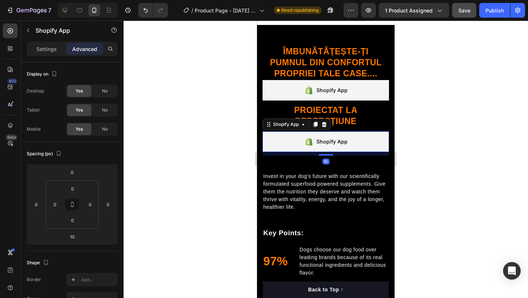
click at [325, 125] on icon at bounding box center [324, 124] width 5 height 5
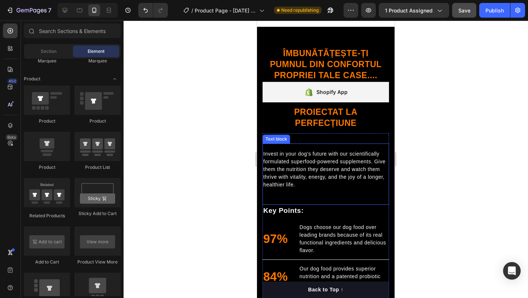
scroll to position [548, 0]
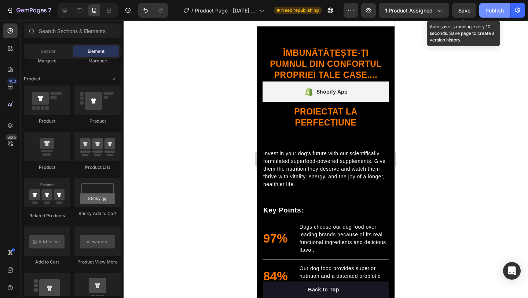
drag, startPoint x: 469, startPoint y: 10, endPoint x: 494, endPoint y: 9, distance: 25.3
click at [470, 10] on span "Save" at bounding box center [465, 10] width 12 height 6
click at [494, 9] on div "Publish" at bounding box center [495, 11] width 18 height 8
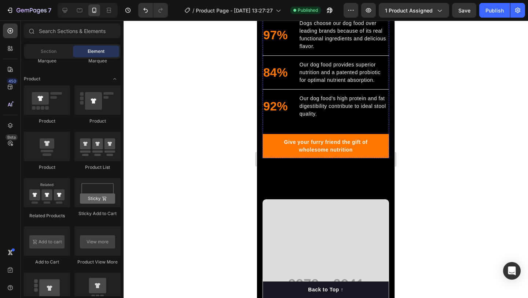
scroll to position [775, 0]
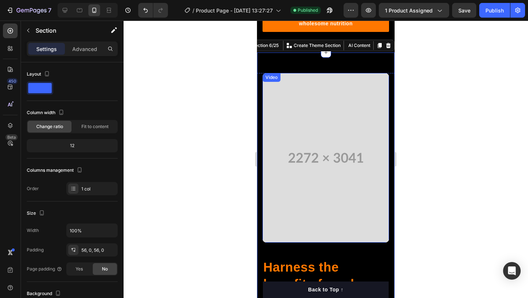
scroll to position [881, 0]
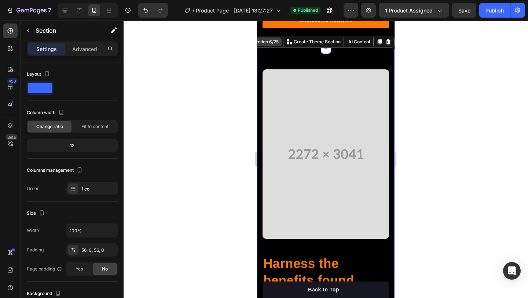
click at [270, 44] on div "Section 6/25" at bounding box center [265, 42] width 29 height 7
click at [274, 44] on div "Section 6/25" at bounding box center [265, 42] width 29 height 7
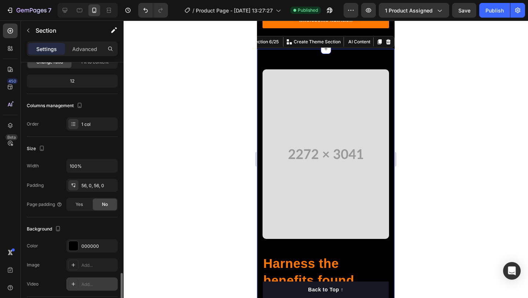
scroll to position [172, 0]
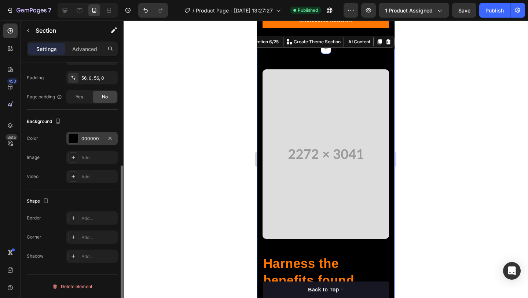
click at [74, 138] on div at bounding box center [74, 139] width 10 height 10
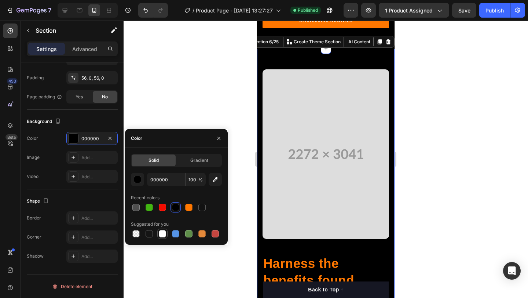
click at [160, 235] on div at bounding box center [162, 233] width 7 height 7
type input "FFFFFF"
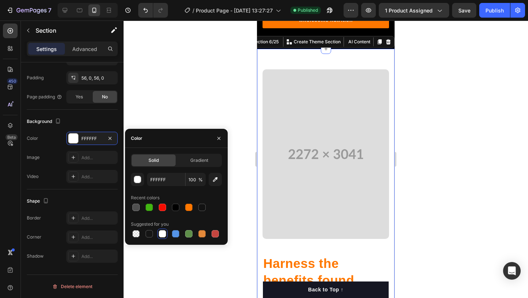
click at [202, 109] on div at bounding box center [326, 159] width 405 height 277
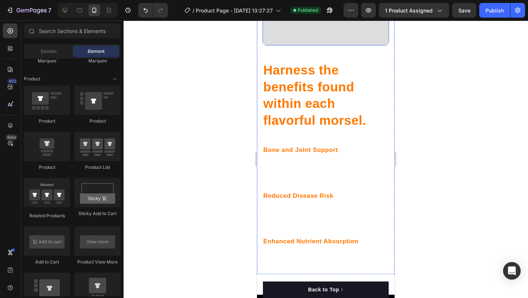
scroll to position [1094, 0]
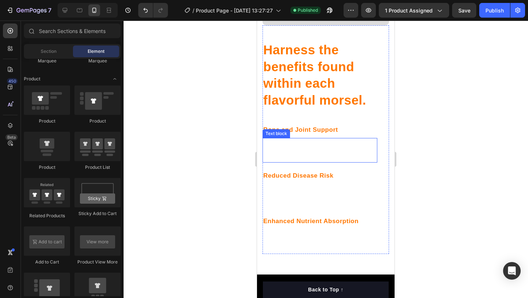
click at [303, 147] on p "Provides minerals and supplements like glucosamine and chondroitin to maintain …" at bounding box center [319, 150] width 113 height 23
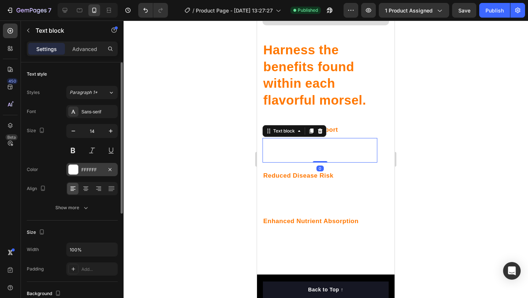
click at [73, 168] on div at bounding box center [74, 170] width 10 height 10
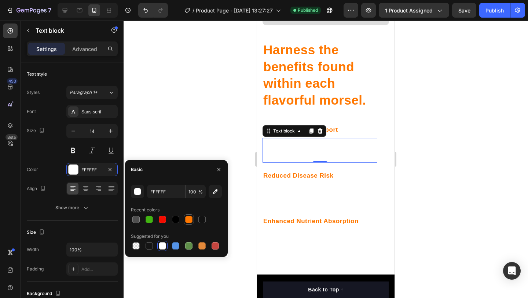
drag, startPoint x: 177, startPoint y: 220, endPoint x: 184, endPoint y: 216, distance: 7.9
click at [177, 220] on div at bounding box center [175, 219] width 7 height 7
type input "000000"
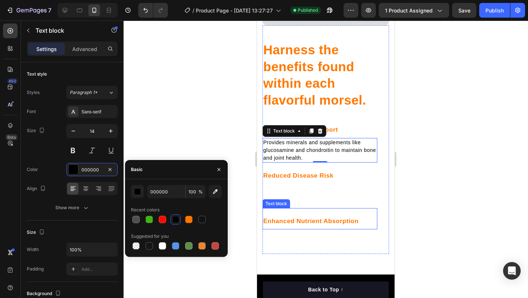
click at [277, 205] on div "Text block" at bounding box center [277, 203] width 28 height 9
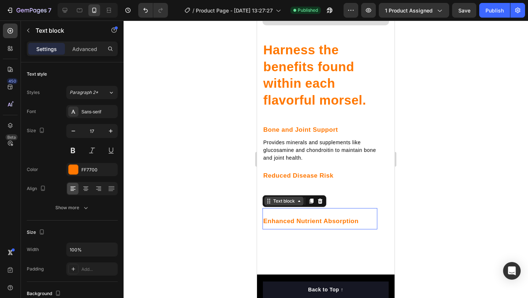
scroll to position [172, 0]
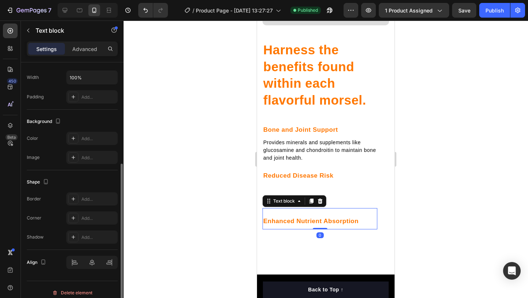
click at [283, 192] on p "Offers natural antioxidants and antimicrobial compounds to decrease the risk of…" at bounding box center [319, 195] width 113 height 23
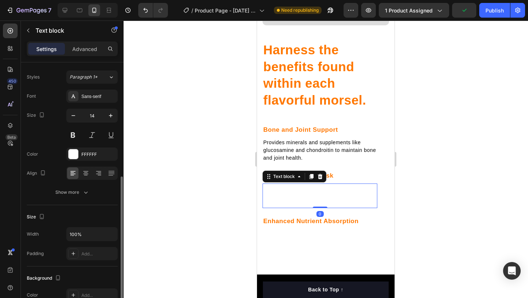
scroll to position [0, 0]
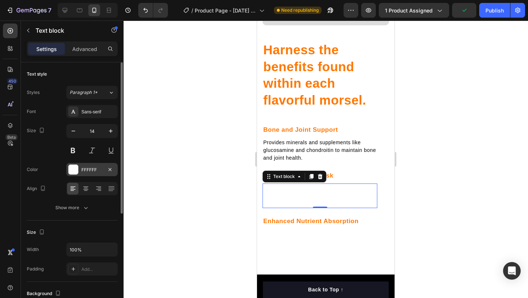
click at [80, 168] on div "FFFFFF" at bounding box center [91, 169] width 51 height 13
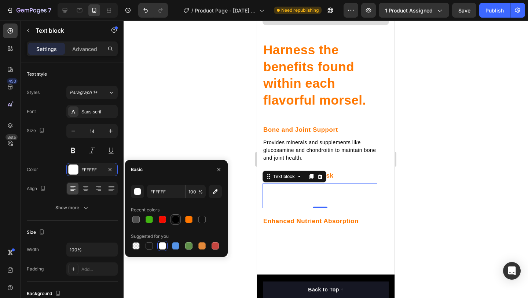
click at [174, 218] on div at bounding box center [175, 219] width 7 height 7
type input "000000"
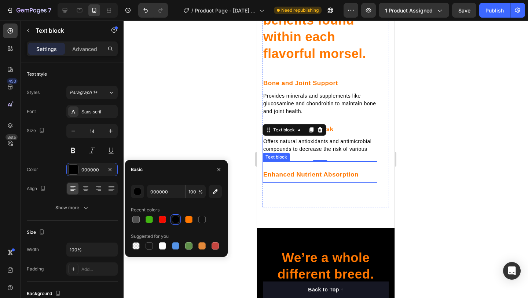
scroll to position [1208, 0]
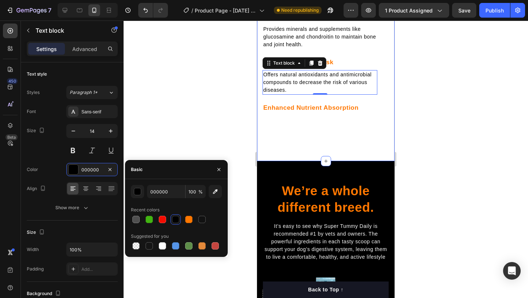
click at [295, 138] on p "Processed to enhance nutrient absorption, ensuring optimal utilization of essen…" at bounding box center [319, 128] width 113 height 23
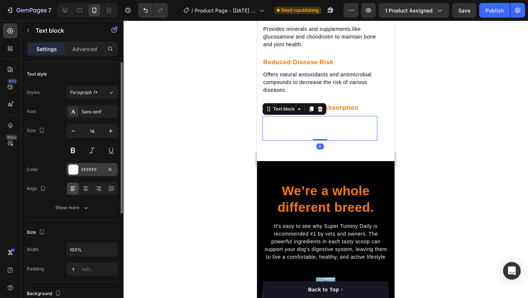
click at [67, 169] on div "FFFFFF" at bounding box center [91, 169] width 51 height 13
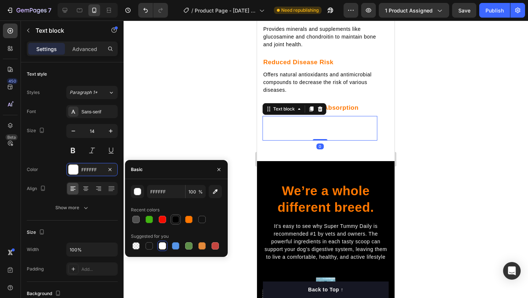
drag, startPoint x: 178, startPoint y: 220, endPoint x: 159, endPoint y: 220, distance: 18.3
click at [178, 220] on div at bounding box center [175, 219] width 7 height 7
type input "000000"
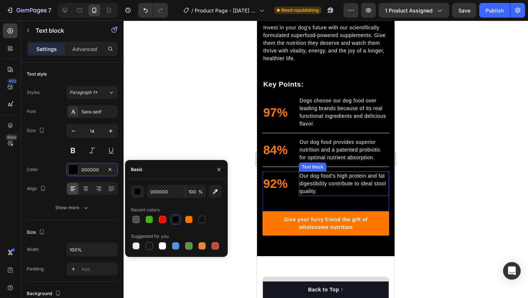
scroll to position [672, 0]
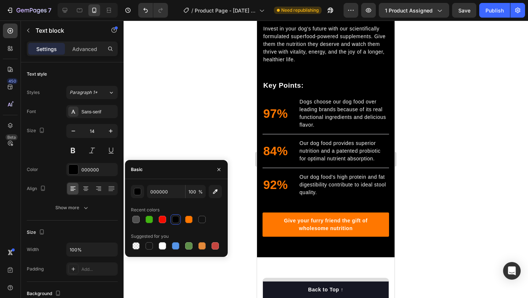
click at [468, 214] on div at bounding box center [326, 159] width 405 height 277
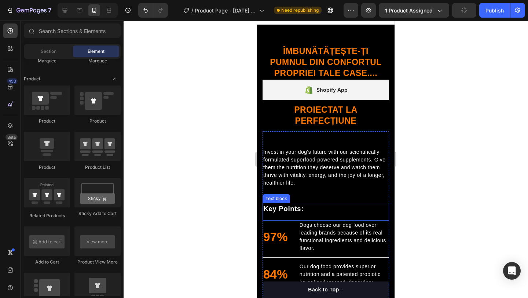
scroll to position [528, 0]
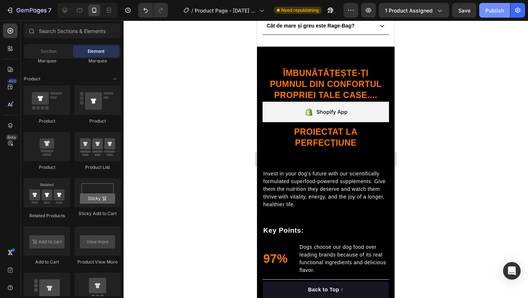
drag, startPoint x: 494, startPoint y: 12, endPoint x: 471, endPoint y: 10, distance: 23.2
click at [494, 12] on div "Publish" at bounding box center [495, 11] width 18 height 8
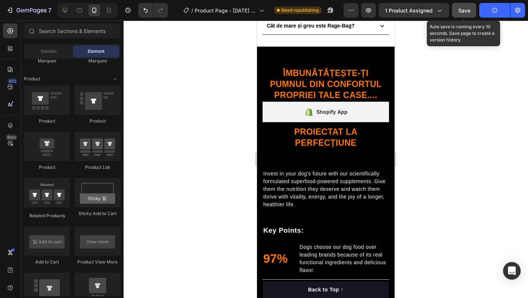
click at [466, 10] on span "Save" at bounding box center [465, 10] width 12 height 6
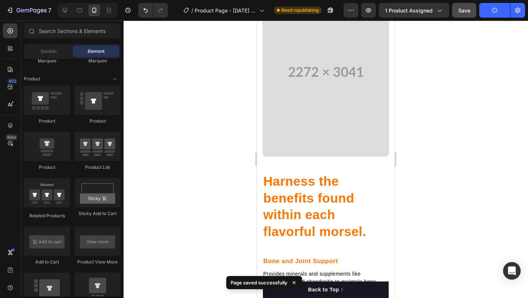
scroll to position [963, 0]
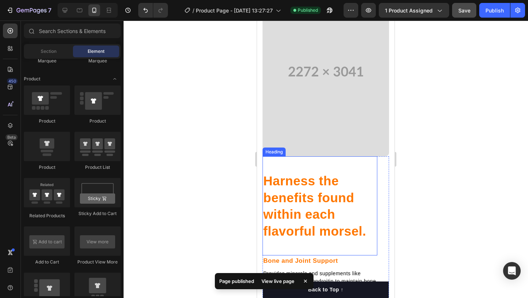
click at [284, 175] on p "Harness the benefits found within each flavorful morsel." at bounding box center [319, 205] width 113 height 67
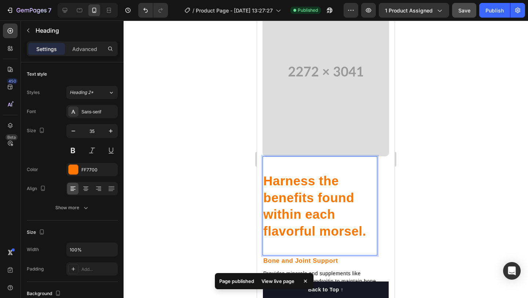
click at [285, 177] on p "Harness the benefits found within each flavorful morsel." at bounding box center [319, 205] width 113 height 67
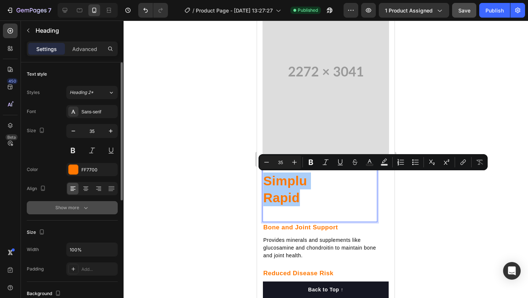
click at [84, 205] on icon "button" at bounding box center [85, 207] width 7 height 7
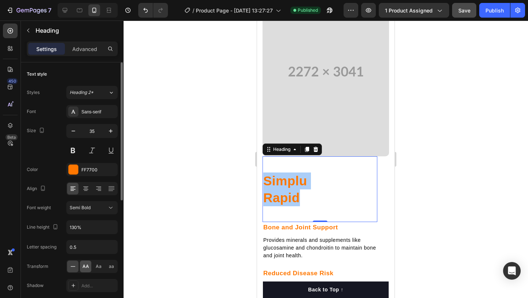
click at [81, 266] on div "AA" at bounding box center [85, 266] width 11 height 12
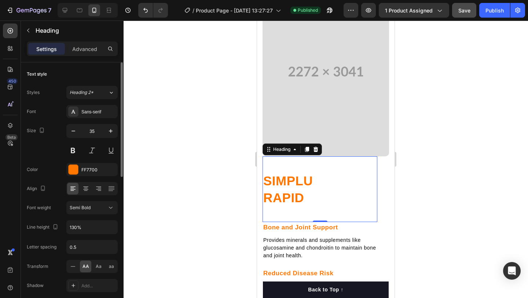
click at [83, 266] on span "AA" at bounding box center [86, 266] width 7 height 7
